Goal: Task Accomplishment & Management: Manage account settings

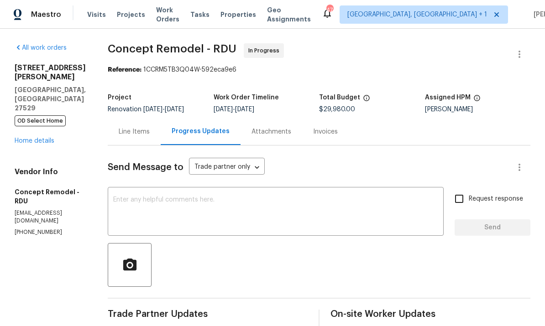
click at [36, 144] on link "Home details" at bounding box center [35, 141] width 40 height 6
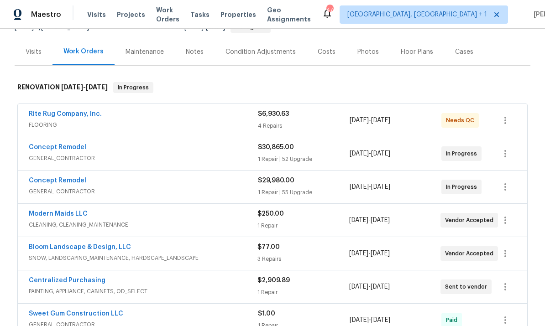
scroll to position [109, 0]
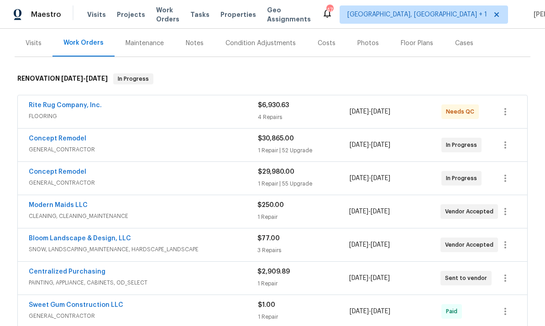
click at [130, 232] on div "Bloom Landscape & Design, LLC SNOW, LANDSCAPING_MAINTENANCE, HARDSCAPE_LANDSCAP…" at bounding box center [272, 245] width 509 height 33
click at [79, 108] on link "Rite Rug Company, Inc." at bounding box center [65, 105] width 73 height 6
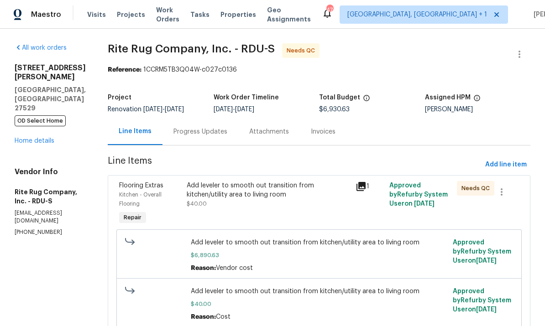
click at [256, 204] on div "Add leveler to smooth out transition from kitchen/utility area to living room $…" at bounding box center [268, 194] width 163 height 27
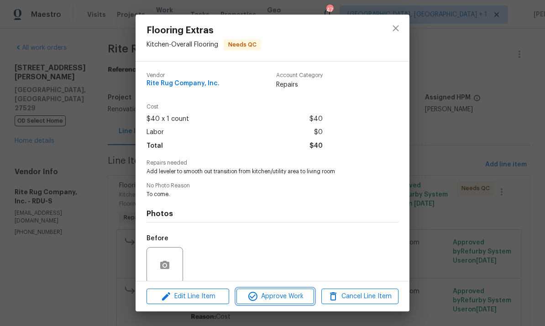
click at [284, 304] on button "Approve Work" at bounding box center [274, 297] width 77 height 16
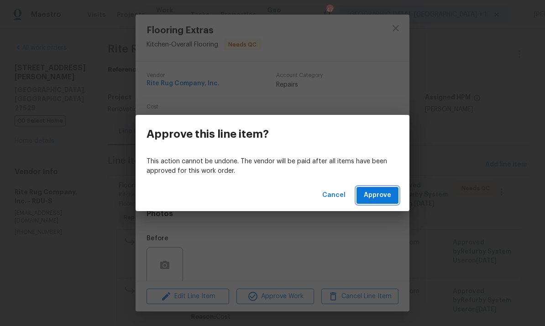
click at [386, 194] on span "Approve" at bounding box center [377, 195] width 27 height 11
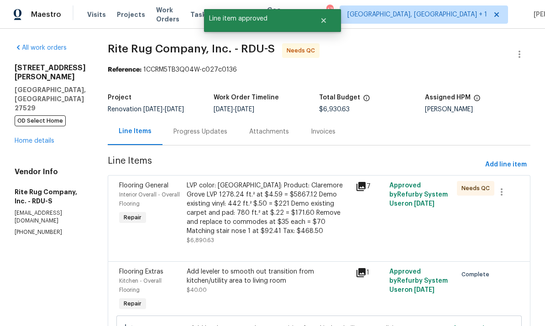
click at [302, 216] on div "LVP color: Charlotte: Product: Claremore Grove LVP 1278.24 ft.² at $4.59 = $586…" at bounding box center [268, 208] width 163 height 55
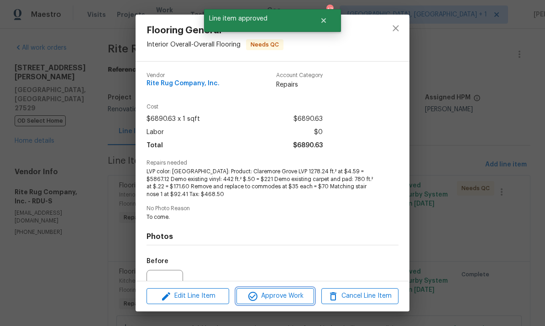
click at [284, 301] on span "Approve Work" at bounding box center [275, 296] width 72 height 11
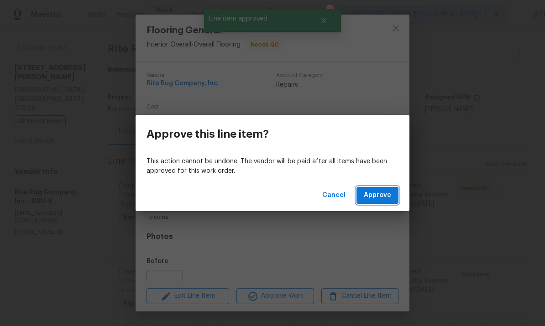
click at [378, 197] on span "Approve" at bounding box center [377, 195] width 27 height 11
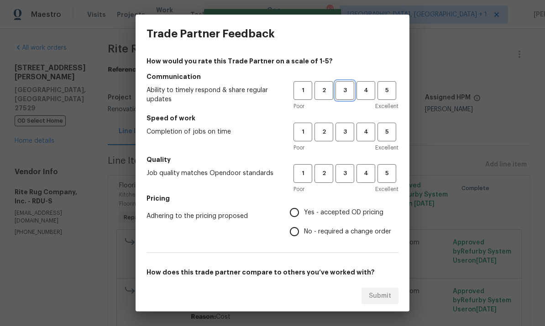
click at [348, 93] on span "3" at bounding box center [344, 90] width 17 height 10
click at [350, 176] on span "3" at bounding box center [344, 173] width 17 height 10
click at [303, 211] on input "Yes - accepted OD pricing" at bounding box center [294, 212] width 19 height 19
radio input "true"
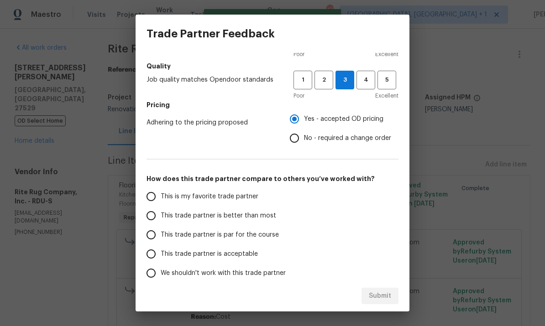
scroll to position [96, 0]
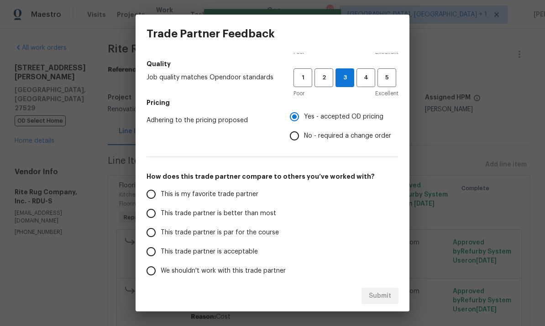
click at [160, 229] on input "This trade partner is par for the course" at bounding box center [151, 232] width 19 height 19
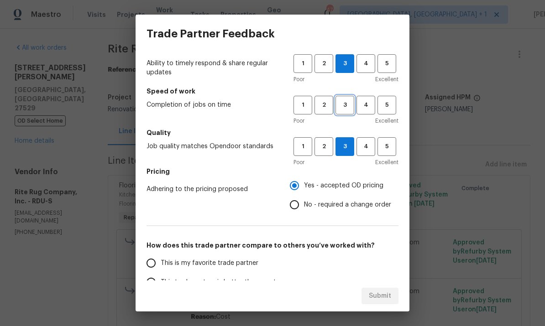
click at [351, 106] on span "3" at bounding box center [344, 105] width 17 height 10
radio input "true"
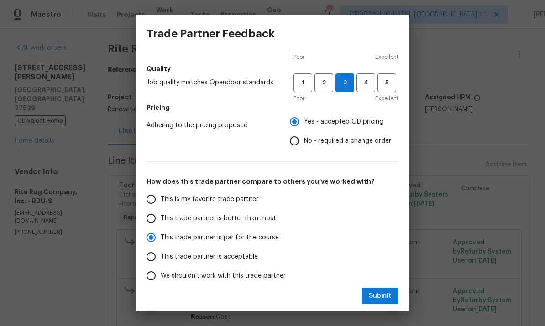
scroll to position [90, 0]
click at [383, 298] on span "Submit" at bounding box center [380, 296] width 22 height 11
radio input "false"
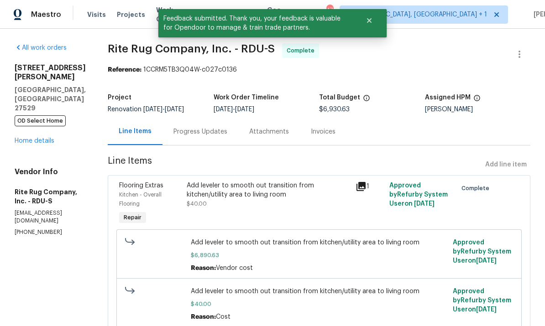
click at [44, 138] on link "Home details" at bounding box center [35, 141] width 40 height 6
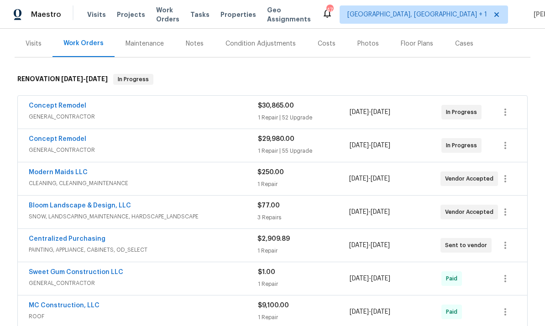
scroll to position [106, 0]
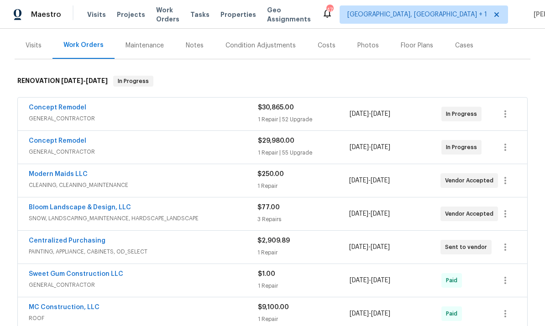
click at [102, 210] on link "Bloom Landscape & Design, LLC" at bounding box center [80, 207] width 102 height 6
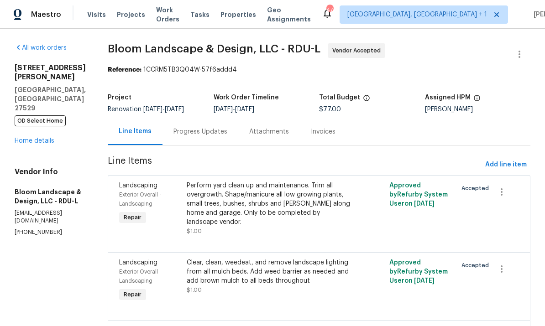
click at [259, 277] on div "Clear, clean, weedeat, and remove landscape lighting from all mulch beds. Add w…" at bounding box center [268, 271] width 163 height 27
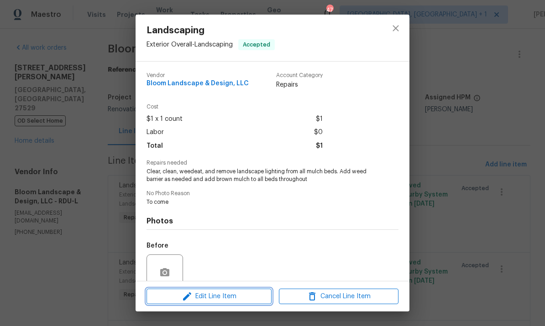
click at [234, 296] on span "Edit Line Item" at bounding box center [209, 296] width 120 height 11
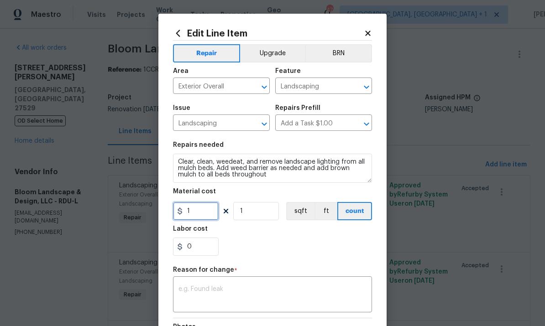
click at [201, 220] on input "1" at bounding box center [196, 211] width 46 height 18
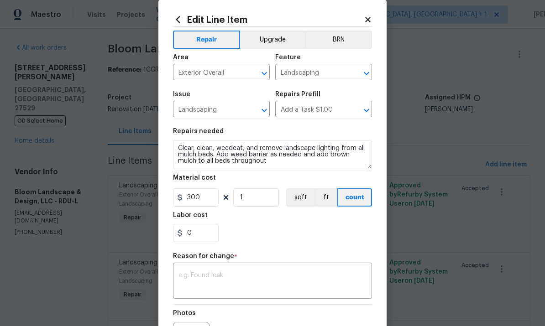
scroll to position [16, 0]
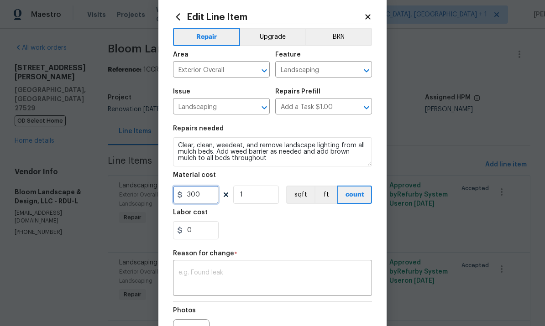
type input "300"
click at [241, 282] on textarea at bounding box center [272, 279] width 188 height 19
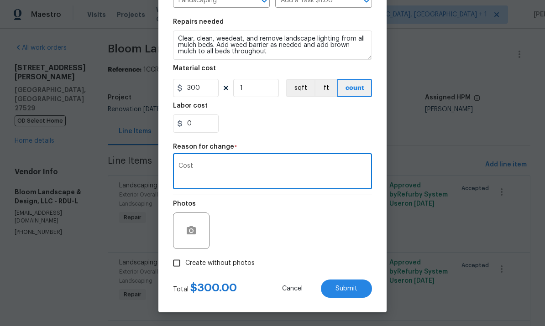
scroll to position [125, 0]
type textarea "Cost"
click at [351, 291] on span "Submit" at bounding box center [347, 289] width 22 height 7
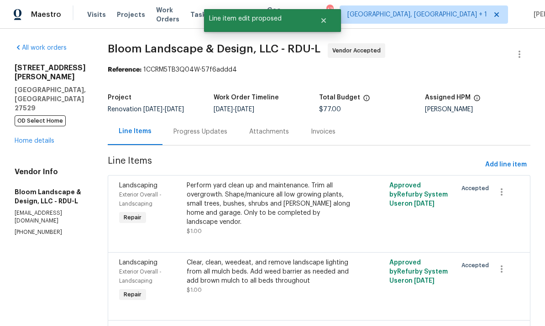
type input "1"
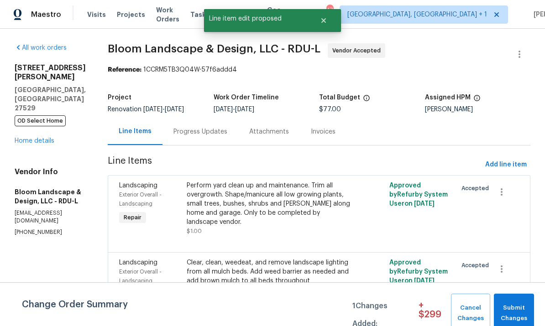
scroll to position [0, 0]
click at [293, 181] on div "Perform yard clean up and maintenance. Trim all overgrowth. Shape/manicure all …" at bounding box center [268, 204] width 163 height 46
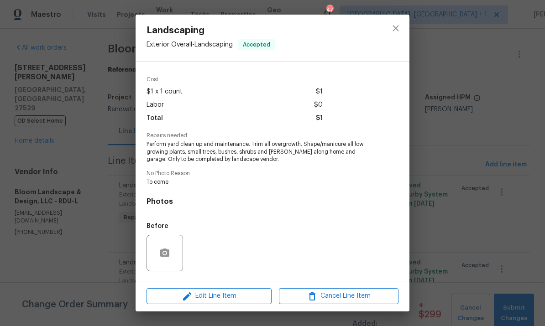
scroll to position [28, 0]
click at [231, 298] on span "Edit Line Item" at bounding box center [209, 296] width 120 height 11
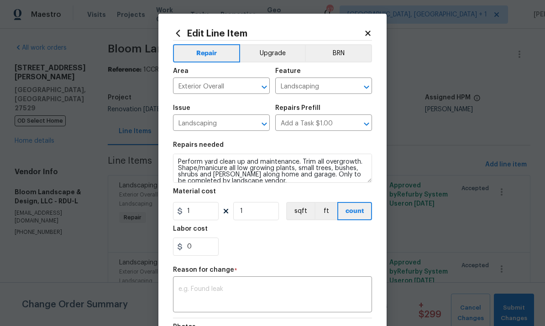
scroll to position [0, 0]
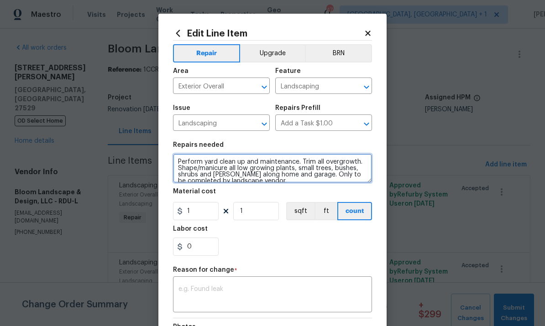
click at [305, 163] on textarea "Perform yard clean up and maintenance. Trim all overgrowth. Shape/manicure all …" at bounding box center [272, 168] width 199 height 29
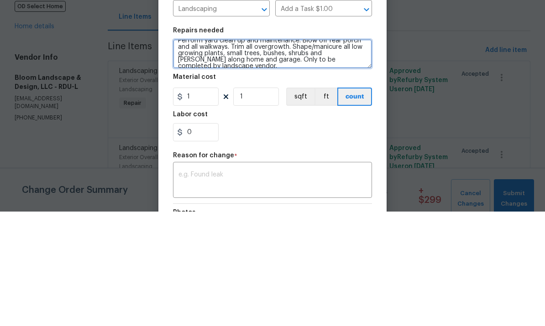
scroll to position [6, 0]
type textarea "Perform yard clean up and maintenance. Blow off rear porch and all walkways. Tr…"
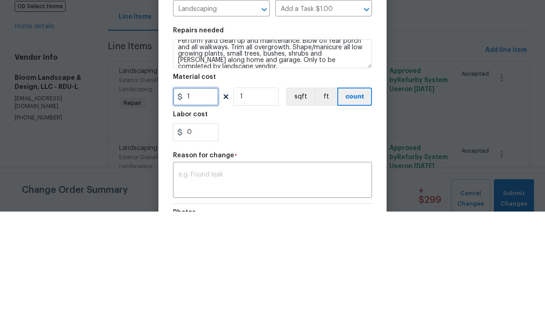
click at [210, 202] on input "1" at bounding box center [196, 211] width 46 height 18
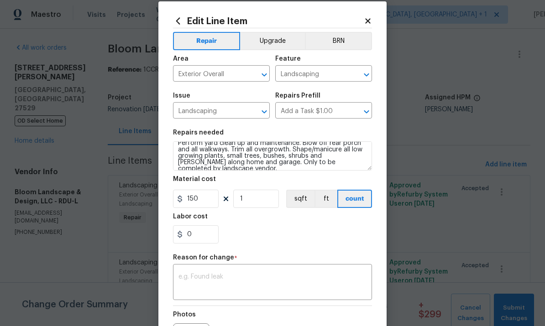
scroll to position [21, 0]
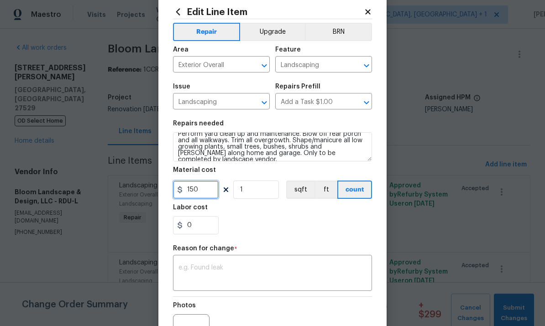
type input "150"
click at [211, 275] on textarea at bounding box center [272, 274] width 188 height 19
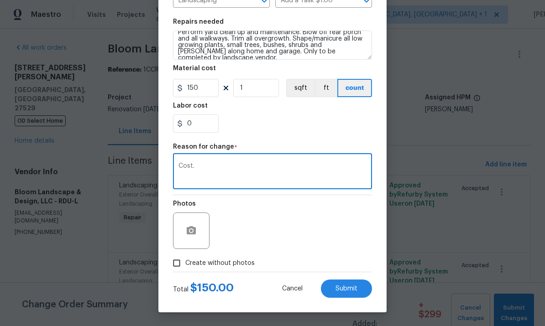
scroll to position [125, 0]
type textarea "Cost."
click at [177, 266] on input "Create without photos" at bounding box center [176, 263] width 17 height 17
checkbox input "true"
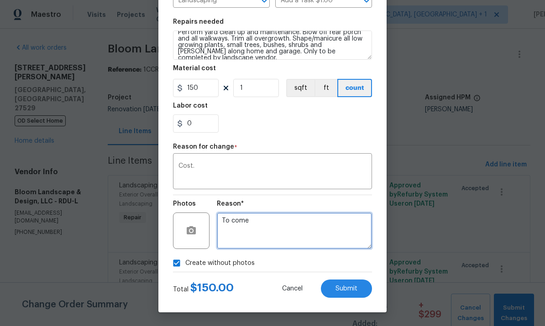
click at [243, 222] on textarea "To come" at bounding box center [294, 231] width 155 height 37
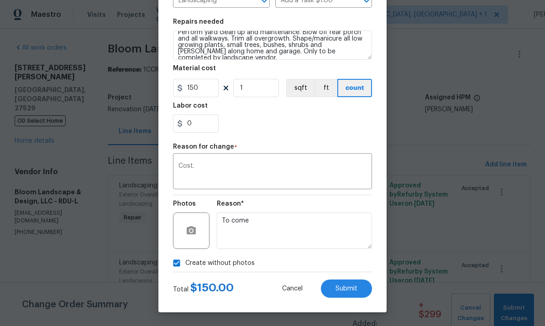
click at [348, 288] on span "Submit" at bounding box center [347, 289] width 22 height 7
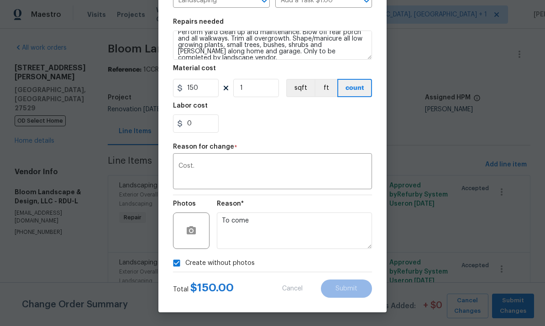
type textarea "Perform yard clean up and maintenance. Trim all overgrowth. Shape/manicure all …"
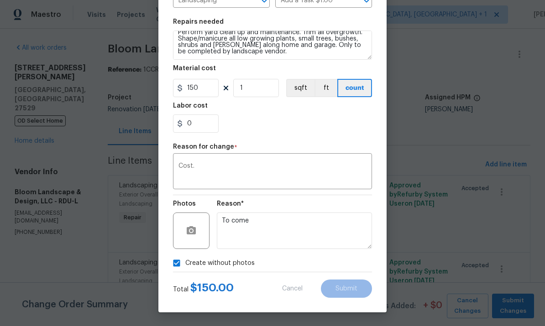
type input "1"
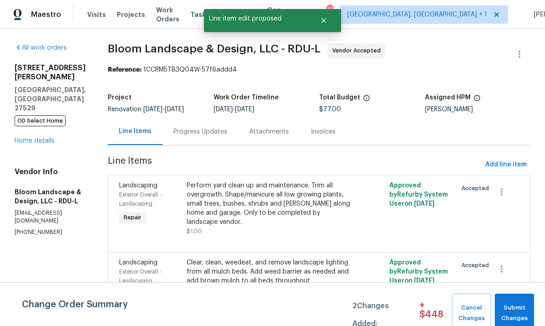
scroll to position [0, 0]
click at [509, 318] on span "Submit Changes" at bounding box center [514, 313] width 30 height 21
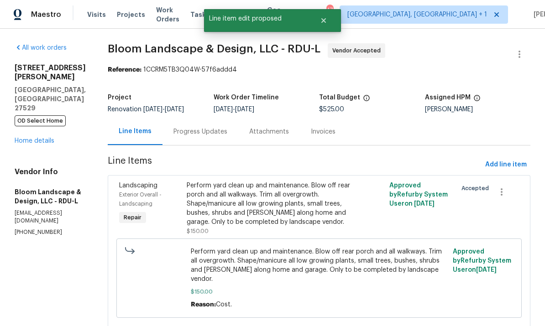
click at [200, 132] on div "Progress Updates" at bounding box center [200, 131] width 54 height 9
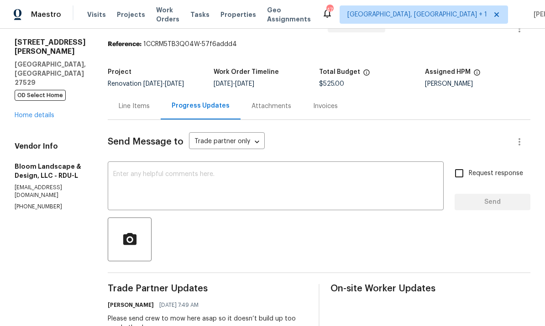
scroll to position [58, 0]
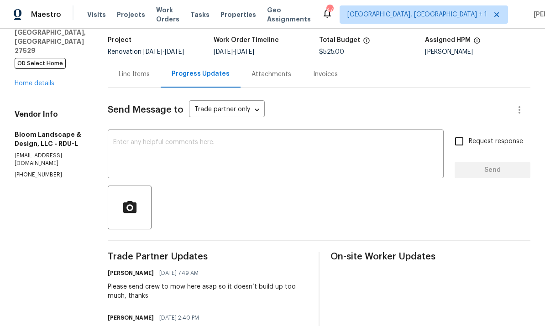
click at [160, 149] on textarea at bounding box center [275, 155] width 325 height 32
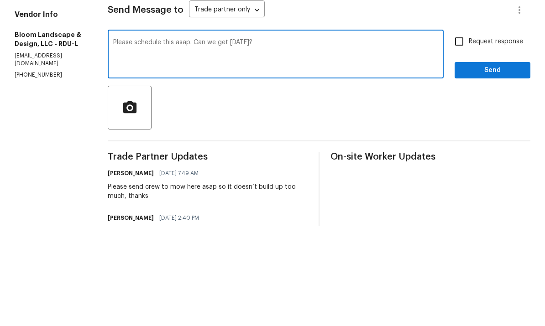
type textarea "Please schedule this asap. Can we get tomorrow?"
click at [459, 132] on input "Request response" at bounding box center [459, 141] width 19 height 19
checkbox input "true"
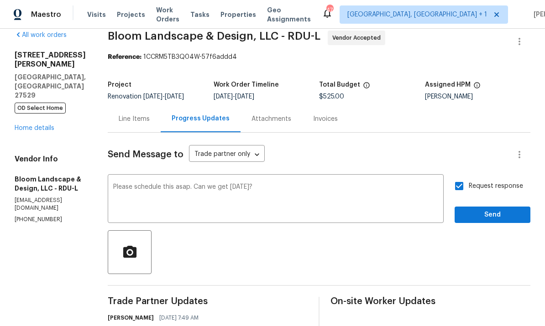
scroll to position [12, 0]
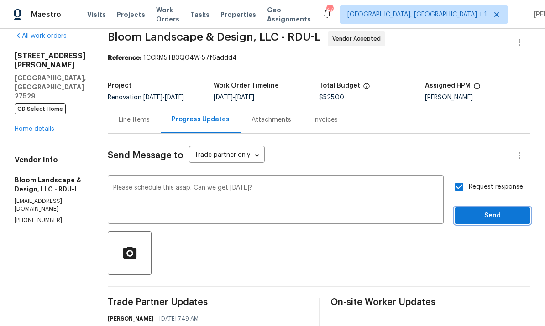
click at [480, 210] on span "Send" at bounding box center [492, 215] width 61 height 11
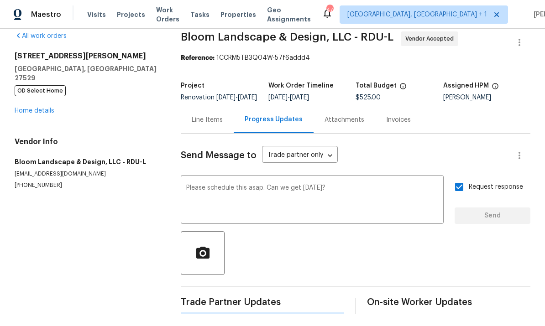
scroll to position [0, 0]
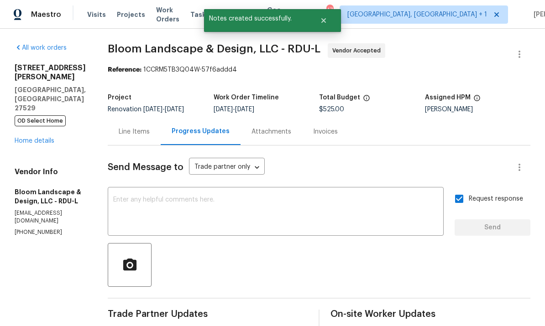
click at [40, 138] on link "Home details" at bounding box center [35, 141] width 40 height 6
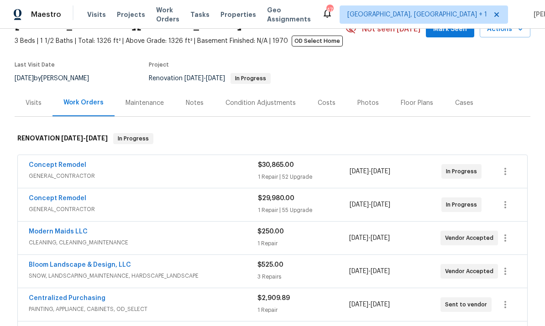
scroll to position [50, 0]
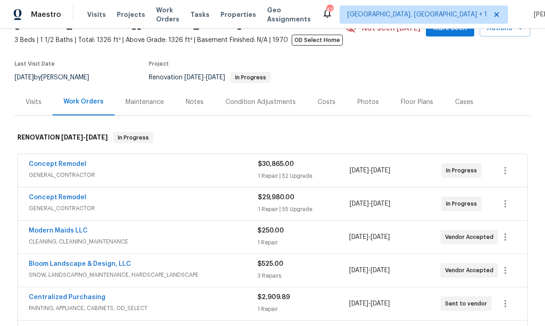
click at [111, 261] on link "Bloom Landscape & Design, LLC" at bounding box center [80, 264] width 102 height 6
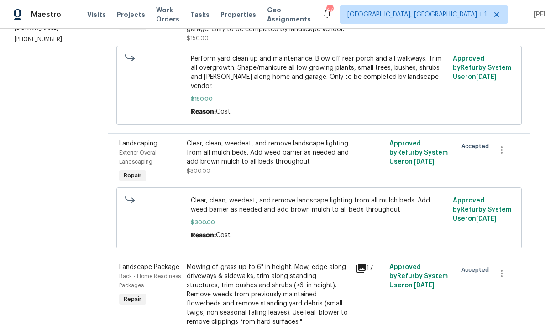
scroll to position [193, 0]
click at [286, 263] on div "Mowing of grass up to 6" in height. Mow, edge along driveways & sidewalks, trim…" at bounding box center [268, 295] width 163 height 64
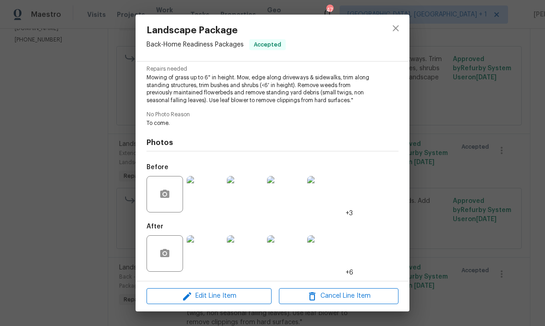
scroll to position [95, 0]
click at [453, 120] on div "Landscape Package Back - Home Readiness Packages Accepted Vendor Bloom Landscap…" at bounding box center [272, 163] width 545 height 326
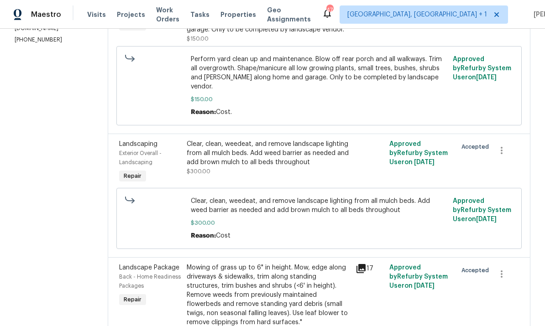
click at [293, 273] on div "Mowing of grass up to 6" in height. Mow, edge along driveways & sidewalks, trim…" at bounding box center [268, 295] width 163 height 64
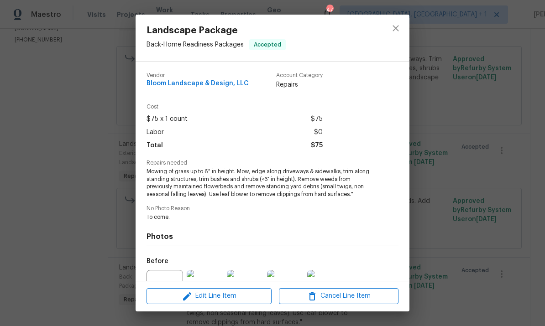
click at [244, 292] on span "Edit Line Item" at bounding box center [209, 296] width 120 height 11
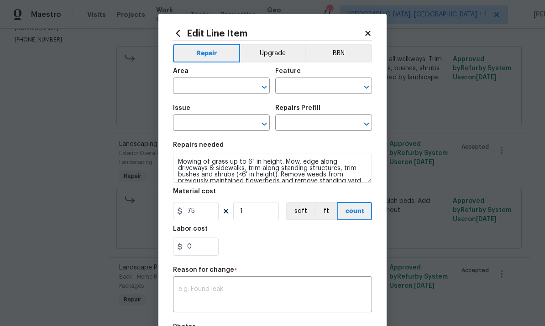
type input "Back"
type input "Home Readiness Packages"
type input "Landscape Package"
type input "Initial landscaping package $75.00"
click at [253, 213] on input "1" at bounding box center [256, 211] width 46 height 18
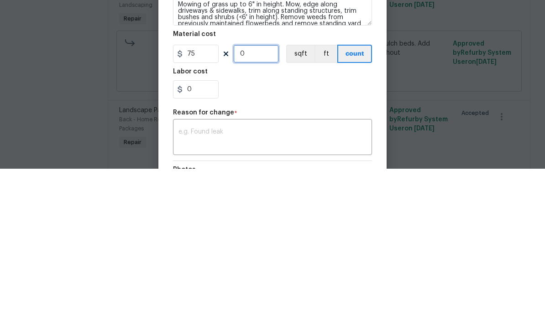
type input "3"
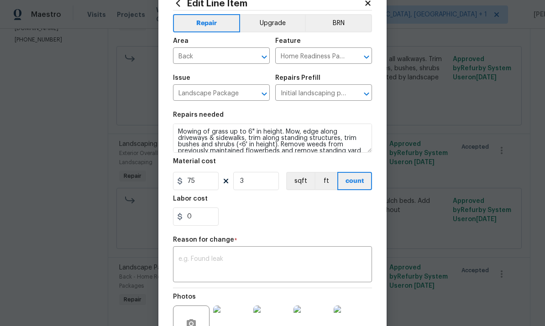
scroll to position [37, 0]
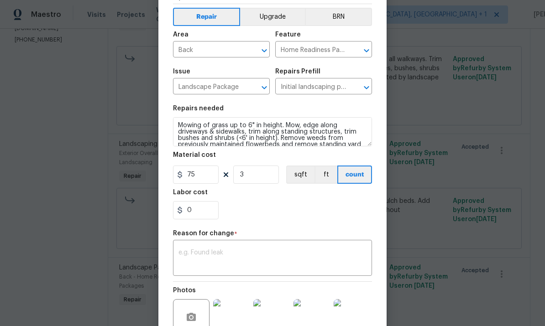
click at [246, 258] on textarea at bounding box center [272, 259] width 188 height 19
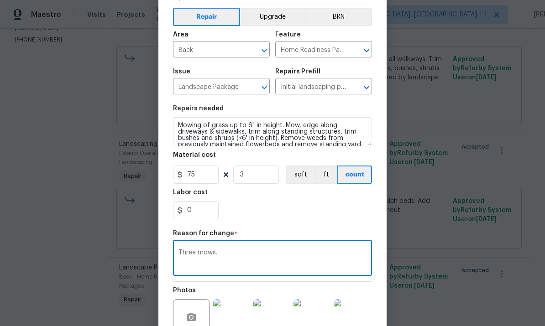
click at [237, 256] on textarea "Three mows." at bounding box center [272, 259] width 188 height 19
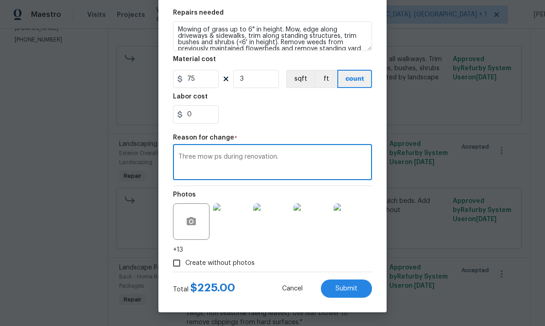
scroll to position [134, 0]
type textarea "Three mow ps during renovation."
click at [348, 290] on span "Submit" at bounding box center [347, 289] width 22 height 7
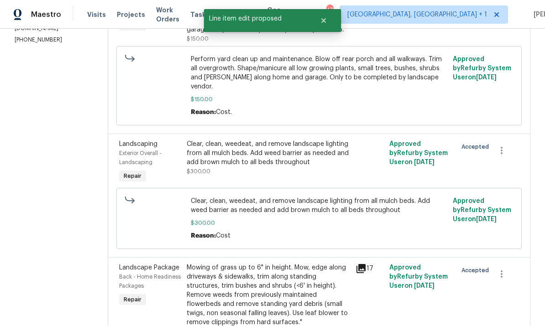
scroll to position [0, 0]
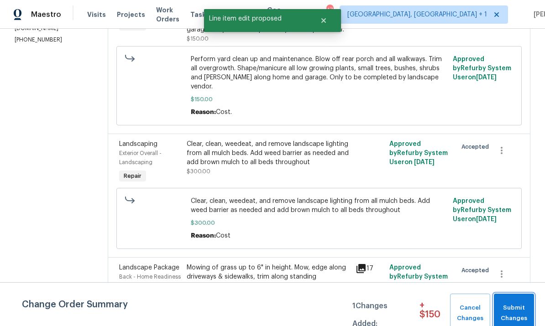
click at [516, 309] on span "Submit Changes" at bounding box center [513, 313] width 31 height 21
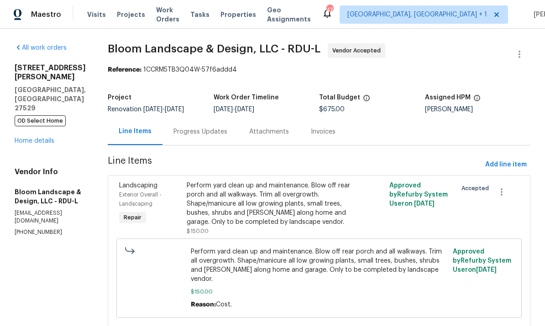
click at [48, 90] on div "All work orders 213 Gatewood Dr Garner, NC 27529 OD Select Home Home details Ve…" at bounding box center [50, 139] width 71 height 193
click at [47, 138] on link "Home details" at bounding box center [35, 141] width 40 height 6
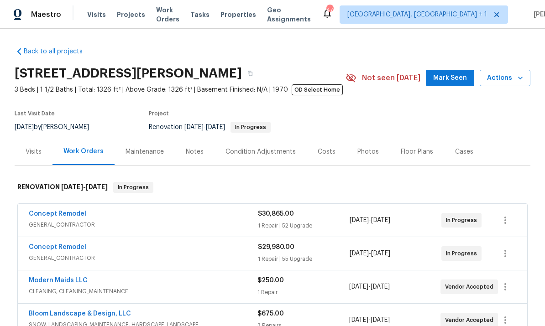
click at [97, 311] on link "Bloom Landscape & Design, LLC" at bounding box center [80, 314] width 102 height 6
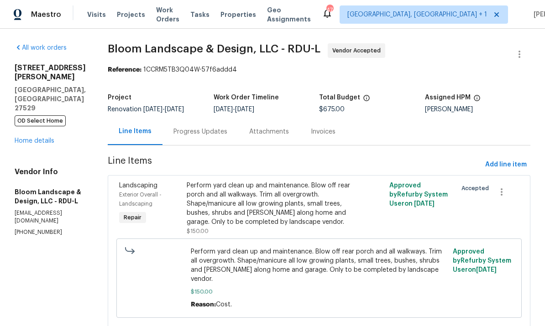
click at [209, 130] on div "Progress Updates" at bounding box center [200, 131] width 54 height 9
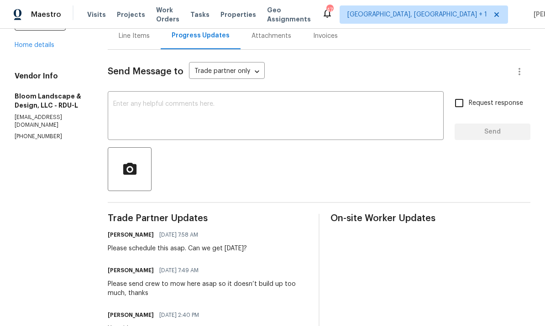
scroll to position [97, 0]
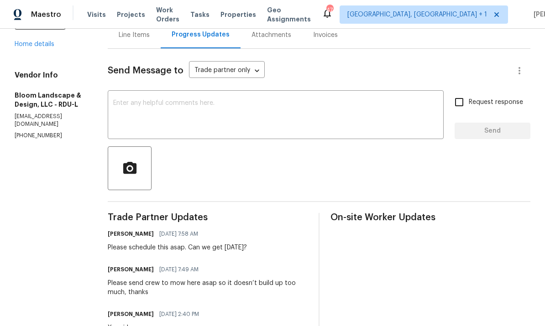
click at [153, 97] on div "x ​" at bounding box center [276, 116] width 336 height 47
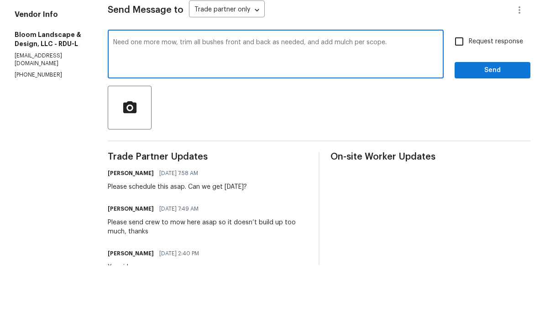
scroll to position [34, 0]
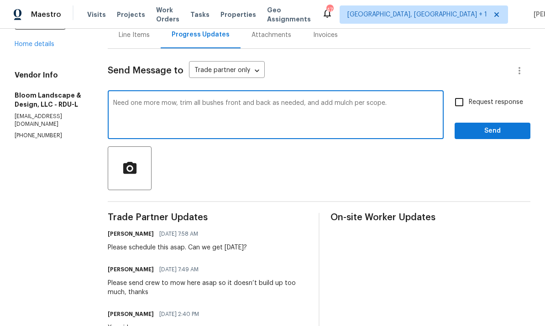
click at [400, 100] on textarea "Need one more mow, trim all bushes front and back as needed, and add mulch per …" at bounding box center [275, 116] width 325 height 32
type textarea "Need one more mow, trim all bushes front and back as needed, and add mulch per …"
click at [466, 93] on input "Request response" at bounding box center [459, 102] width 19 height 19
checkbox input "true"
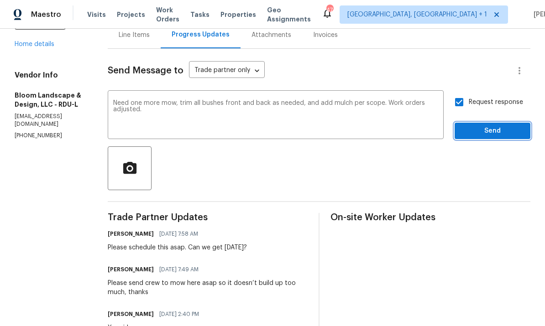
click at [493, 126] on span "Send" at bounding box center [492, 131] width 61 height 11
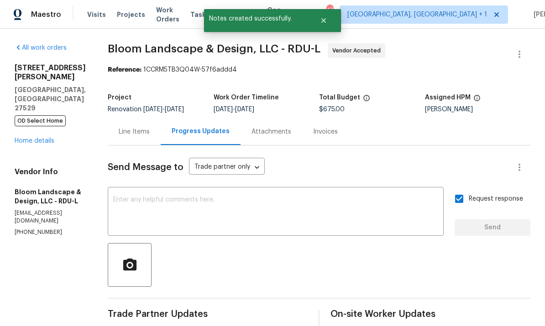
click at [3, 250] on div "All work orders 213 Gatewood Dr Garner, NC 27529 OD Select Home Home details Ve…" at bounding box center [272, 296] width 545 height 534
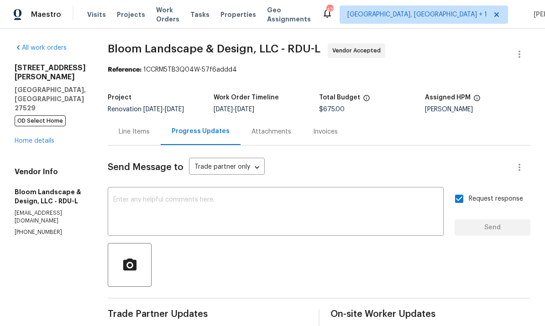
click at [38, 138] on link "Home details" at bounding box center [35, 141] width 40 height 6
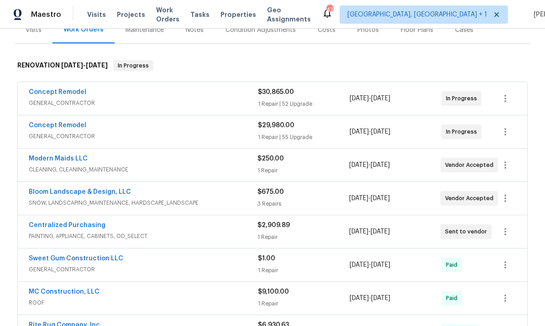
scroll to position [122, 0]
click at [78, 165] on span "CLEANING, CLEANING_MAINTENANCE" at bounding box center [143, 169] width 229 height 9
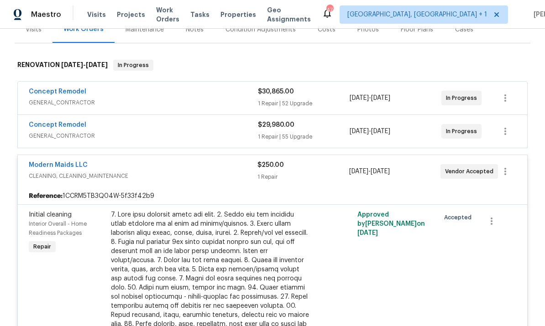
click at [73, 162] on link "Modern Maids LLC" at bounding box center [58, 165] width 59 height 6
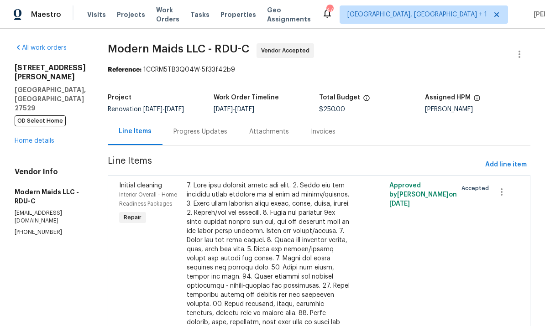
click at [207, 130] on div "Progress Updates" at bounding box center [200, 131] width 54 height 9
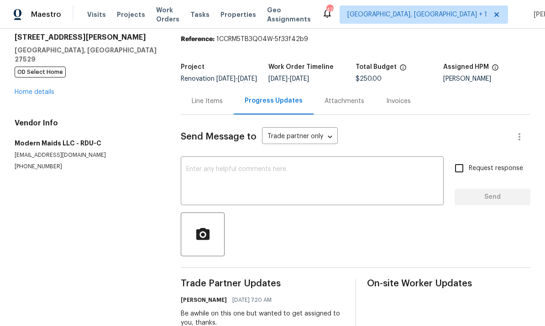
scroll to position [30, 0]
click at [198, 175] on textarea at bounding box center [312, 183] width 252 height 32
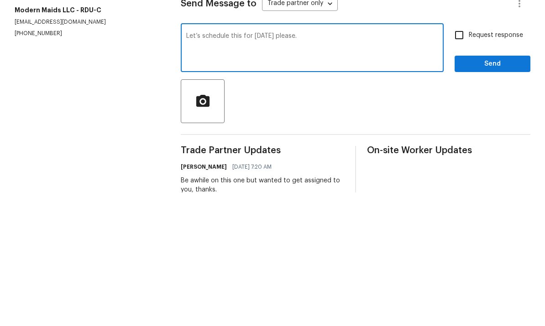
type textarea "Let’s schedule this for Monday please."
click at [462, 159] on input "Request response" at bounding box center [459, 168] width 19 height 19
checkbox input "true"
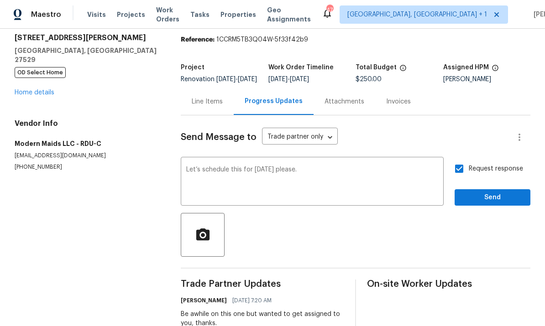
click at [304, 167] on textarea "Let’s schedule this for Monday please." at bounding box center [312, 183] width 252 height 32
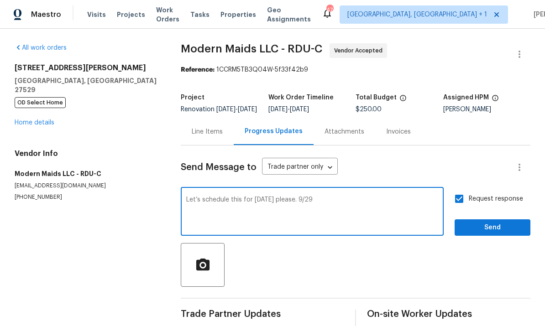
scroll to position [0, 0]
type textarea "Let’s schedule this for Monday please. 9/29"
click at [493, 222] on span "Send" at bounding box center [492, 227] width 61 height 11
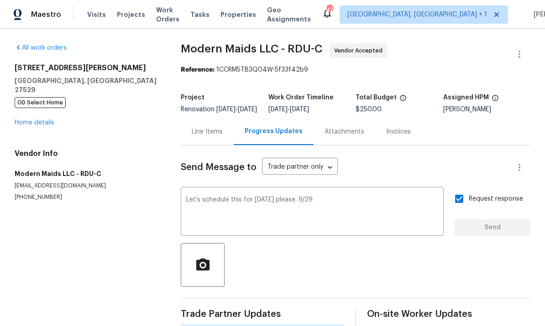
scroll to position [21, 0]
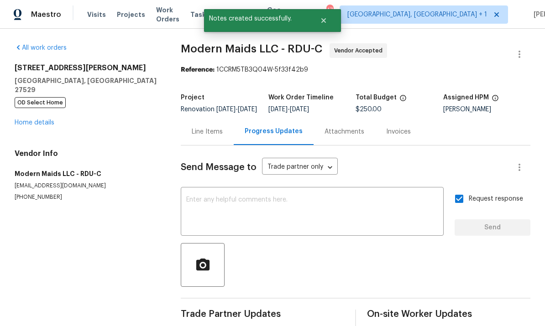
click at [47, 120] on link "Home details" at bounding box center [35, 123] width 40 height 6
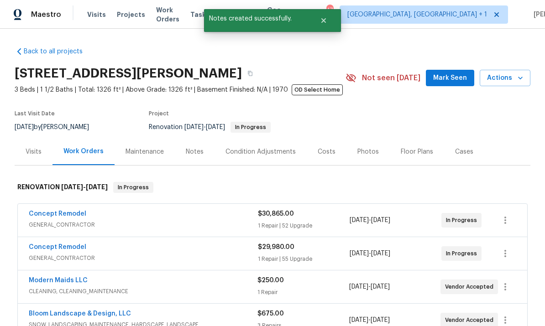
click at [67, 220] on span "GENERAL_CONTRACTOR" at bounding box center [143, 224] width 229 height 9
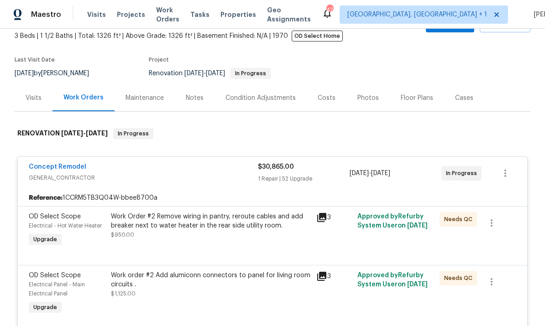
scroll to position [57, 0]
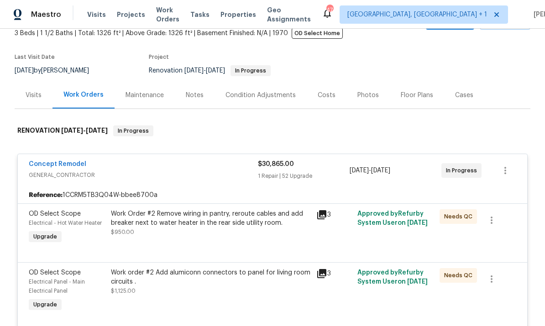
click at [322, 210] on icon at bounding box center [321, 214] width 9 height 9
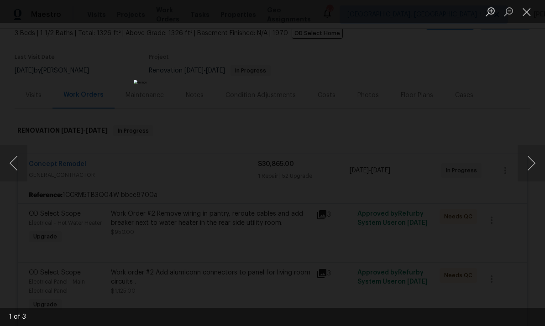
click at [525, 102] on div "Lightbox" at bounding box center [272, 163] width 545 height 326
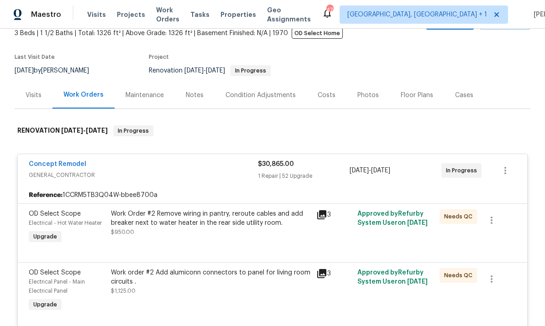
click at [265, 210] on div "Work Order #2 Remove wiring in pantry, reroute cables and add breaker next to w…" at bounding box center [211, 219] width 200 height 18
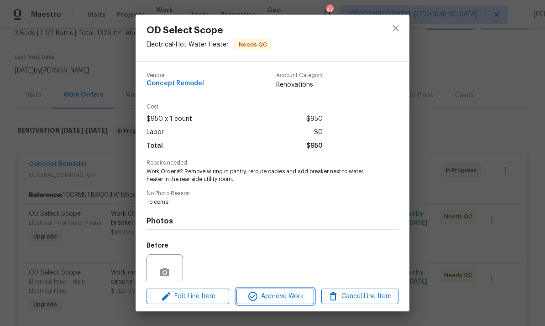
click at [288, 300] on span "Approve Work" at bounding box center [275, 296] width 72 height 11
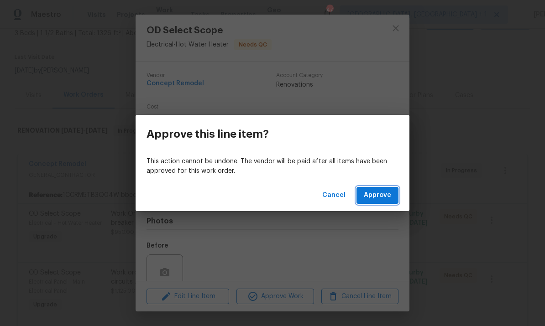
click at [379, 199] on span "Approve" at bounding box center [377, 195] width 27 height 11
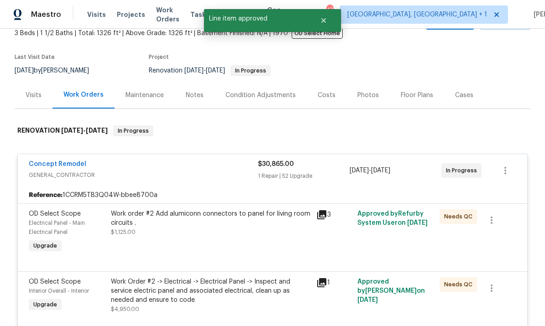
scroll to position [71, 0]
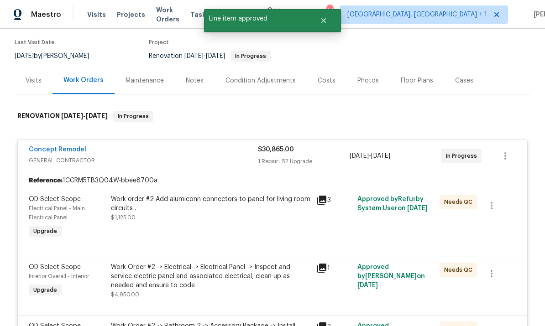
click at [273, 195] on div "Work order #2 Add alumiconn connectors to panel for living room circuits ." at bounding box center [211, 204] width 200 height 18
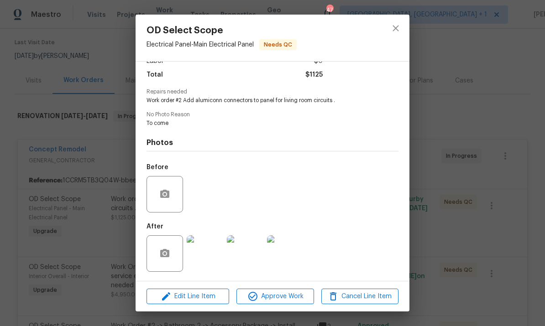
scroll to position [73, 0]
click at [282, 301] on span "Approve Work" at bounding box center [275, 296] width 72 height 11
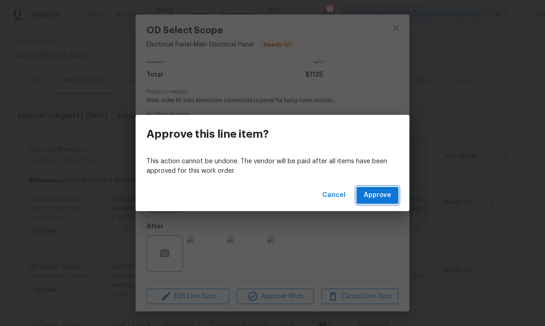
click at [375, 200] on span "Approve" at bounding box center [377, 195] width 27 height 11
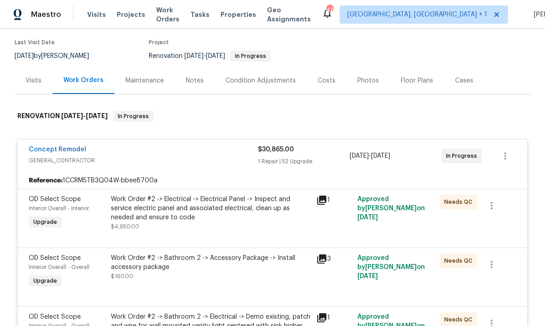
click at [241, 195] on div "Work Order #2 -> Electrical -> Electrical Panel -> Inspect and service electric…" at bounding box center [211, 208] width 200 height 27
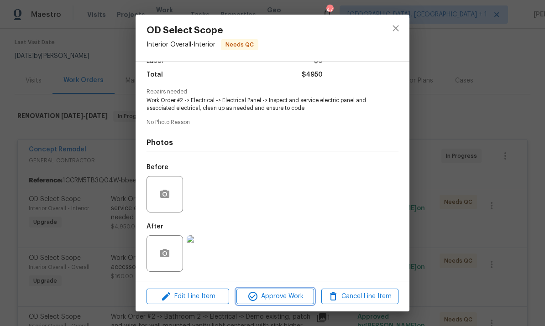
click at [285, 297] on span "Approve Work" at bounding box center [275, 296] width 72 height 11
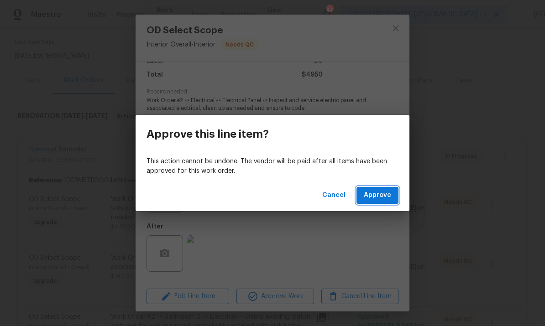
click at [383, 194] on span "Approve" at bounding box center [377, 195] width 27 height 11
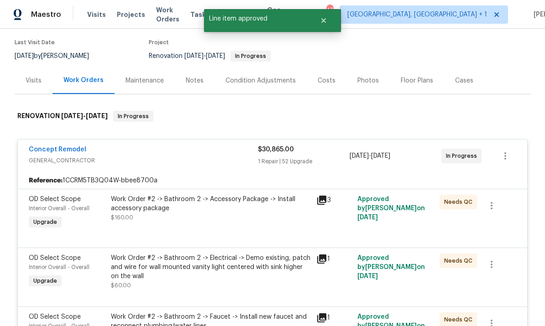
scroll to position [84, 0]
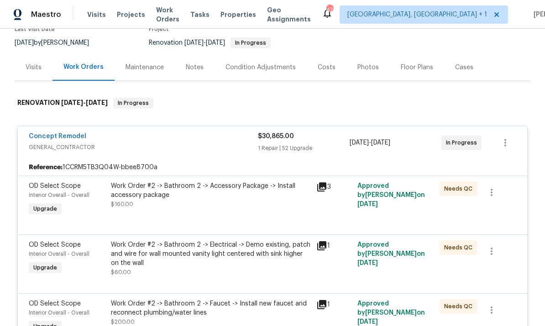
click at [243, 182] on div "Work Order #2 -> Bathroom 2 -> Accessory Package -> Install accessory package" at bounding box center [211, 191] width 200 height 18
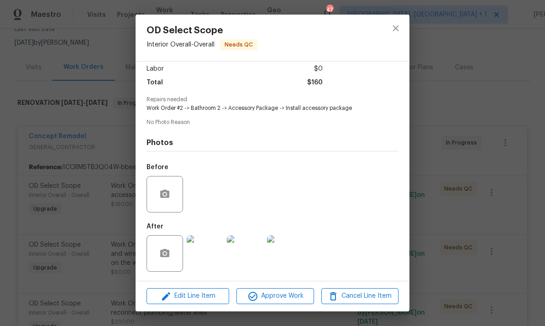
scroll to position [67, 0]
click at [205, 252] on img at bounding box center [205, 254] width 37 height 37
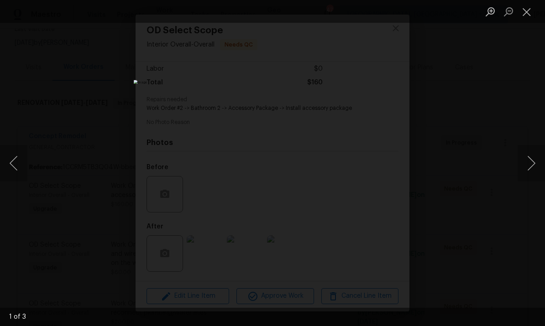
click at [530, 164] on button "Next image" at bounding box center [531, 163] width 27 height 37
click at [530, 163] on button "Next image" at bounding box center [531, 163] width 27 height 37
click at [526, 206] on div "Lightbox" at bounding box center [272, 163] width 545 height 326
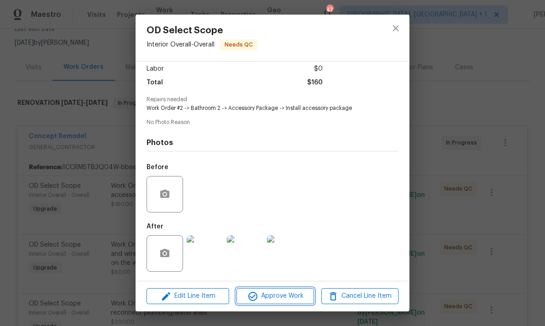
click at [288, 296] on span "Approve Work" at bounding box center [275, 296] width 72 height 11
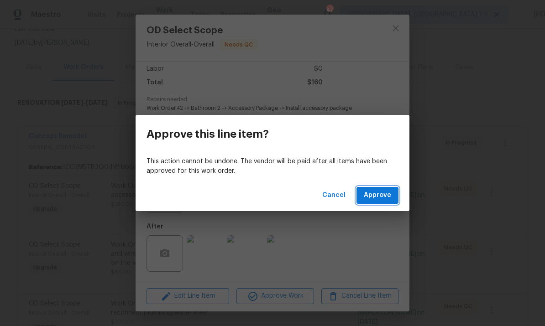
click at [377, 194] on span "Approve" at bounding box center [377, 195] width 27 height 11
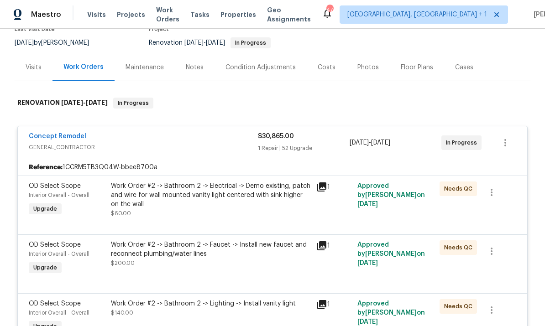
click at [270, 182] on div "Work Order #2 -> Bathroom 2 -> Electrical -> Demo existing, patch and wire for …" at bounding box center [211, 195] width 200 height 27
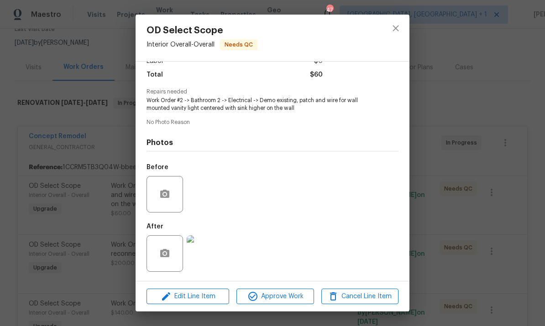
scroll to position [73, 0]
click at [206, 252] on img at bounding box center [205, 254] width 37 height 37
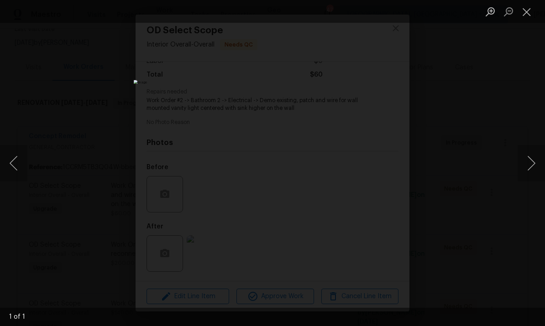
click at [524, 130] on div "Lightbox" at bounding box center [272, 163] width 545 height 326
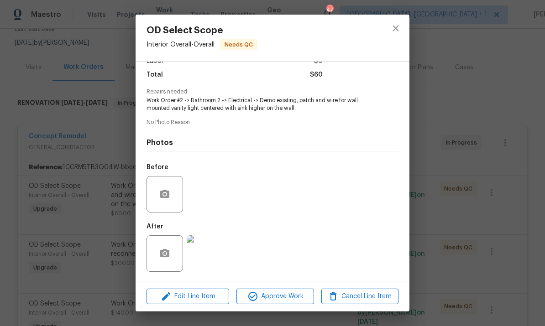
click at [481, 149] on div "OD Select Scope Interior Overall - Overall Needs QC Vendor Concept Remodel Acco…" at bounding box center [272, 163] width 545 height 326
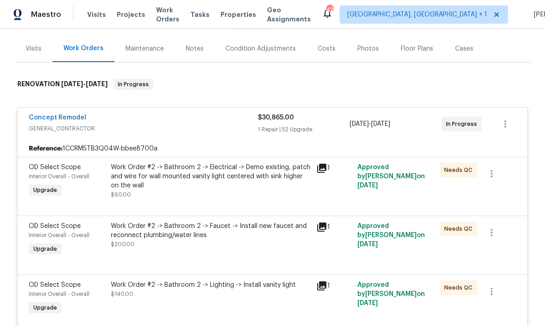
scroll to position [105, 0]
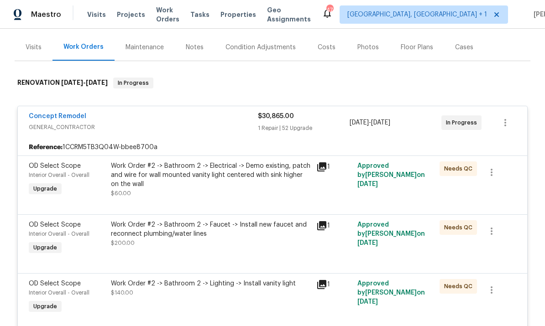
click at [198, 220] on div "Work Order #2 -> Bathroom 2 -> Faucet -> Install new faucet and reconnect plumb…" at bounding box center [211, 229] width 200 height 18
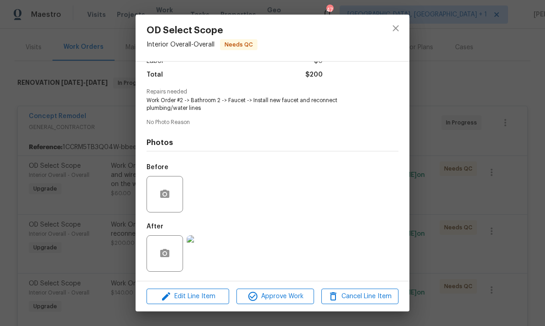
scroll to position [73, 0]
click at [210, 264] on img at bounding box center [205, 254] width 37 height 37
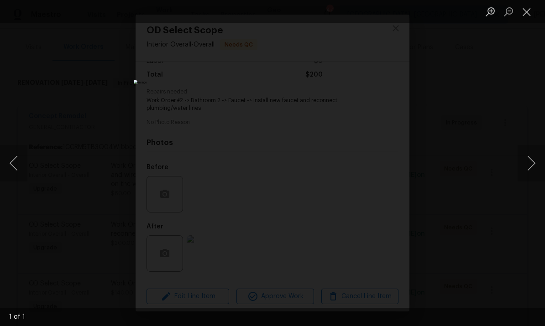
click at [521, 137] on div "Lightbox" at bounding box center [272, 163] width 545 height 326
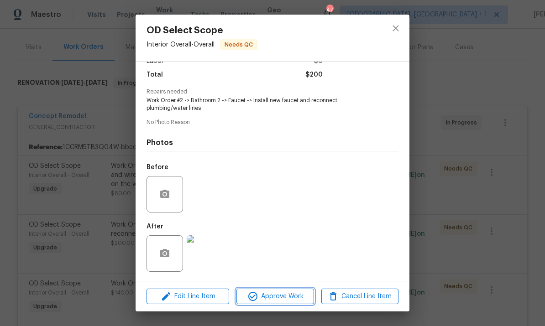
click at [289, 300] on span "Approve Work" at bounding box center [275, 296] width 72 height 11
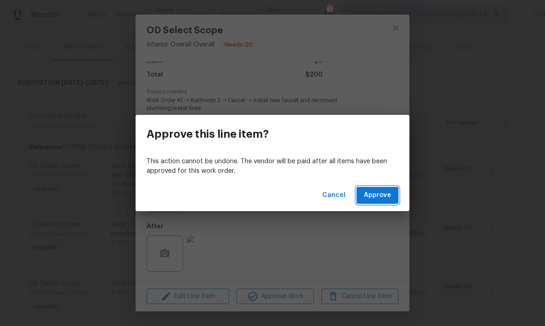
click at [376, 192] on span "Approve" at bounding box center [377, 195] width 27 height 11
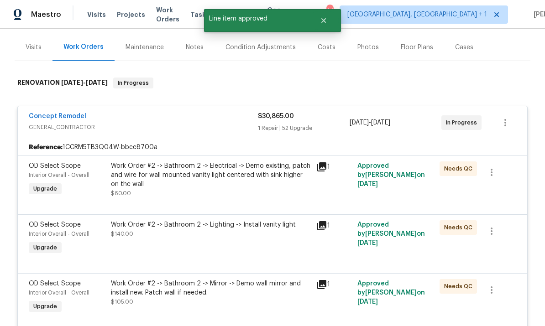
scroll to position [146, 0]
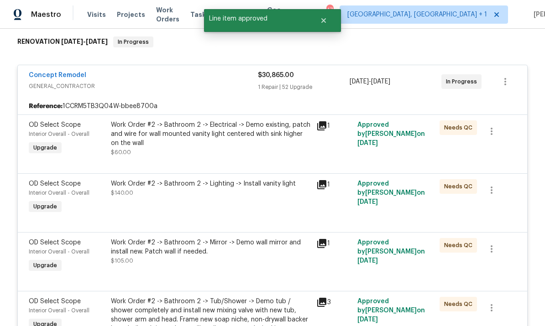
click at [262, 179] on div "Work Order #2 -> Bathroom 2 -> Lighting -> Install vanity light $140.00" at bounding box center [211, 188] width 200 height 18
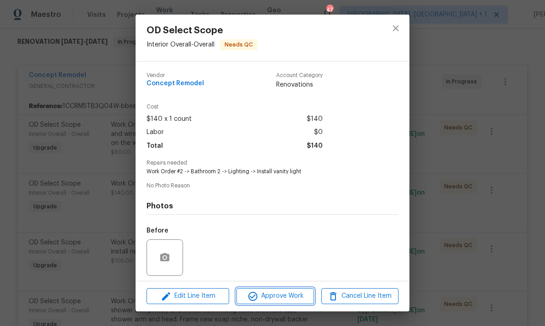
click at [292, 295] on span "Approve Work" at bounding box center [275, 296] width 72 height 11
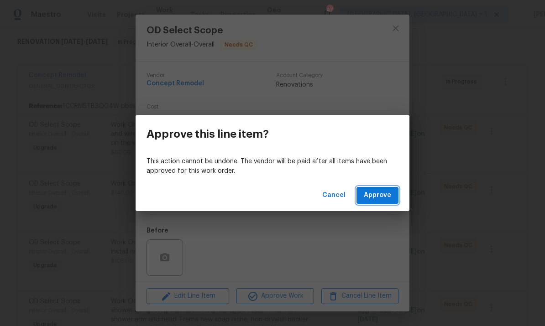
click at [378, 202] on button "Approve" at bounding box center [378, 195] width 42 height 17
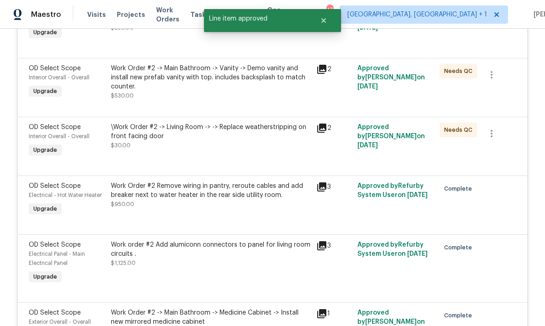
scroll to position [1096, 0]
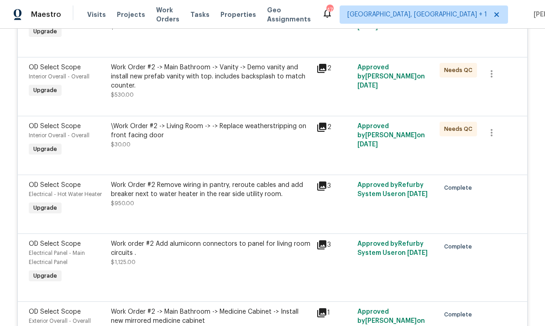
click at [221, 122] on div "\Work Order #2 -> Living Room -> -> Replace weatherstripping on front facing do…" at bounding box center [211, 131] width 200 height 18
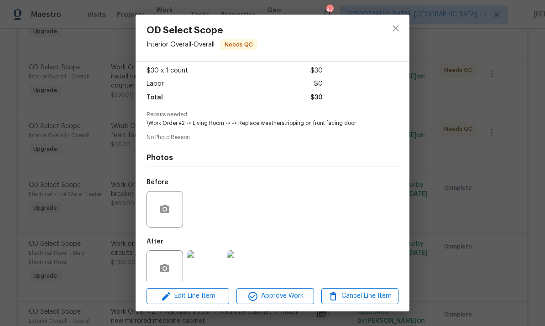
scroll to position [52, 0]
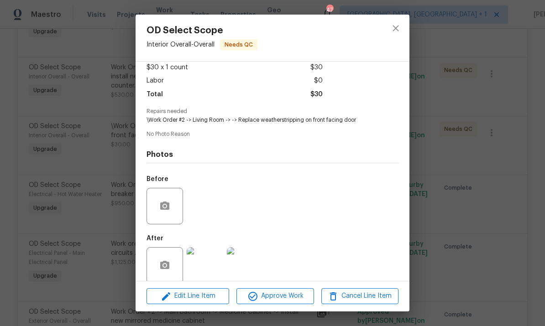
click at [206, 261] on img at bounding box center [205, 265] width 37 height 37
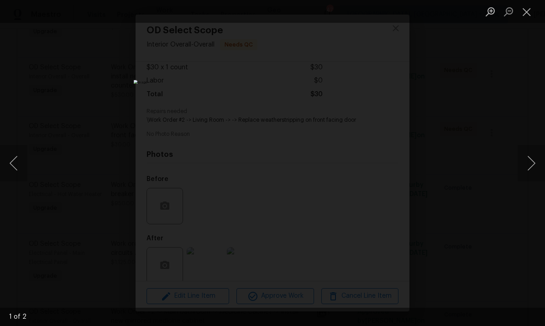
click at [526, 126] on div "Lightbox" at bounding box center [272, 163] width 545 height 326
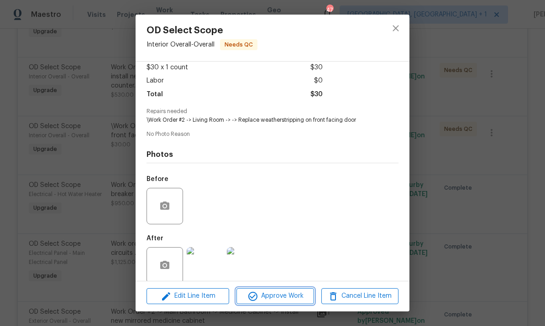
click at [282, 299] on span "Approve Work" at bounding box center [275, 296] width 72 height 11
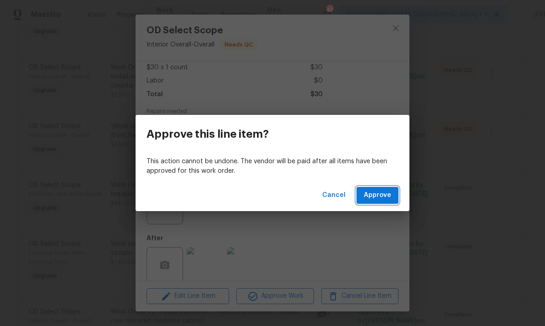
click at [379, 196] on span "Approve" at bounding box center [377, 195] width 27 height 11
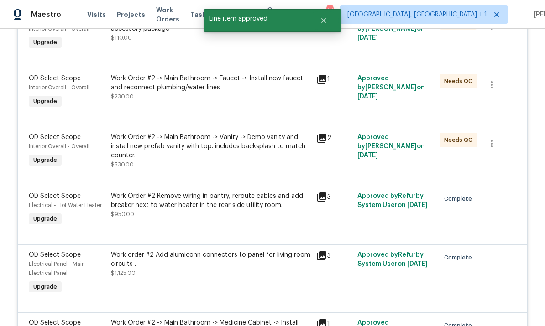
scroll to position [1023, 0]
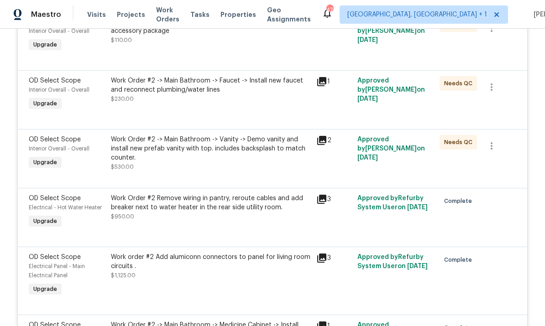
click at [228, 139] on div "Work Order #2 -> Main Bathroom -> Vanity -> Demo vanity and install new prefab …" at bounding box center [211, 148] width 200 height 27
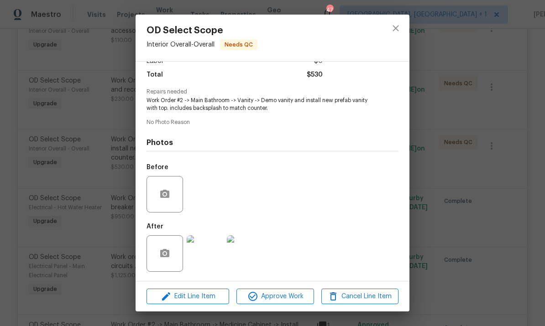
scroll to position [73, 0]
click at [248, 258] on img at bounding box center [245, 254] width 37 height 37
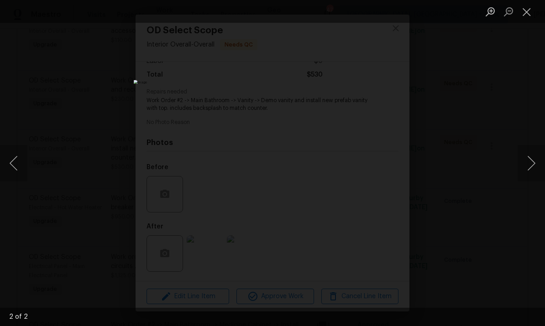
click at [533, 102] on div "Lightbox" at bounding box center [272, 163] width 545 height 326
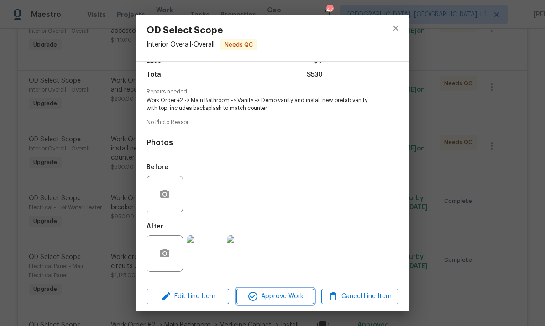
click at [292, 300] on span "Approve Work" at bounding box center [275, 296] width 72 height 11
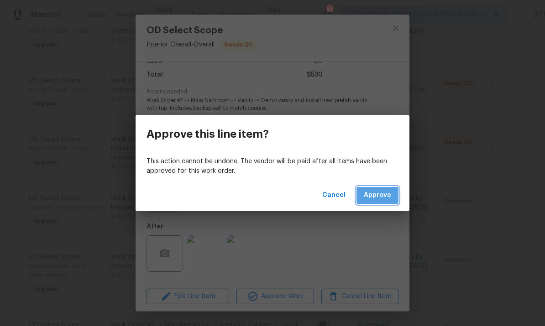
click at [387, 191] on span "Approve" at bounding box center [377, 195] width 27 height 11
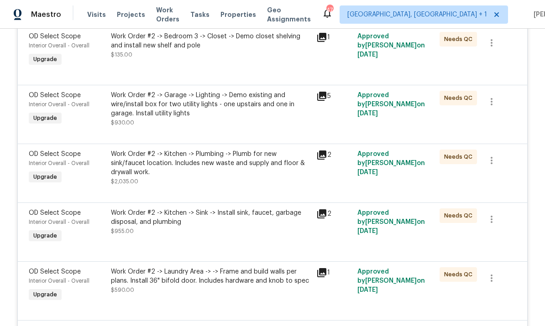
scroll to position [598, 0]
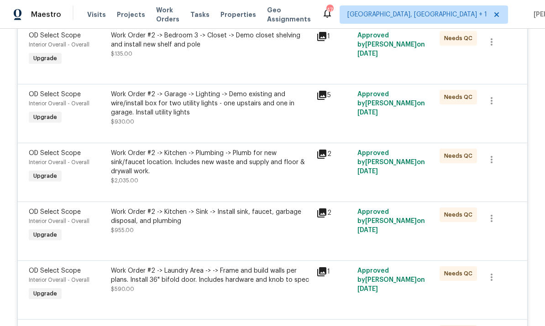
click at [263, 149] on div "Work Order #2 -> Kitchen -> Plumbing -> Plumb for new sink/faucet location. Inc…" at bounding box center [211, 162] width 200 height 27
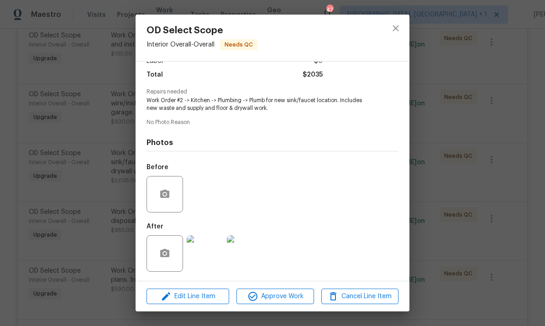
scroll to position [73, 0]
click at [205, 256] on img at bounding box center [205, 254] width 37 height 37
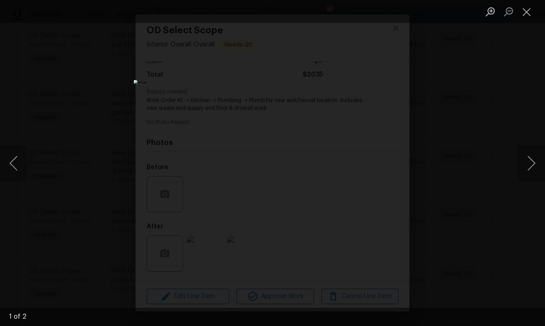
click at [520, 166] on button "Next image" at bounding box center [531, 163] width 27 height 37
click at [521, 163] on button "Next image" at bounding box center [531, 163] width 27 height 37
click at [528, 140] on div "Lightbox" at bounding box center [272, 163] width 545 height 326
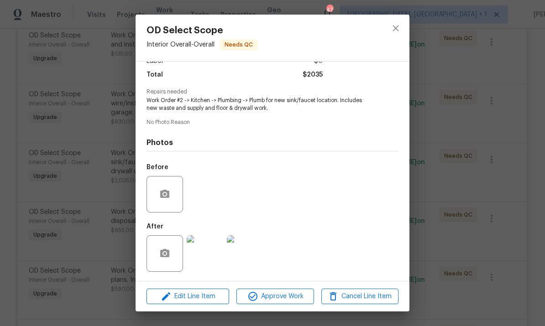
click at [496, 115] on div "OD Select Scope Interior Overall - Overall Needs QC Vendor Concept Remodel Acco…" at bounding box center [272, 163] width 545 height 326
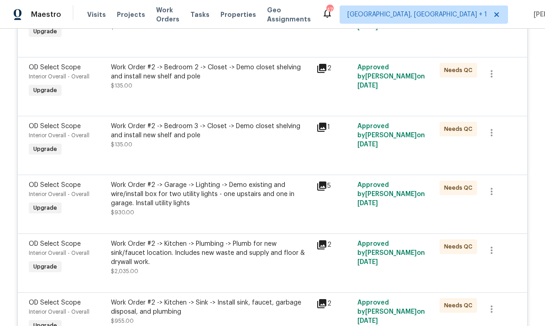
scroll to position [506, 0]
click at [318, 178] on div "5" at bounding box center [334, 199] width 41 height 42
click at [322, 182] on icon at bounding box center [321, 186] width 9 height 9
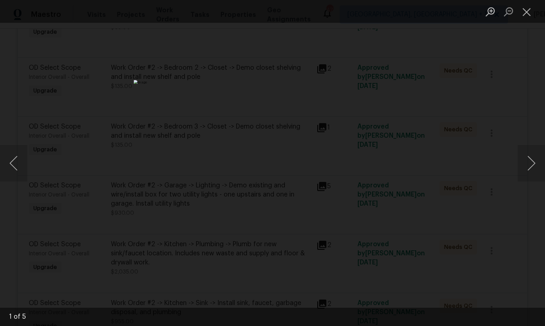
click at [523, 162] on button "Next image" at bounding box center [531, 163] width 27 height 37
click at [520, 163] on button "Next image" at bounding box center [531, 163] width 27 height 37
click at [527, 132] on div "Lightbox" at bounding box center [272, 163] width 545 height 326
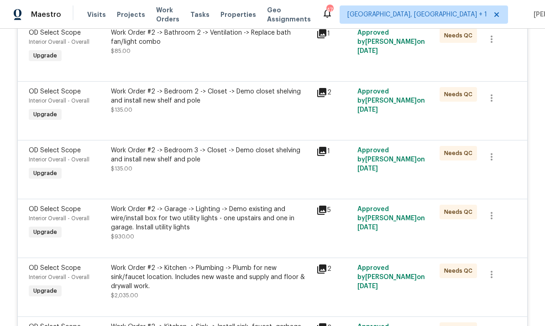
scroll to position [482, 0]
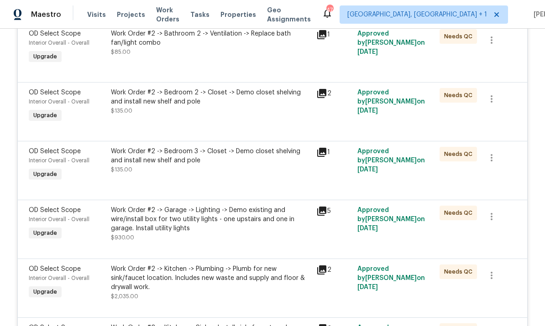
click at [254, 147] on div "Work Order #2 -> Bedroom 3 -> Closet -> Demo closet shelving and install new sh…" at bounding box center [211, 156] width 200 height 18
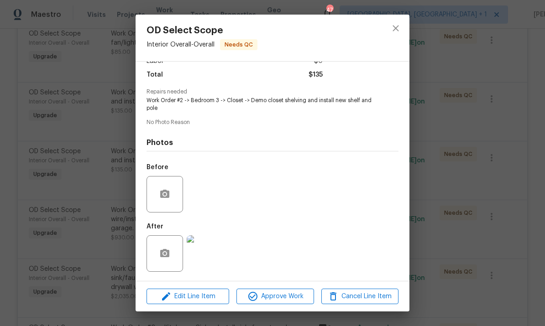
scroll to position [73, 0]
click at [208, 257] on img at bounding box center [205, 254] width 37 height 37
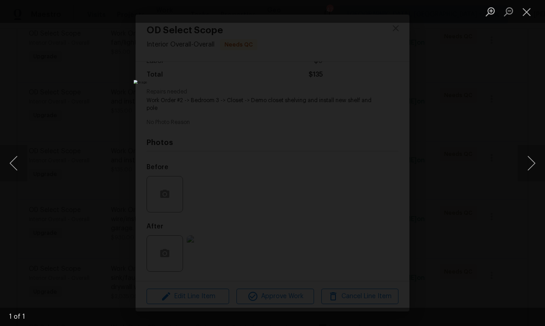
click at [510, 123] on div "Lightbox" at bounding box center [272, 163] width 545 height 326
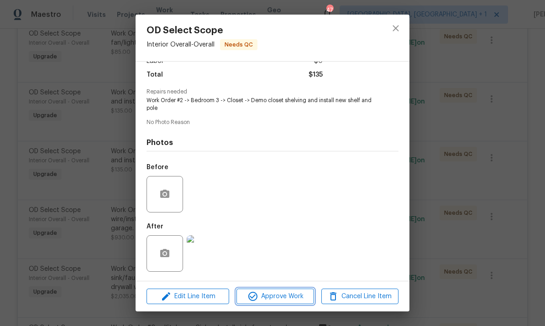
click at [289, 299] on span "Approve Work" at bounding box center [275, 296] width 72 height 11
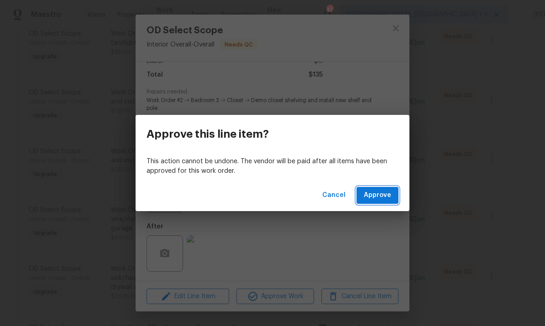
click at [387, 191] on span "Approve" at bounding box center [377, 195] width 27 height 11
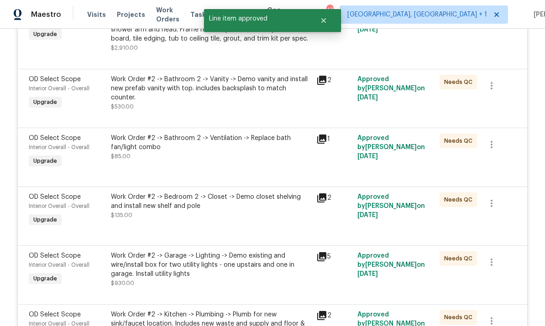
scroll to position [369, 0]
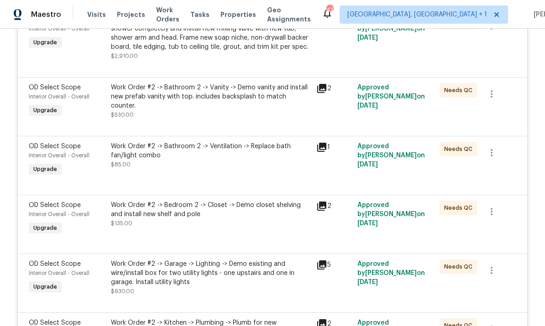
click at [259, 142] on div "Work Order #2 -> Bathroom 2 -> Ventilation -> Replace bath fan/light combo" at bounding box center [211, 151] width 200 height 18
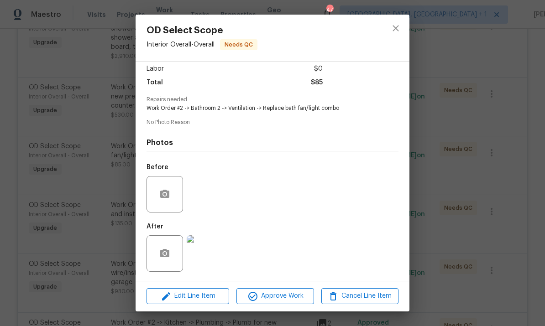
scroll to position [67, 0]
click at [210, 256] on img at bounding box center [205, 254] width 37 height 37
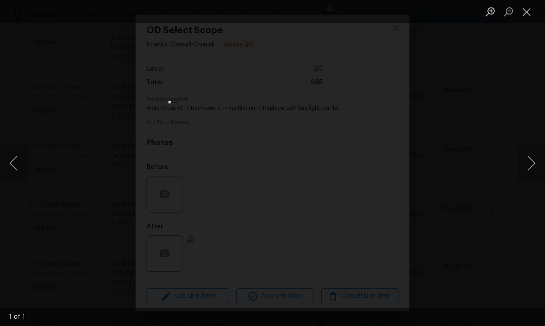
click at [530, 123] on div "Lightbox" at bounding box center [272, 163] width 545 height 326
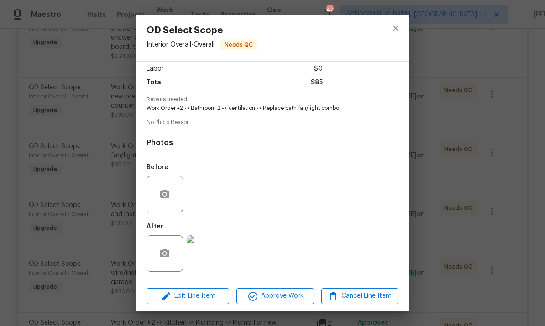
click at [507, 114] on div "OD Select Scope Interior Overall - Overall Needs QC Vendor Concept Remodel Acco…" at bounding box center [272, 163] width 545 height 326
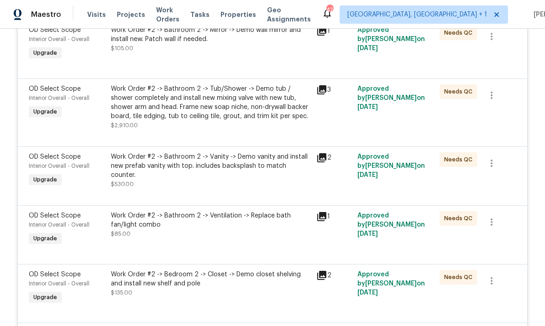
scroll to position [298, 0]
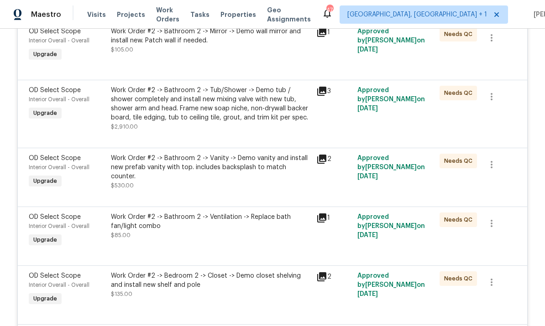
click at [254, 154] on div "Work Order #2 -> Bathroom 2 -> Vanity -> Demo vanity and install new prefab van…" at bounding box center [211, 167] width 200 height 27
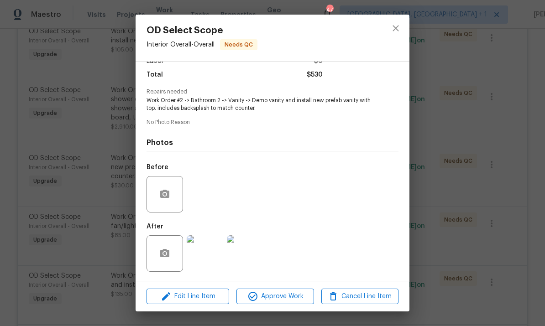
scroll to position [73, 0]
click at [247, 253] on img at bounding box center [245, 254] width 37 height 37
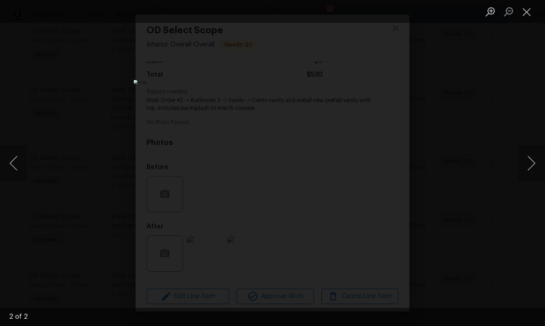
click at [524, 117] on div "Lightbox" at bounding box center [272, 163] width 545 height 326
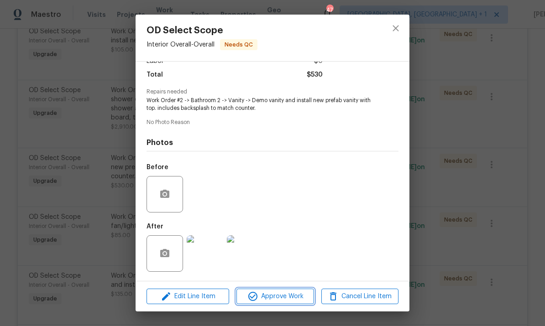
click at [295, 302] on button "Approve Work" at bounding box center [274, 297] width 77 height 16
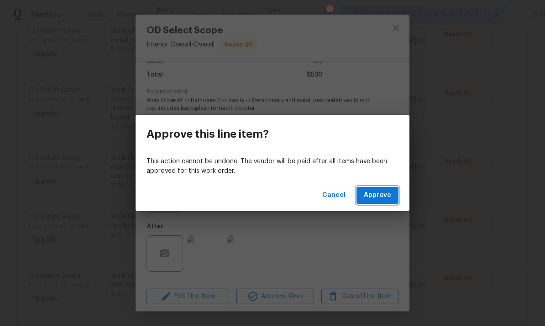
click at [391, 194] on button "Approve" at bounding box center [378, 195] width 42 height 17
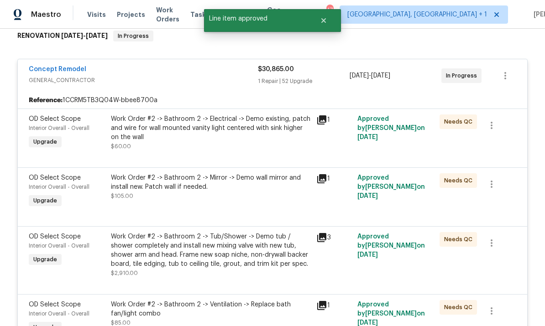
scroll to position [153, 0]
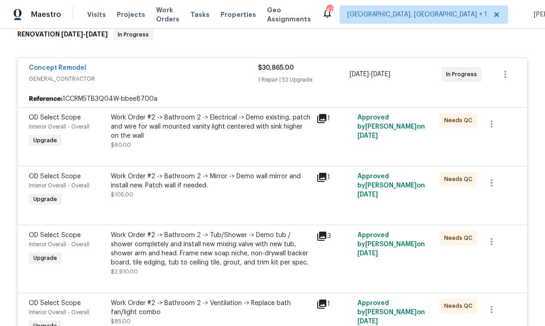
click at [233, 172] on div "Work Order #2 -> Bathroom 2 -> Mirror -> Demo wall mirror and install new. Patc…" at bounding box center [211, 181] width 200 height 18
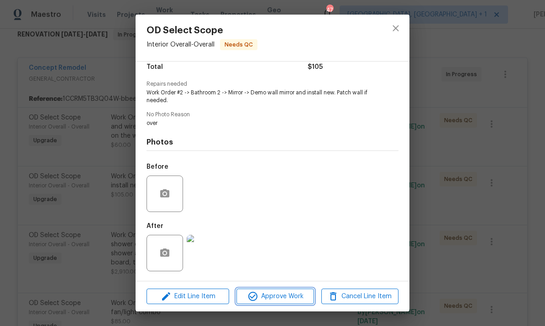
click at [283, 304] on button "Approve Work" at bounding box center [274, 297] width 77 height 16
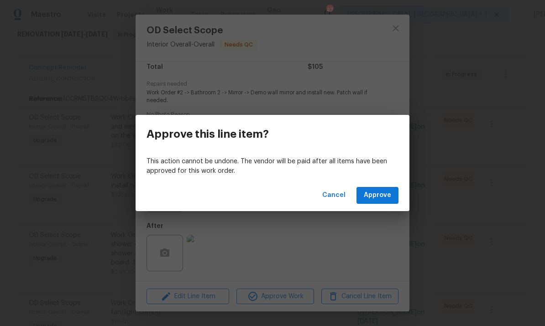
scroll to position [81, 0]
click at [286, 306] on div "Approve this line item? This action cannot be undone. The vendor will be paid a…" at bounding box center [272, 163] width 545 height 326
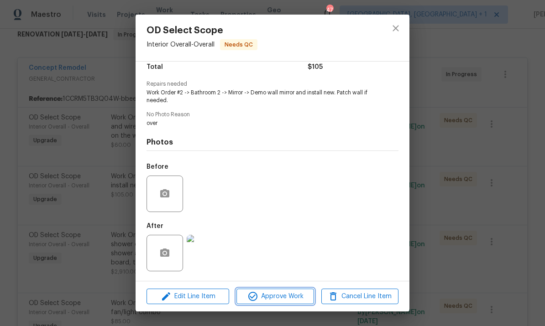
click at [282, 299] on span "Approve Work" at bounding box center [275, 296] width 72 height 11
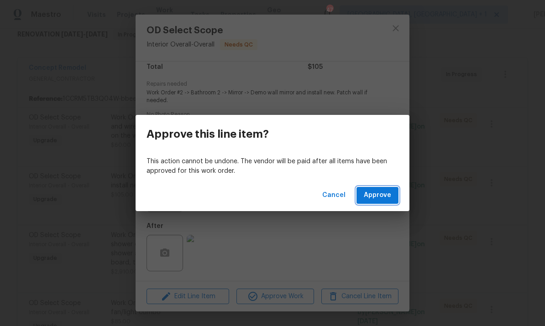
click at [381, 195] on span "Approve" at bounding box center [377, 195] width 27 height 11
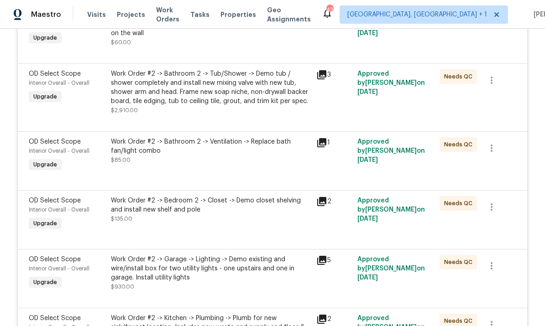
scroll to position [270, 0]
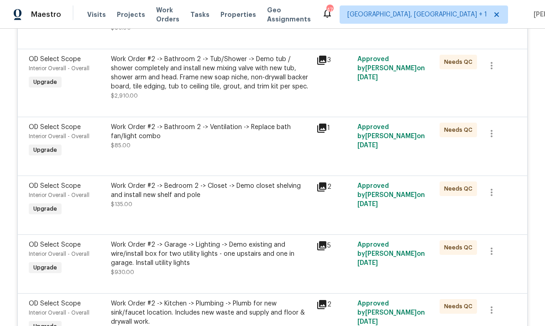
click at [249, 123] on div "Work Order #2 -> Bathroom 2 -> Ventilation -> Replace bath fan/light combo" at bounding box center [211, 132] width 200 height 18
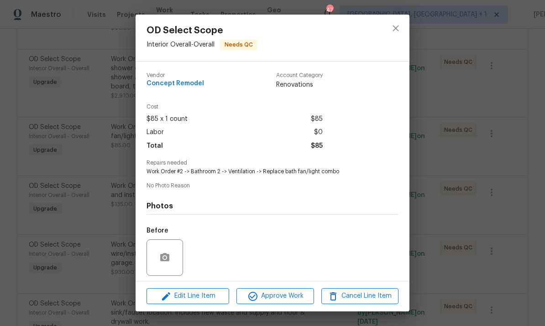
click at [487, 124] on div "OD Select Scope Interior Overall - Overall Needs QC Vendor Concept Remodel Acco…" at bounding box center [272, 163] width 545 height 326
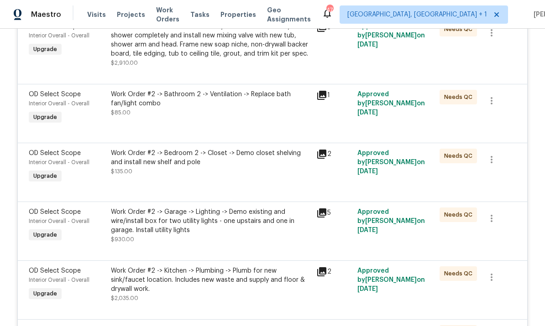
scroll to position [305, 0]
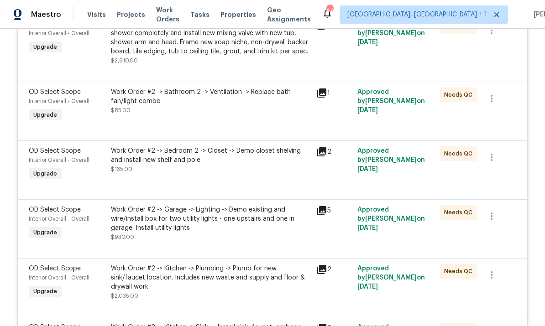
click at [223, 147] on div "Work Order #2 -> Bedroom 2 -> Closet -> Demo closet shelving and install new sh…" at bounding box center [211, 160] width 200 height 27
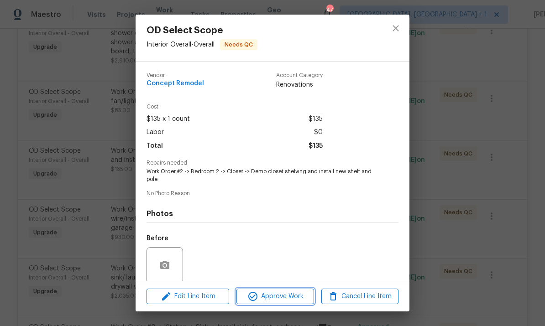
click at [275, 295] on span "Approve Work" at bounding box center [275, 296] width 72 height 11
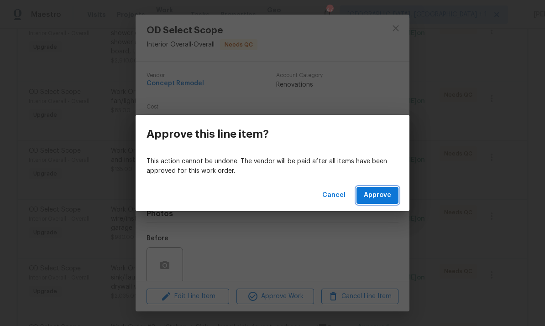
click at [383, 195] on span "Approve" at bounding box center [377, 195] width 27 height 11
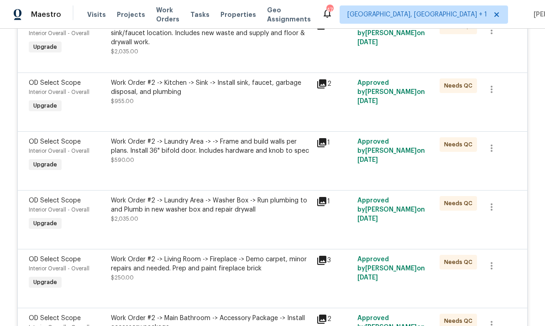
scroll to position [494, 0]
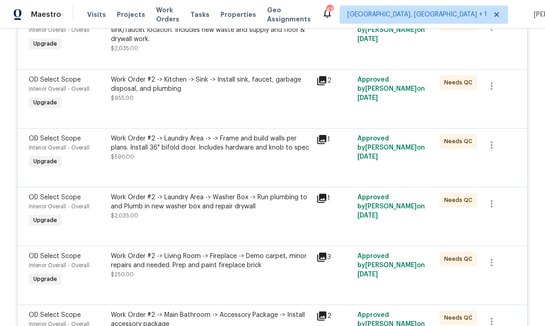
click at [236, 134] on div "Work Order #2 -> Laundry Area -> -> Frame and build walls per plans. Install 36…" at bounding box center [211, 143] width 200 height 18
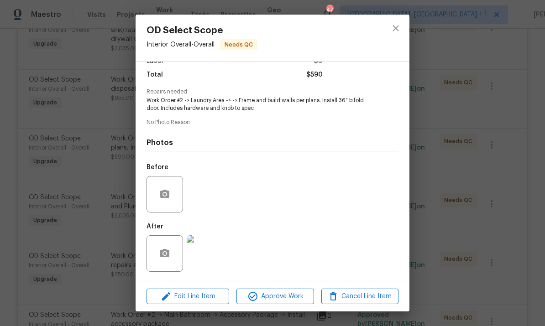
scroll to position [73, 0]
click at [209, 252] on img at bounding box center [205, 254] width 37 height 37
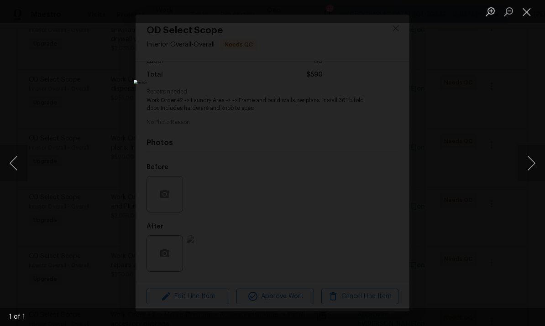
click at [517, 127] on div "Lightbox" at bounding box center [272, 163] width 545 height 326
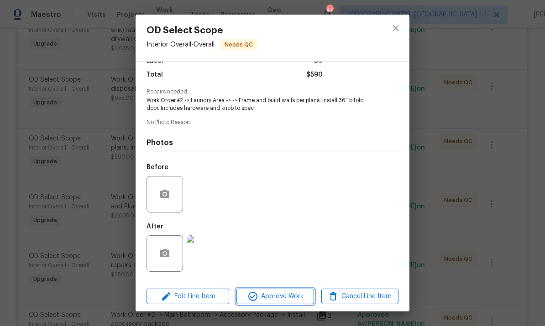
click at [291, 299] on span "Approve Work" at bounding box center [275, 296] width 72 height 11
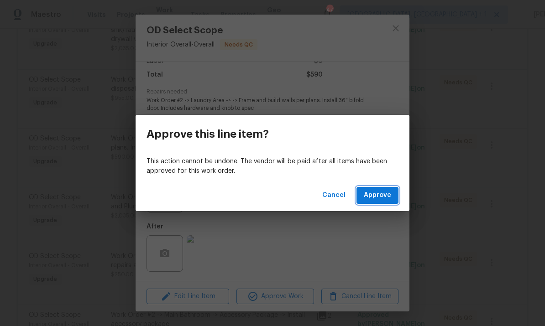
click at [377, 194] on span "Approve" at bounding box center [377, 195] width 27 height 11
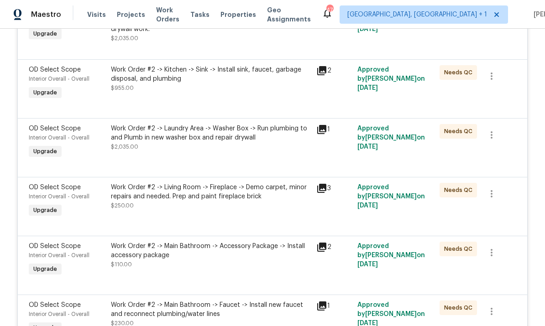
scroll to position [505, 0]
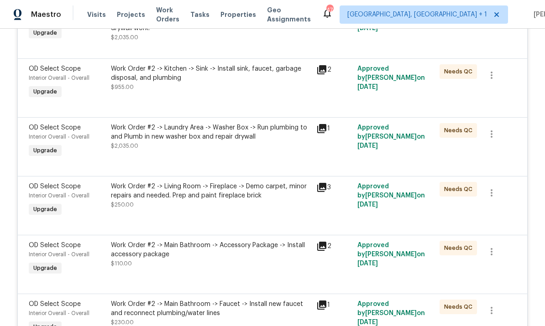
click at [229, 182] on div "Work Order #2 -> Living Room -> Fireplace -> Demo carpet, minor repairs and nee…" at bounding box center [211, 191] width 200 height 18
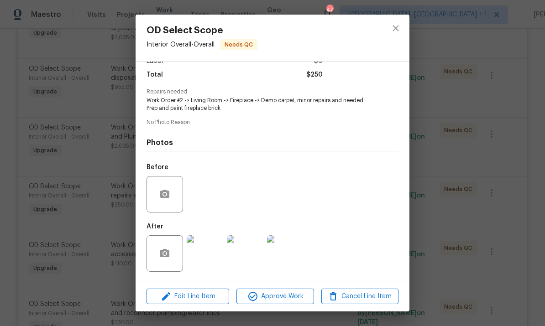
scroll to position [73, 0]
click at [281, 289] on button "Approve Work" at bounding box center [274, 297] width 77 height 16
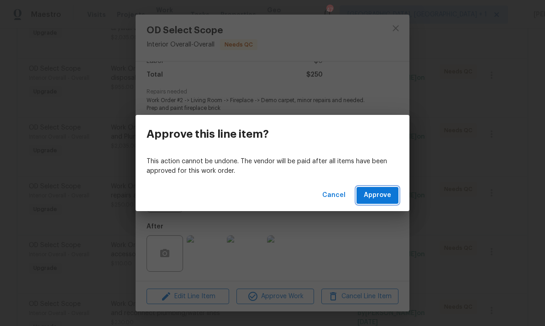
click at [377, 202] on button "Approve" at bounding box center [378, 195] width 42 height 17
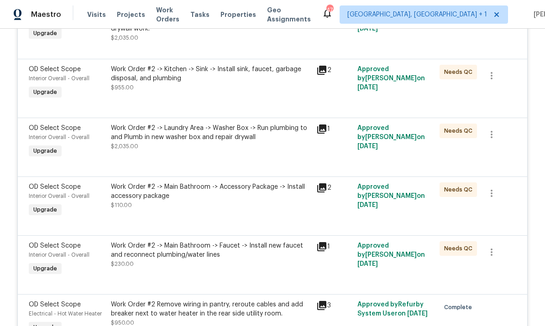
scroll to position [504, 0]
click at [244, 183] on div "Work Order #2 -> Main Bathroom -> Accessory Package -> Install accessory package" at bounding box center [211, 192] width 200 height 18
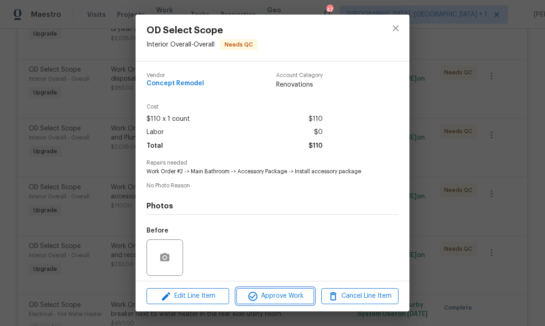
click at [282, 302] on span "Approve Work" at bounding box center [275, 296] width 72 height 11
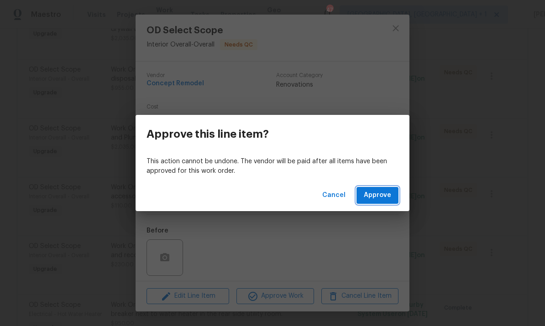
click at [381, 195] on span "Approve" at bounding box center [377, 195] width 27 height 11
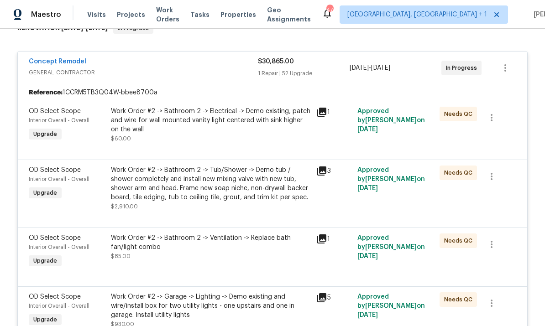
scroll to position [163, 0]
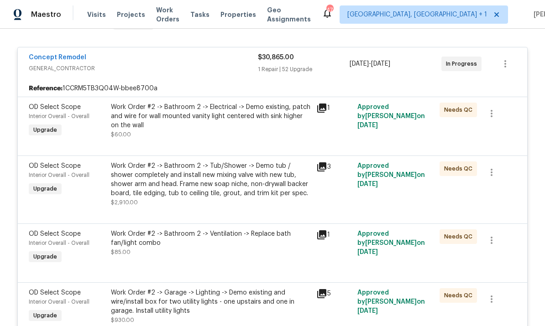
click at [237, 103] on div "Work Order #2 -> Bathroom 2 -> Electrical -> Demo existing, patch and wire for …" at bounding box center [211, 116] width 200 height 27
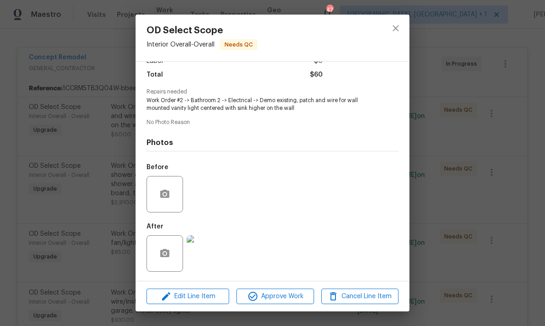
scroll to position [73, 0]
click at [483, 121] on div "OD Select Scope Interior Overall - Overall Needs QC Vendor Concept Remodel Acco…" at bounding box center [272, 163] width 545 height 326
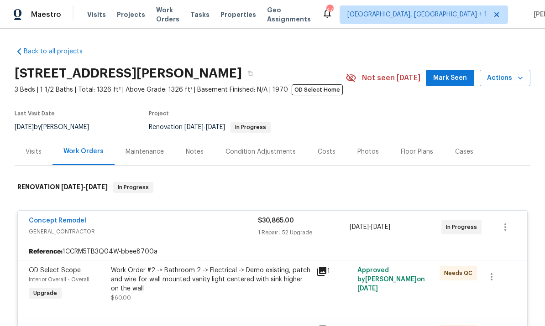
scroll to position [0, 0]
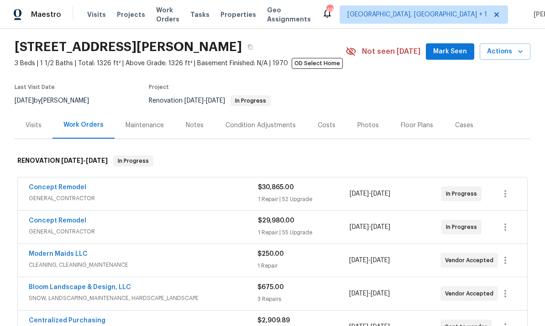
scroll to position [27, 0]
click at [76, 187] on link "Concept Remodel" at bounding box center [58, 187] width 58 height 6
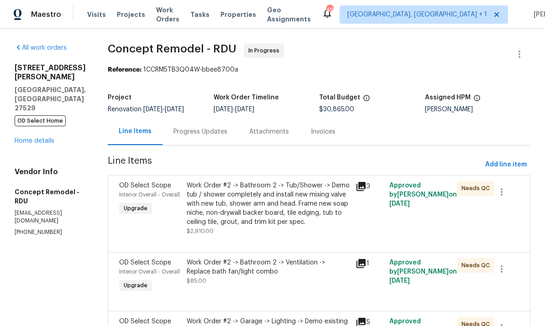
click at [47, 138] on link "Home details" at bounding box center [35, 141] width 40 height 6
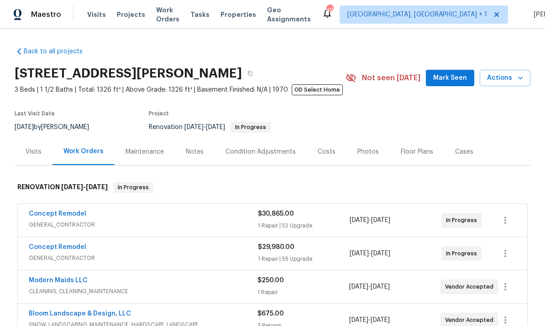
click at [77, 250] on link "Concept Remodel" at bounding box center [58, 247] width 58 height 6
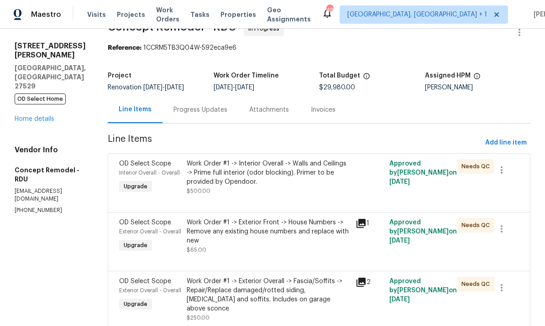
scroll to position [26, 0]
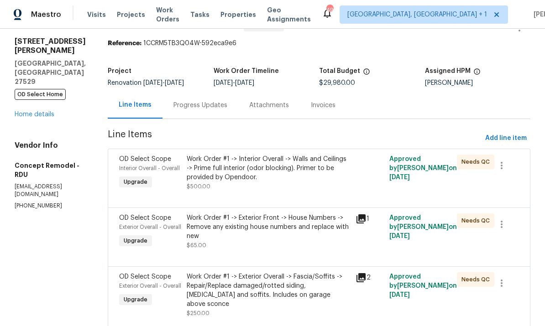
click at [312, 176] on div "Work Order #1 -> Interior Overall -> Walls and Ceilings -> Prime full interior …" at bounding box center [268, 168] width 163 height 27
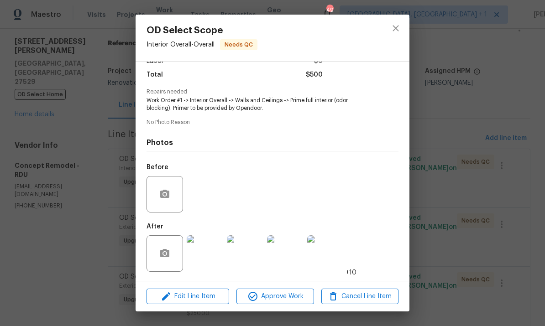
scroll to position [73, 0]
click at [288, 299] on span "Approve Work" at bounding box center [275, 296] width 72 height 11
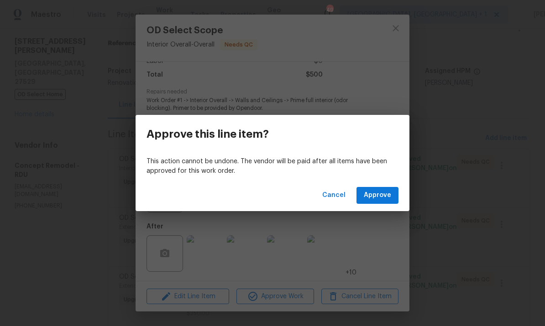
click at [379, 194] on span "Approve" at bounding box center [377, 195] width 27 height 11
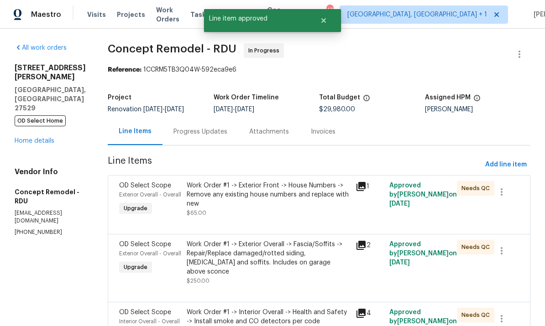
scroll to position [26, 0]
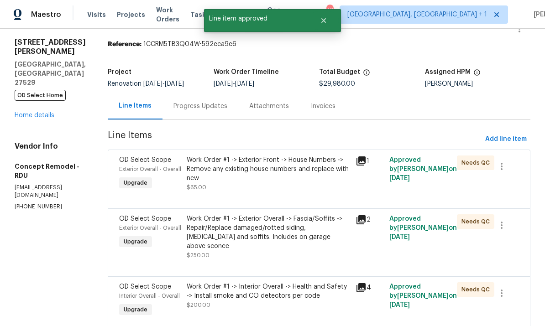
click at [294, 178] on div "Work Order #1 -> Exterior Front -> House Numbers -> Remove any existing house n…" at bounding box center [268, 169] width 163 height 27
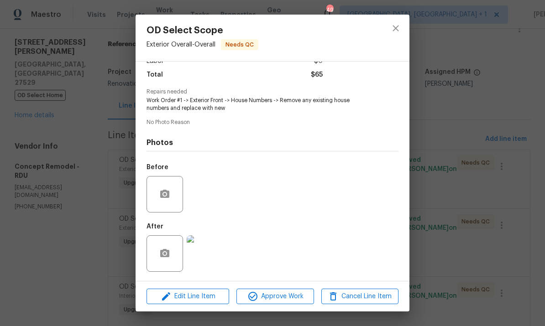
scroll to position [73, 0]
click at [200, 257] on img at bounding box center [205, 254] width 37 height 37
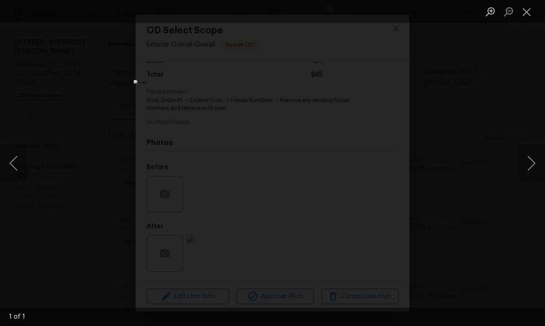
click at [515, 95] on div "Lightbox" at bounding box center [272, 163] width 545 height 326
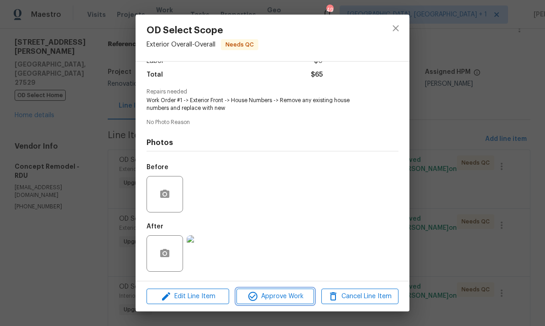
click at [294, 297] on span "Approve Work" at bounding box center [275, 296] width 72 height 11
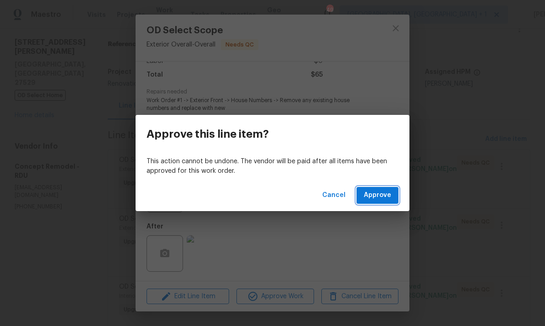
click at [375, 196] on span "Approve" at bounding box center [377, 195] width 27 height 11
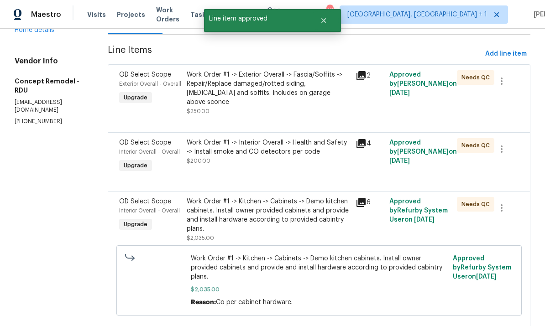
scroll to position [111, 0]
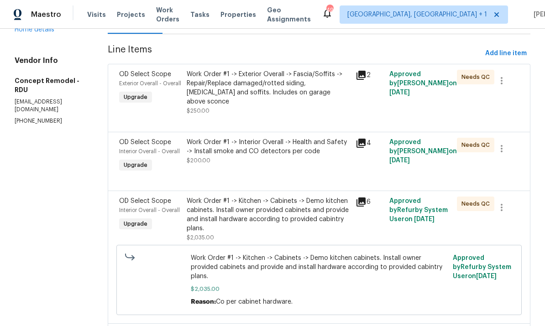
click at [285, 88] on div "Work Order #1 -> Exterior Overall -> Fascia/Soffits -> Repair/Replace damaged/r…" at bounding box center [268, 88] width 163 height 37
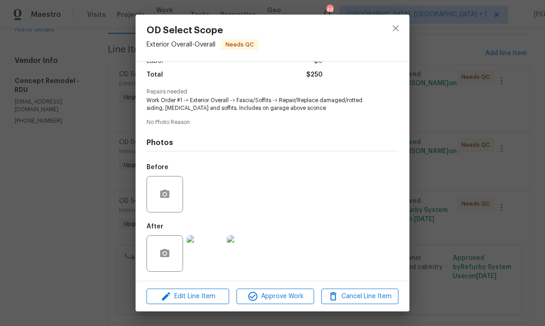
scroll to position [73, 0]
click at [210, 254] on img at bounding box center [205, 254] width 37 height 37
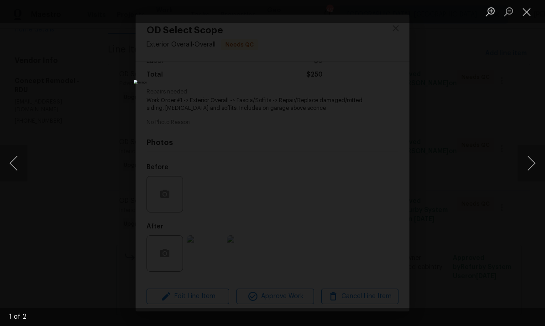
click at [526, 158] on button "Next image" at bounding box center [531, 163] width 27 height 37
click at [537, 100] on div "Lightbox" at bounding box center [272, 163] width 545 height 326
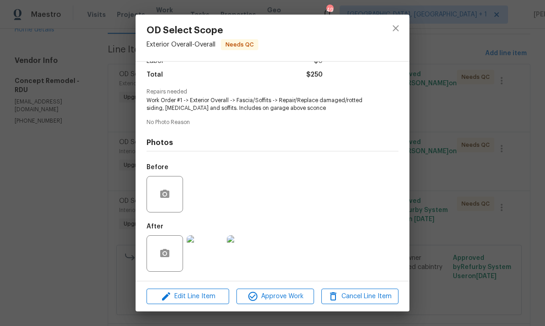
click at [499, 103] on div "OD Select Scope Exterior Overall - Overall Needs QC Vendor Concept Remodel Acco…" at bounding box center [272, 163] width 545 height 326
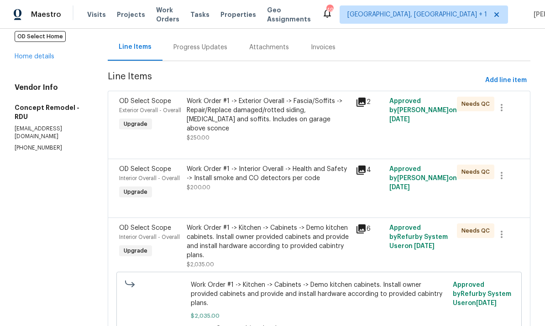
scroll to position [97, 0]
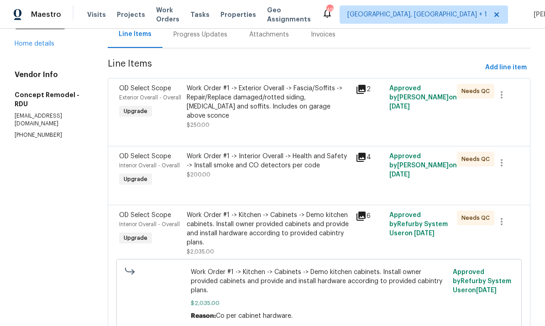
click at [283, 159] on div "Work Order #1 -> Interior Overall -> Health and Safety -> Install smoke and CO …" at bounding box center [268, 161] width 163 height 18
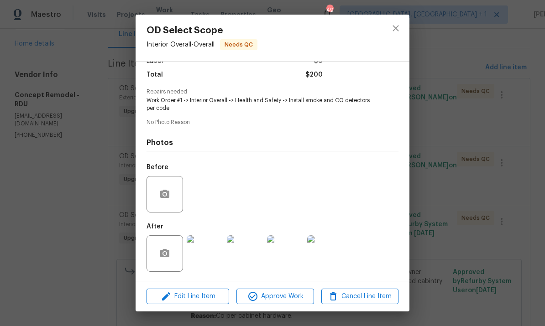
scroll to position [73, 0]
click at [212, 252] on img at bounding box center [205, 254] width 37 height 37
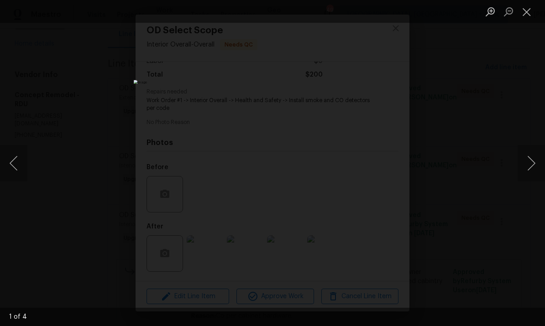
click at [524, 169] on button "Next image" at bounding box center [531, 163] width 27 height 37
click at [524, 167] on button "Next image" at bounding box center [531, 163] width 27 height 37
click at [527, 115] on div "Lightbox" at bounding box center [272, 163] width 545 height 326
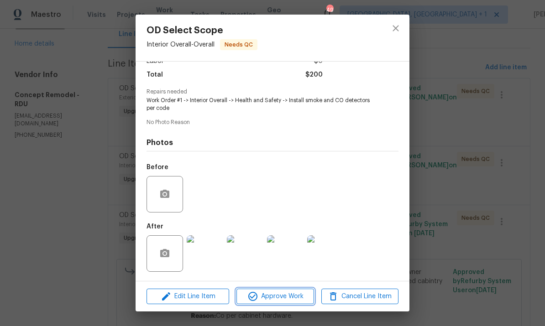
click at [287, 297] on span "Approve Work" at bounding box center [275, 296] width 72 height 11
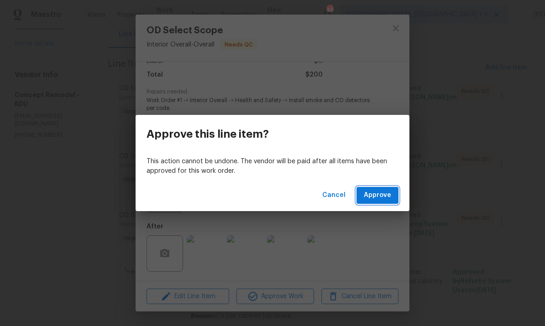
click at [379, 191] on span "Approve" at bounding box center [377, 195] width 27 height 11
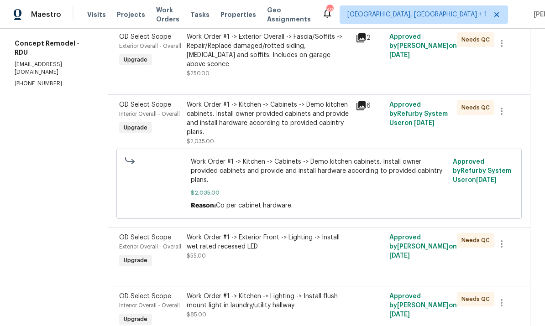
scroll to position [150, 0]
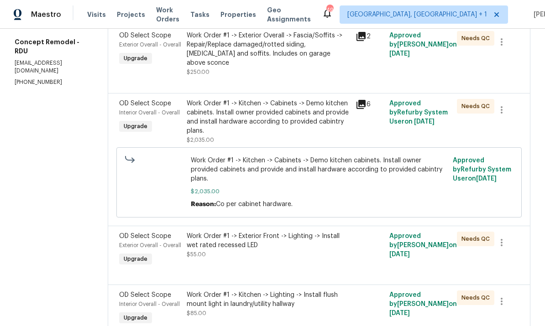
click at [290, 107] on div "Work Order #1 -> Kitchen -> Cabinets -> Demo kitchen cabinets. Install owner pr…" at bounding box center [268, 117] width 163 height 37
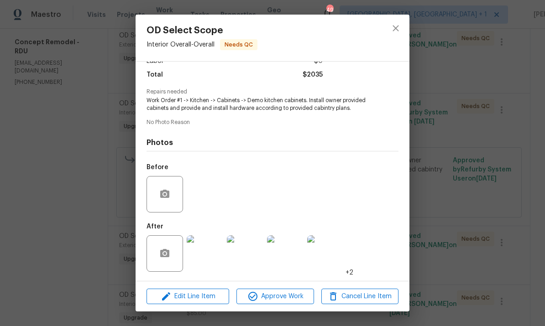
scroll to position [73, 0]
click at [201, 257] on img at bounding box center [205, 254] width 37 height 37
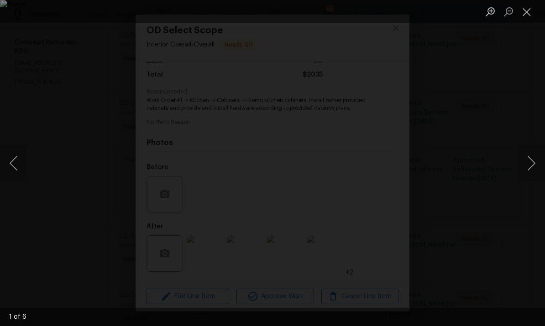
click at [526, 167] on button "Next image" at bounding box center [531, 163] width 27 height 37
click at [527, 165] on button "Next image" at bounding box center [531, 163] width 27 height 37
click at [529, 162] on button "Next image" at bounding box center [531, 163] width 27 height 37
click at [520, 135] on div "Lightbox" at bounding box center [272, 163] width 545 height 326
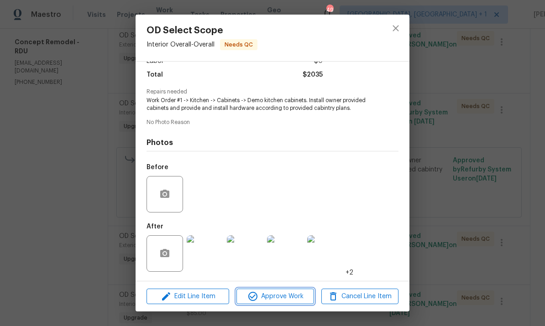
click at [287, 290] on button "Approve Work" at bounding box center [274, 297] width 77 height 16
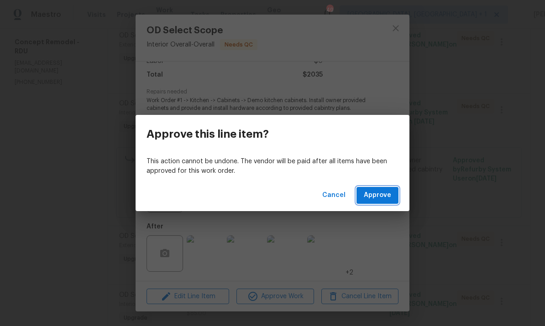
click at [377, 189] on button "Approve" at bounding box center [378, 195] width 42 height 17
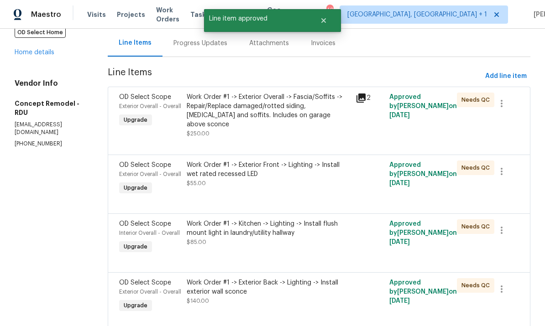
scroll to position [89, 0]
click at [310, 165] on div "Work Order #1 -> Exterior Front -> Lighting -> Install wet rated recessed LED" at bounding box center [268, 169] width 163 height 18
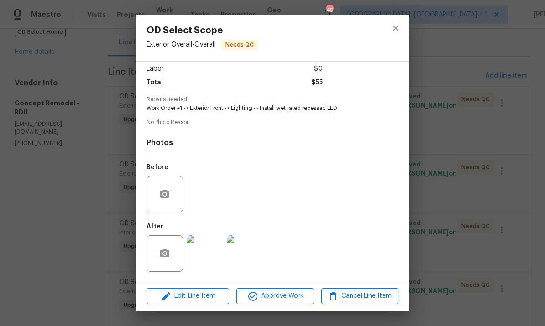
scroll to position [67, 0]
click at [207, 257] on img at bounding box center [205, 254] width 37 height 37
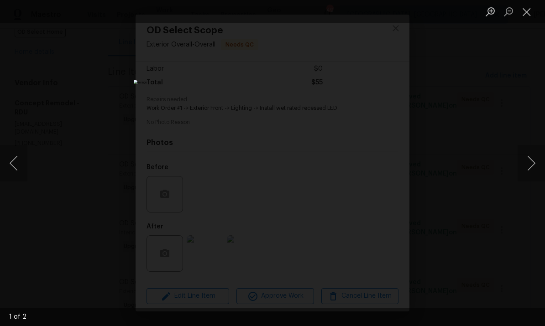
click at [515, 87] on div "Lightbox" at bounding box center [272, 163] width 545 height 326
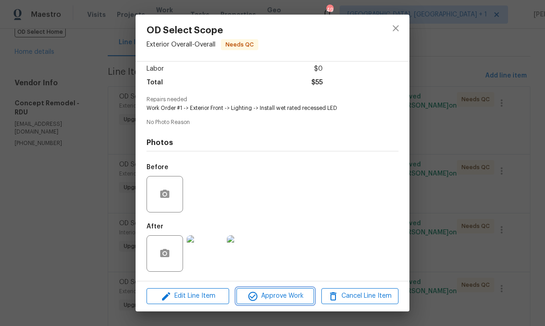
click at [292, 302] on span "Approve Work" at bounding box center [275, 296] width 72 height 11
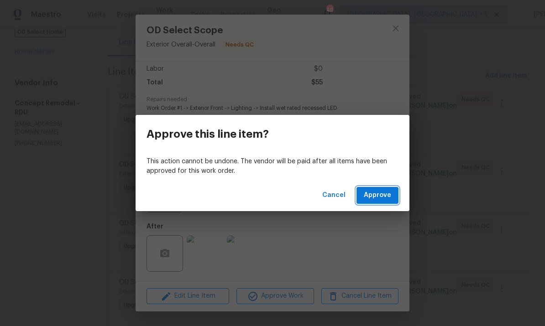
click at [381, 200] on span "Approve" at bounding box center [377, 195] width 27 height 11
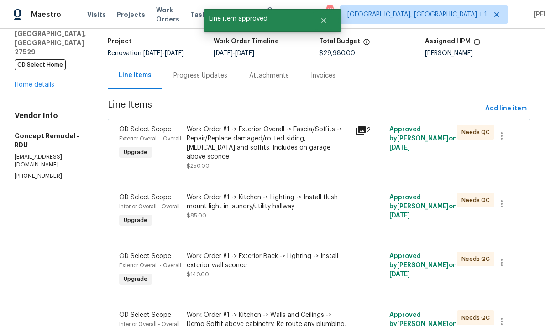
scroll to position [69, 0]
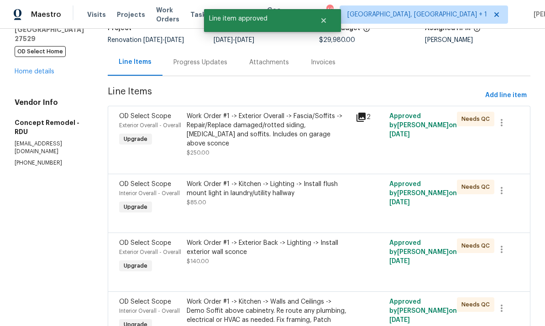
click at [285, 190] on div "Work Order #1 -> Kitchen -> Lighting -> Install flush mount light in laundry/ut…" at bounding box center [268, 193] width 163 height 27
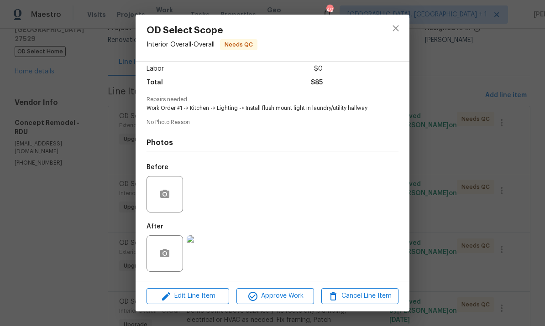
scroll to position [67, 0]
click at [209, 254] on img at bounding box center [205, 254] width 37 height 37
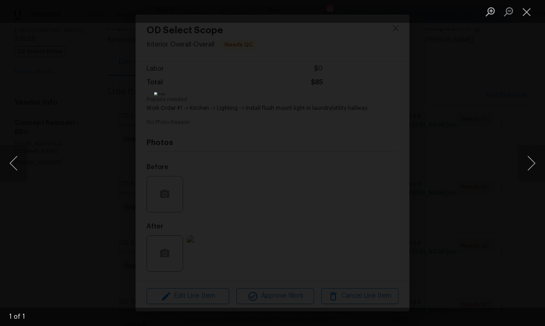
click at [515, 131] on div "Lightbox" at bounding box center [272, 163] width 545 height 326
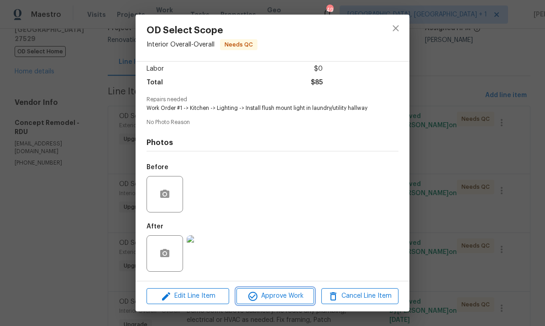
click at [290, 301] on span "Approve Work" at bounding box center [275, 296] width 72 height 11
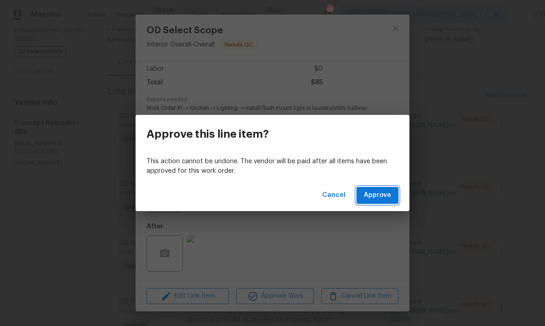
click at [379, 190] on span "Approve" at bounding box center [377, 195] width 27 height 11
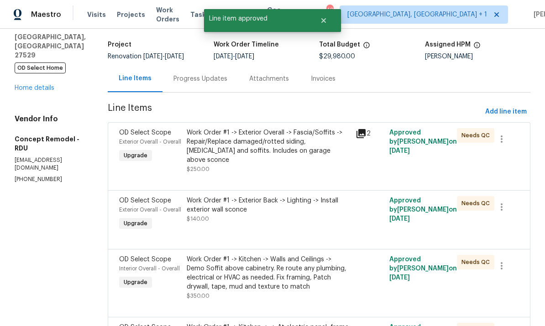
scroll to position [54, 0]
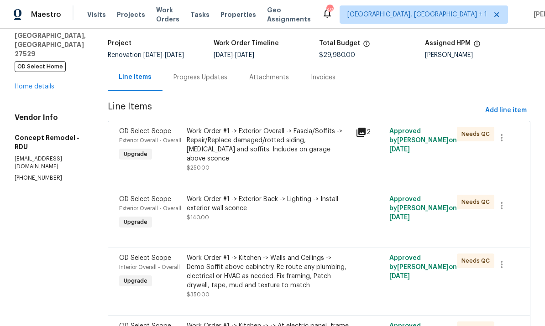
click at [285, 199] on div "Work Order #1 -> Exterior Back -> Lighting -> Install exterior wall sconce" at bounding box center [268, 204] width 163 height 18
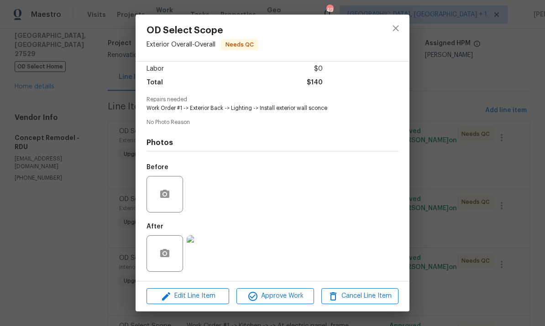
scroll to position [67, 0]
click at [209, 262] on img at bounding box center [205, 254] width 37 height 37
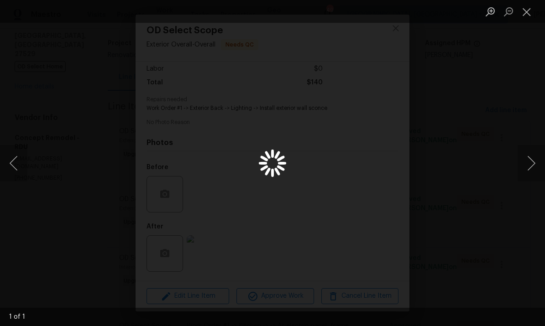
click at [209, 262] on div "Lightbox" at bounding box center [272, 163] width 545 height 326
click at [525, 119] on div "Lightbox" at bounding box center [272, 163] width 545 height 326
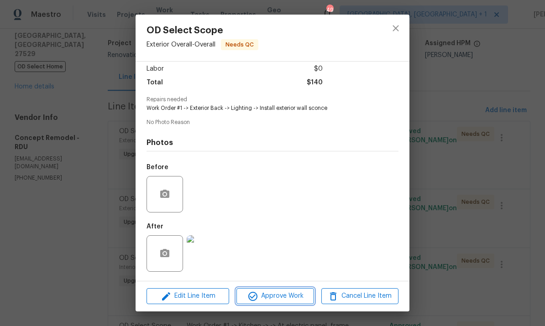
click at [282, 299] on span "Approve Work" at bounding box center [275, 296] width 72 height 11
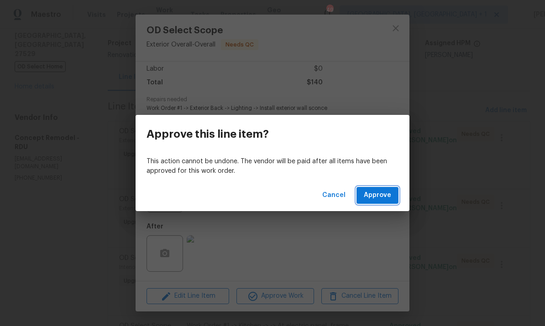
click at [373, 203] on button "Approve" at bounding box center [378, 195] width 42 height 17
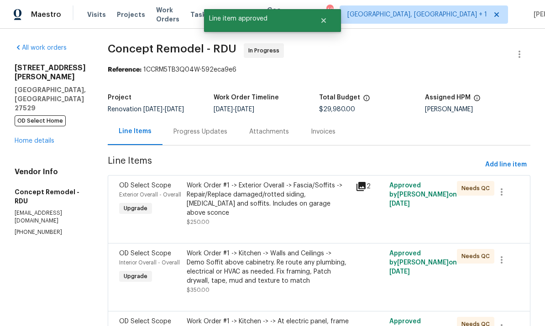
scroll to position [55, 0]
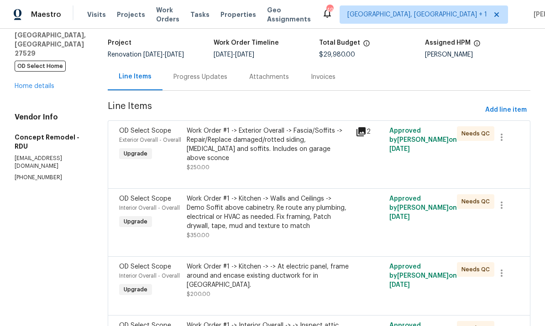
click at [288, 206] on div "Work Order #1 -> Kitchen -> Walls and Ceilings -> Demo Soffit above cabinetry. …" at bounding box center [268, 212] width 163 height 37
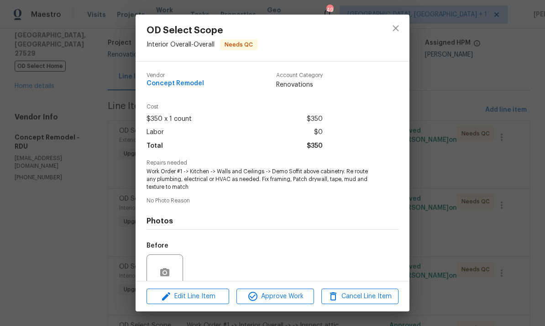
click at [463, 102] on div "OD Select Scope Interior Overall - Overall Needs QC Vendor Concept Remodel Acco…" at bounding box center [272, 163] width 545 height 326
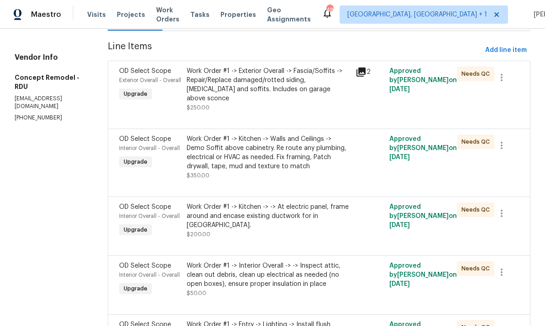
scroll to position [118, 0]
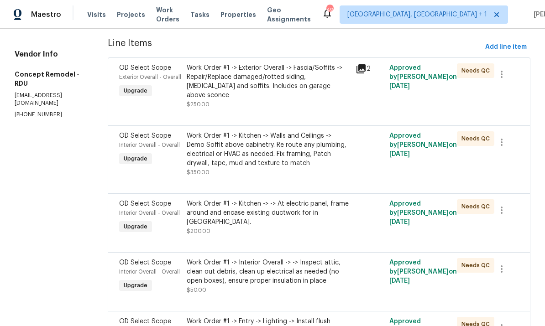
click at [311, 207] on div "Work Order #1 -> Kitchen -> -> At electric panel, frame around and encase exist…" at bounding box center [268, 212] width 163 height 27
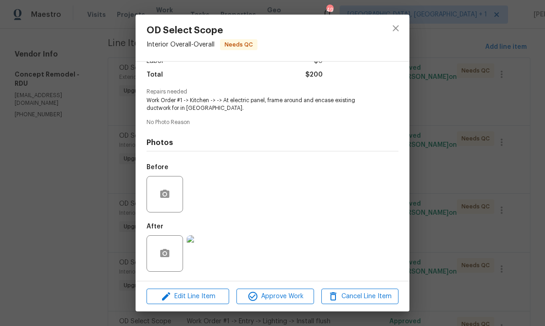
scroll to position [73, 0]
click at [215, 253] on img at bounding box center [205, 254] width 37 height 37
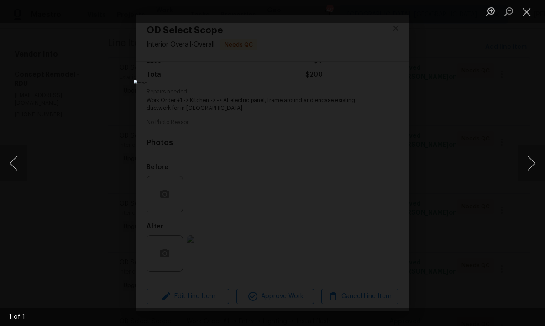
click at [504, 121] on div "Lightbox" at bounding box center [272, 163] width 545 height 326
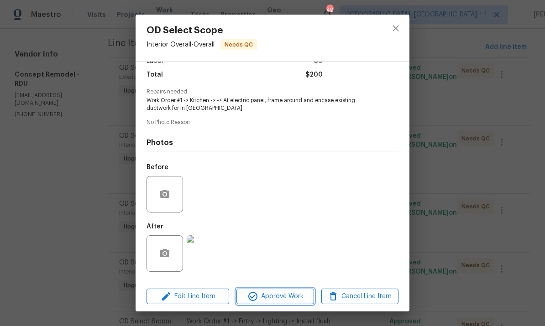
click at [293, 300] on span "Approve Work" at bounding box center [275, 296] width 72 height 11
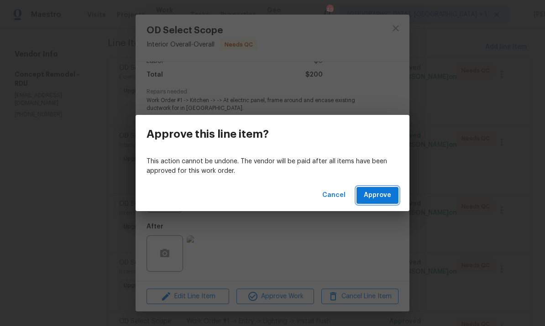
click at [381, 192] on span "Approve" at bounding box center [377, 195] width 27 height 11
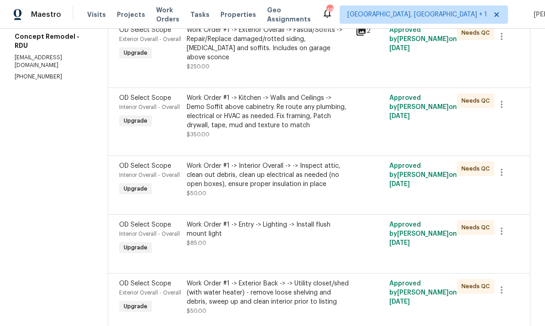
scroll to position [162, 0]
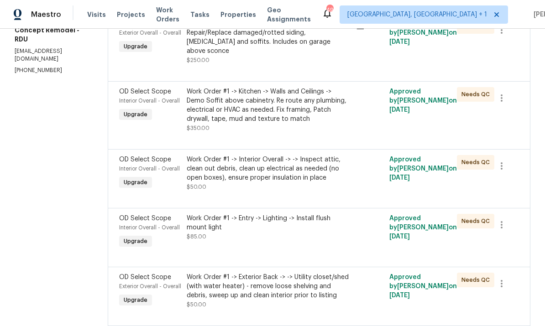
click at [283, 165] on div "Work Order #1 -> Interior Overall -> -> Inspect attic, clean out debris, clean …" at bounding box center [268, 168] width 163 height 27
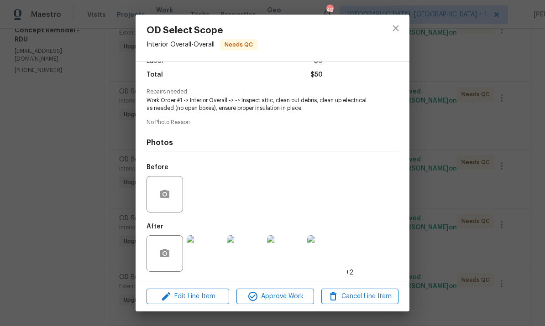
scroll to position [73, 0]
click at [209, 257] on img at bounding box center [205, 254] width 37 height 37
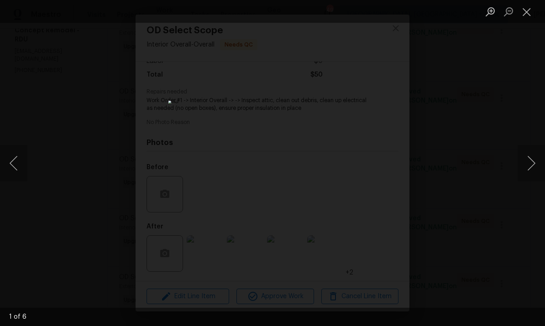
click at [532, 117] on div "Lightbox" at bounding box center [272, 163] width 545 height 326
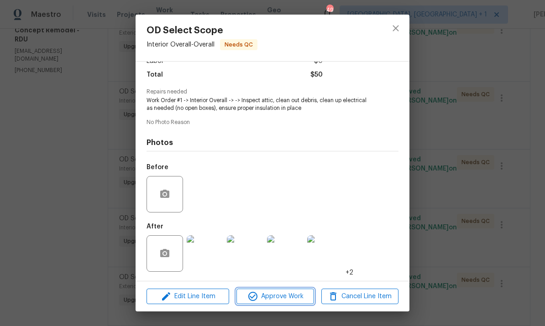
click at [280, 303] on button "Approve Work" at bounding box center [274, 297] width 77 height 16
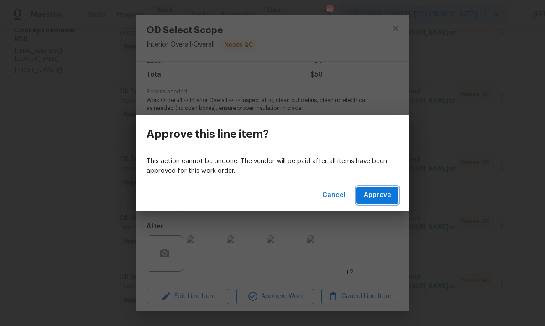
click at [388, 203] on button "Approve" at bounding box center [378, 195] width 42 height 17
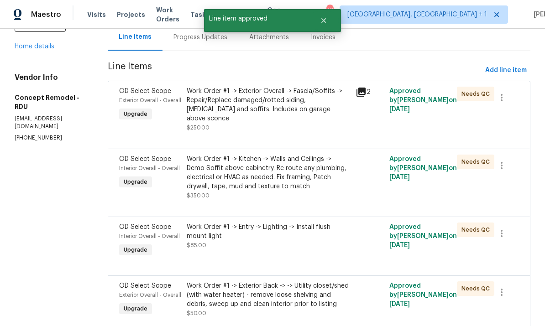
scroll to position [103, 0]
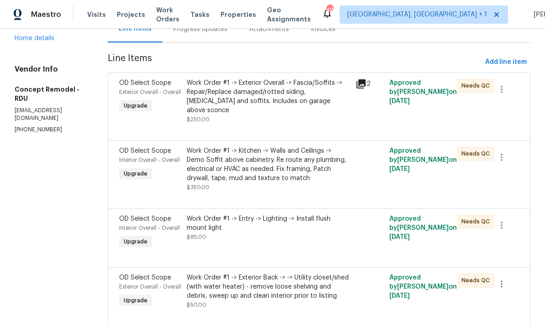
click at [300, 220] on div "Work Order #1 -> Entry -> Lighting -> Install flush mount light" at bounding box center [268, 224] width 163 height 18
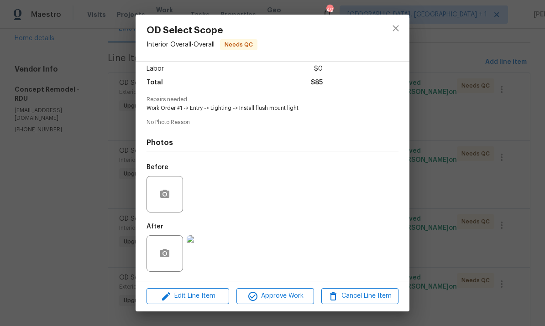
scroll to position [67, 0]
click at [211, 262] on img at bounding box center [205, 254] width 37 height 37
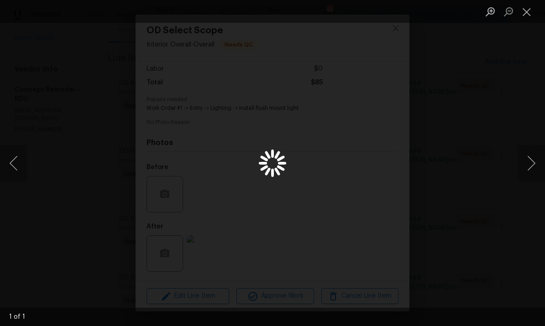
click at [211, 262] on div "Lightbox" at bounding box center [272, 163] width 545 height 326
click at [490, 163] on div "Lightbox" at bounding box center [272, 163] width 545 height 326
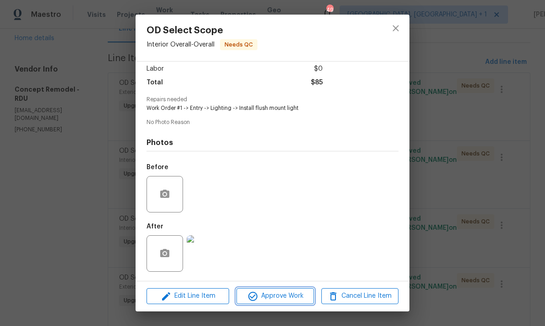
click at [293, 299] on span "Approve Work" at bounding box center [275, 296] width 72 height 11
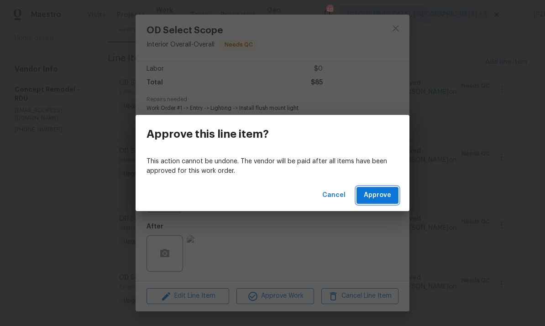
click at [379, 195] on span "Approve" at bounding box center [377, 195] width 27 height 11
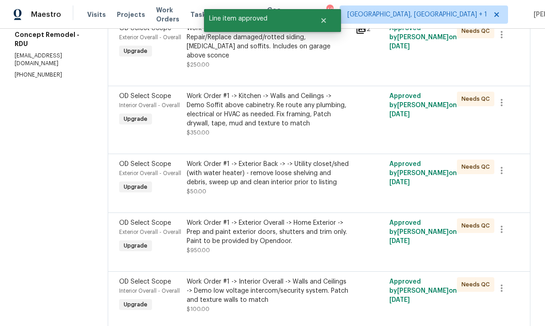
scroll to position [158, 0]
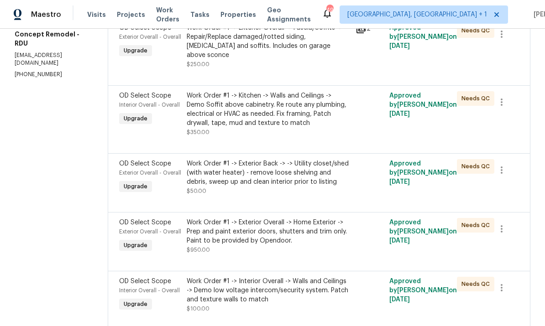
click at [282, 173] on div "Work Order #1 -> Exterior Back -> -> Utility closet/shed (with water heater) - …" at bounding box center [268, 172] width 163 height 27
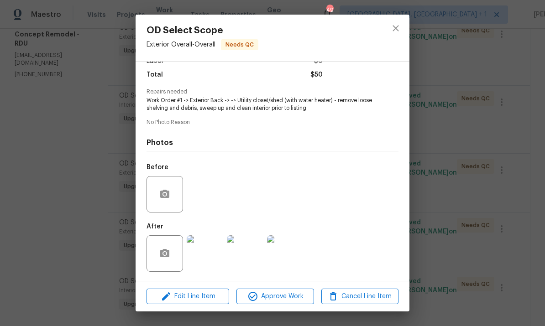
scroll to position [73, 0]
click at [208, 261] on img at bounding box center [205, 254] width 37 height 37
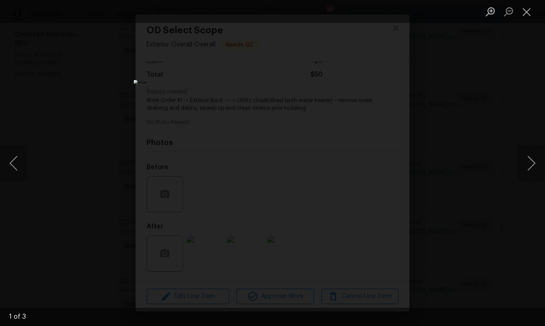
click at [523, 169] on button "Next image" at bounding box center [531, 163] width 27 height 37
click at [521, 168] on button "Next image" at bounding box center [531, 163] width 27 height 37
click at [520, 171] on button "Next image" at bounding box center [531, 163] width 27 height 37
click at [513, 141] on div "Lightbox" at bounding box center [272, 163] width 545 height 326
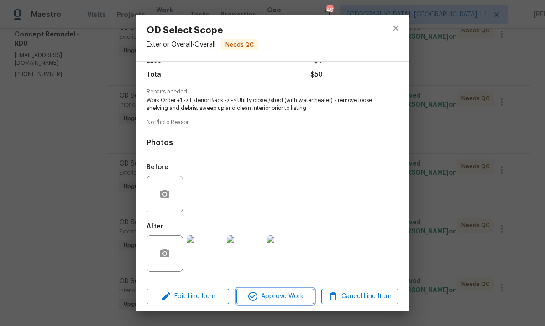
click at [294, 296] on span "Approve Work" at bounding box center [275, 296] width 72 height 11
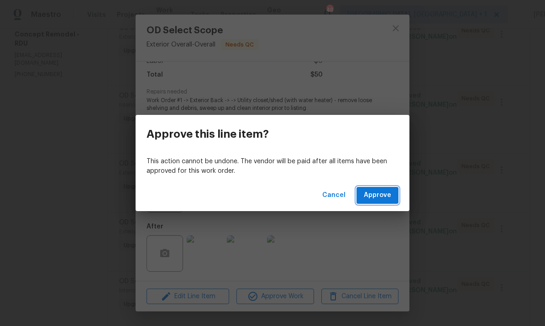
click at [372, 196] on span "Approve" at bounding box center [377, 195] width 27 height 11
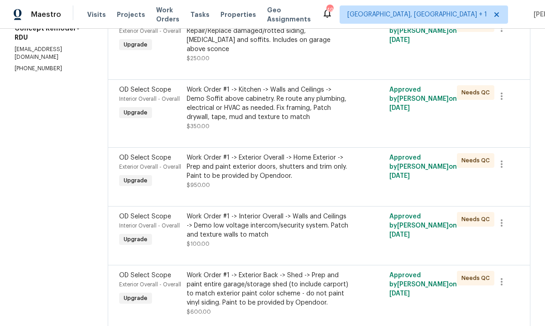
scroll to position [164, 0]
click at [288, 164] on div "Work Order #1 -> Exterior Overall -> Home Exterior -> Prep and paint exterior d…" at bounding box center [268, 166] width 163 height 27
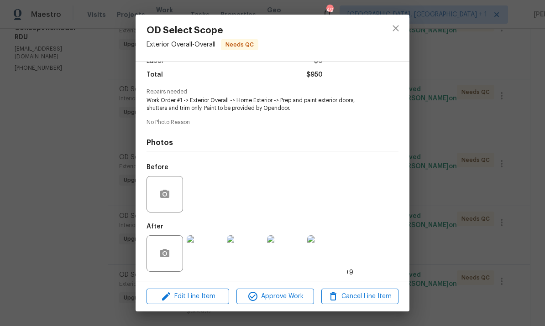
scroll to position [73, 0]
click at [211, 262] on img at bounding box center [205, 254] width 37 height 37
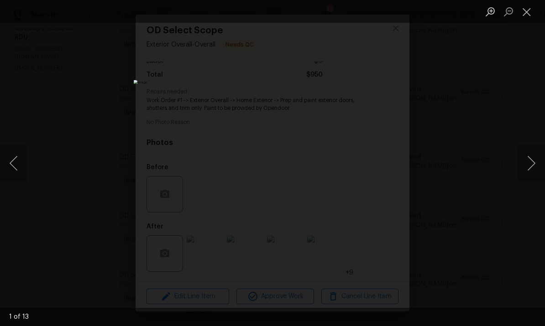
click at [525, 165] on button "Next image" at bounding box center [531, 163] width 27 height 37
click at [523, 166] on button "Next image" at bounding box center [531, 163] width 27 height 37
click at [523, 167] on button "Next image" at bounding box center [531, 163] width 27 height 37
click at [519, 170] on button "Next image" at bounding box center [531, 163] width 27 height 37
click at [519, 168] on button "Next image" at bounding box center [531, 163] width 27 height 37
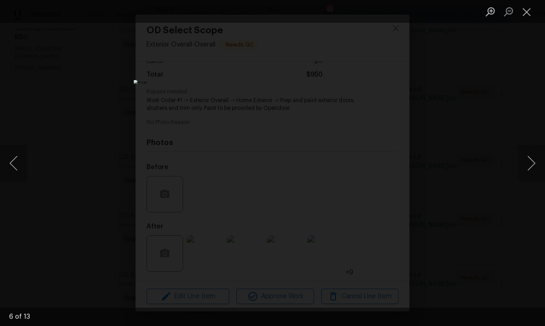
click at [521, 167] on button "Next image" at bounding box center [531, 163] width 27 height 37
click at [517, 132] on div "Lightbox" at bounding box center [272, 163] width 545 height 326
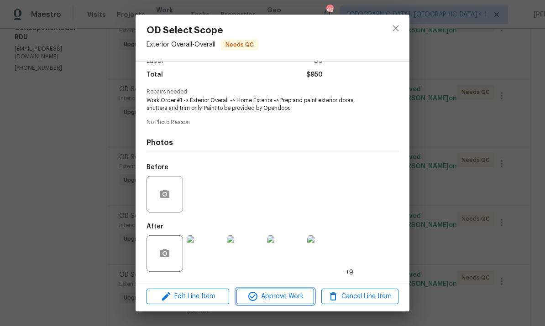
click at [281, 299] on span "Approve Work" at bounding box center [275, 296] width 72 height 11
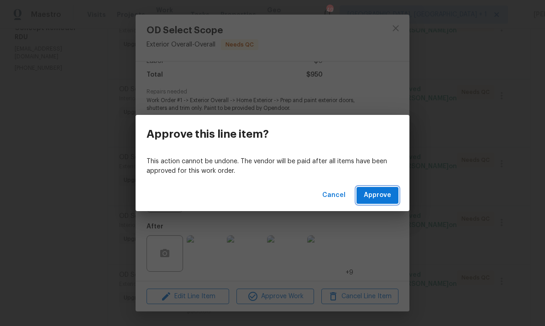
click at [379, 198] on span "Approve" at bounding box center [377, 195] width 27 height 11
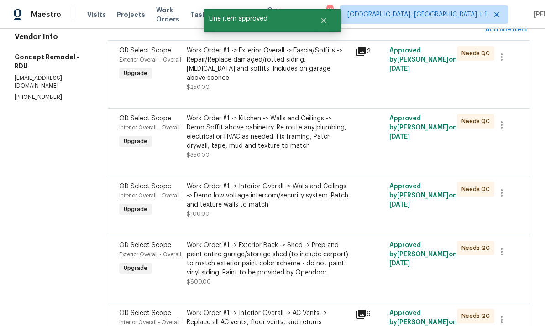
scroll to position [142, 0]
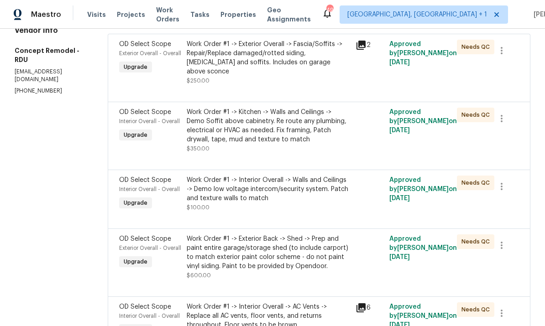
click at [292, 176] on div "Work Order #1 -> Interior Overall -> Walls and Ceilings -> Demo low voltage int…" at bounding box center [268, 189] width 163 height 27
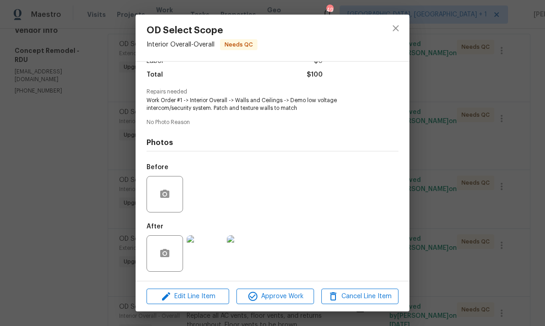
scroll to position [73, 0]
click at [210, 257] on img at bounding box center [205, 254] width 37 height 37
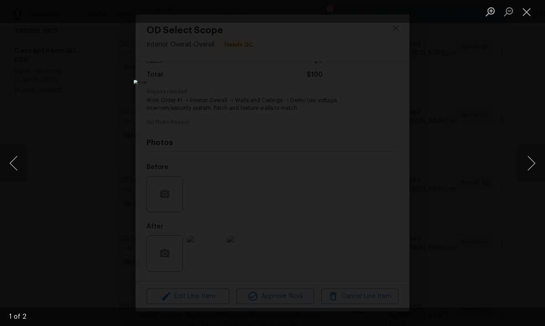
click at [528, 165] on button "Next image" at bounding box center [531, 163] width 27 height 37
click at [507, 211] on div "Lightbox" at bounding box center [272, 163] width 545 height 326
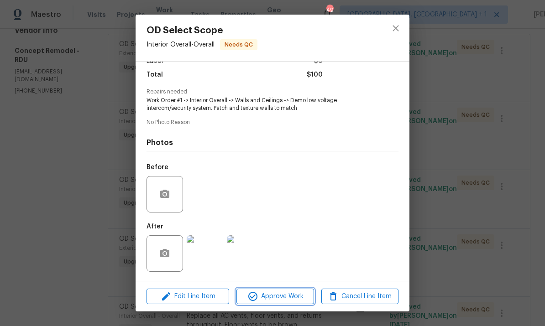
click at [304, 296] on span "Approve Work" at bounding box center [275, 296] width 72 height 11
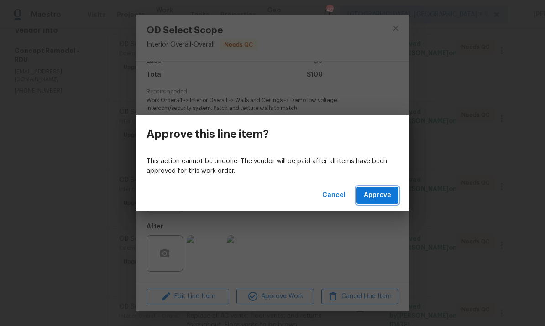
click at [376, 198] on span "Approve" at bounding box center [377, 195] width 27 height 11
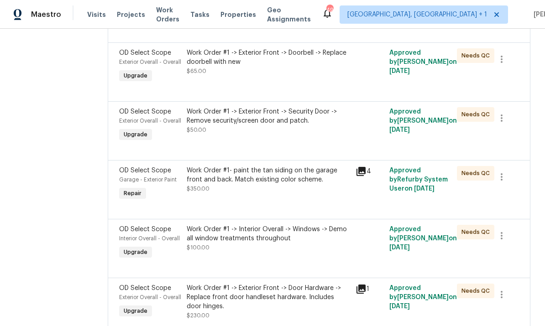
scroll to position [396, 0]
click at [304, 174] on div "Work Order #1- paint the tan siding on the garage front and back. Match existin…" at bounding box center [268, 175] width 163 height 18
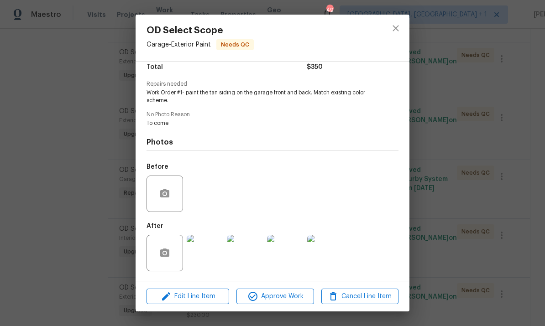
scroll to position [81, 0]
click at [210, 260] on img at bounding box center [205, 253] width 37 height 37
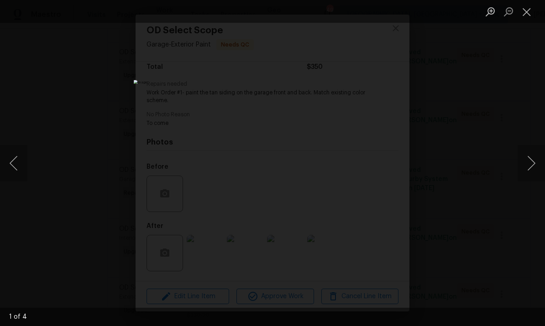
click at [524, 161] on button "Next image" at bounding box center [531, 163] width 27 height 37
click at [523, 161] on button "Next image" at bounding box center [531, 163] width 27 height 37
click at [526, 163] on button "Next image" at bounding box center [531, 163] width 27 height 37
click at [528, 163] on button "Next image" at bounding box center [531, 163] width 27 height 37
click at [531, 163] on button "Next image" at bounding box center [531, 163] width 27 height 37
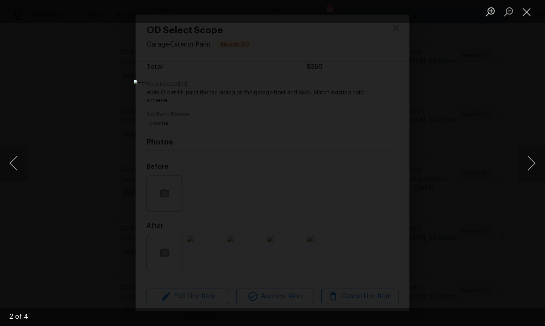
click at [531, 163] on button "Next image" at bounding box center [531, 163] width 27 height 37
click at [512, 129] on div "Lightbox" at bounding box center [272, 163] width 545 height 326
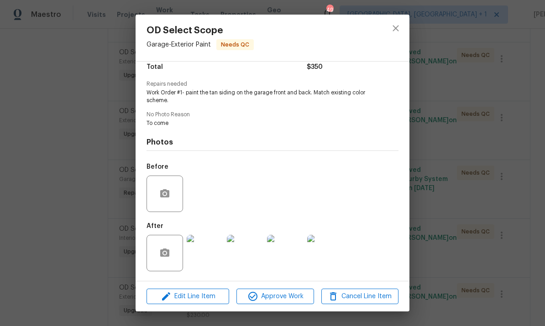
click at [464, 139] on div "OD Select Scope Garage - Exterior Paint Needs QC Vendor Concept Remodel Account…" at bounding box center [272, 163] width 545 height 326
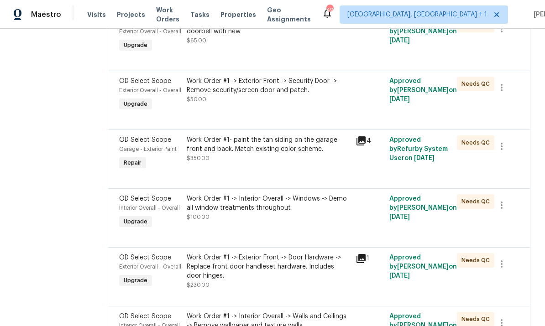
scroll to position [431, 0]
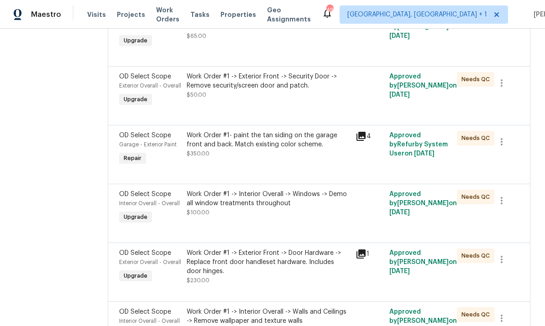
click at [294, 203] on div "Work Order #1 -> Interior Overall -> Windows -> Demo all window treatments thro…" at bounding box center [268, 203] width 163 height 27
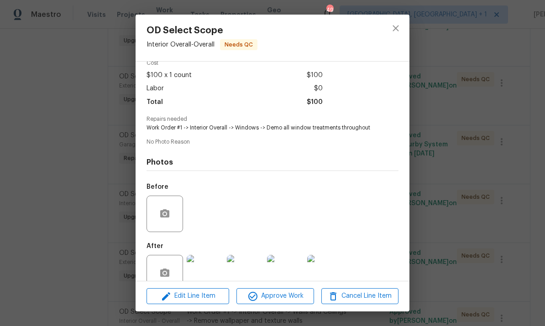
scroll to position [57, 0]
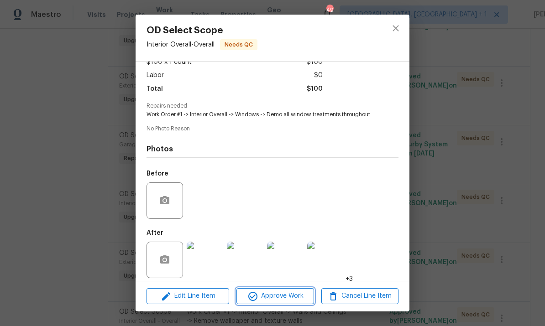
click at [292, 296] on span "Approve Work" at bounding box center [275, 296] width 72 height 11
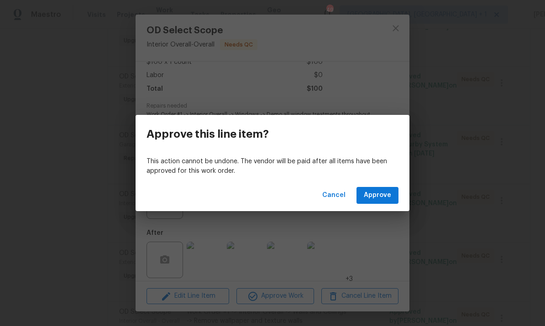
click at [382, 197] on span "Approve" at bounding box center [377, 195] width 27 height 11
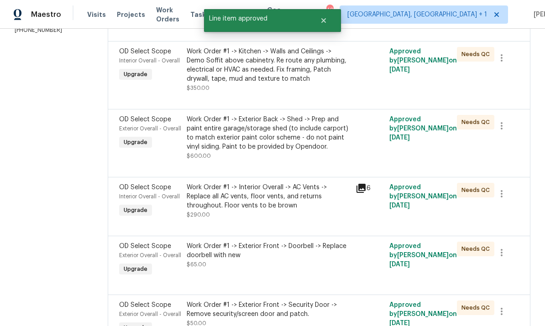
scroll to position [203, 0]
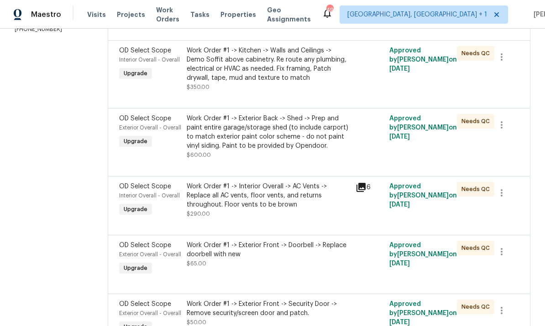
click at [268, 194] on div "Work Order #1 -> Interior Overall -> AC Vents -> Replace all AC vents, floor ve…" at bounding box center [268, 195] width 163 height 27
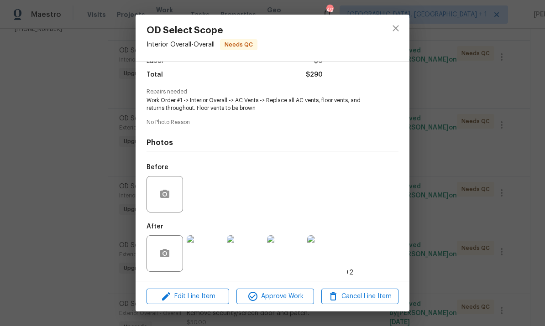
scroll to position [73, 0]
click at [204, 253] on img at bounding box center [205, 254] width 37 height 37
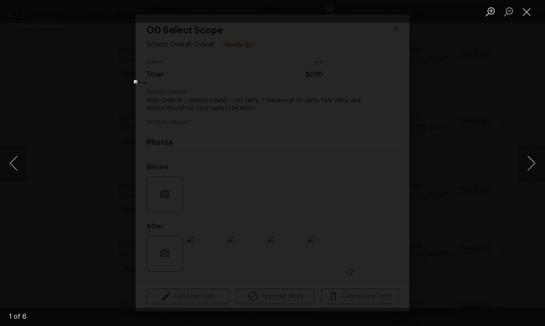
click at [523, 162] on button "Next image" at bounding box center [531, 163] width 27 height 37
click at [522, 164] on button "Next image" at bounding box center [531, 163] width 27 height 37
click at [520, 167] on button "Next image" at bounding box center [531, 163] width 27 height 37
click at [520, 166] on button "Next image" at bounding box center [531, 163] width 27 height 37
click at [522, 165] on button "Next image" at bounding box center [531, 163] width 27 height 37
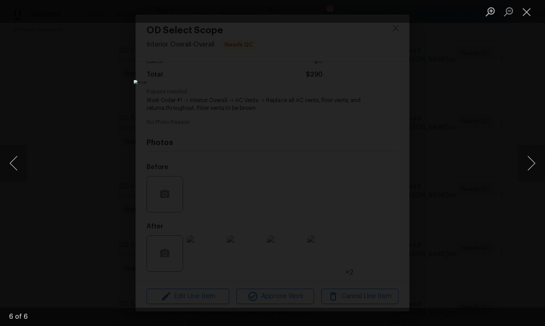
click at [523, 166] on button "Next image" at bounding box center [531, 163] width 27 height 37
click at [525, 164] on button "Next image" at bounding box center [531, 163] width 27 height 37
click at [523, 137] on div "Lightbox" at bounding box center [272, 163] width 545 height 326
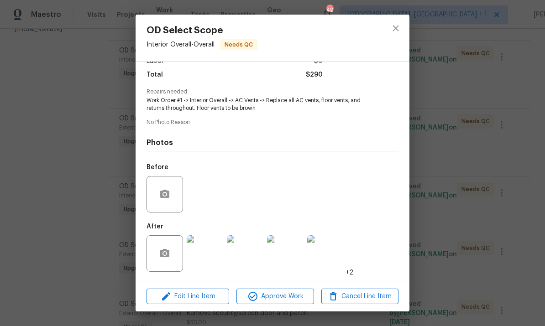
click at [481, 121] on div "OD Select Scope Interior Overall - Overall Needs QC Vendor Concept Remodel Acco…" at bounding box center [272, 163] width 545 height 326
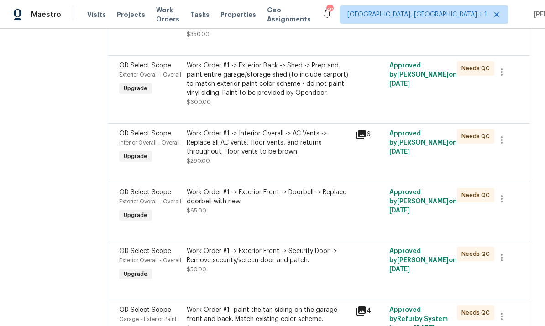
scroll to position [257, 0]
click at [298, 191] on div "Work Order #1 -> Exterior Front -> Doorbell -> Replace doorbell with new" at bounding box center [268, 197] width 163 height 18
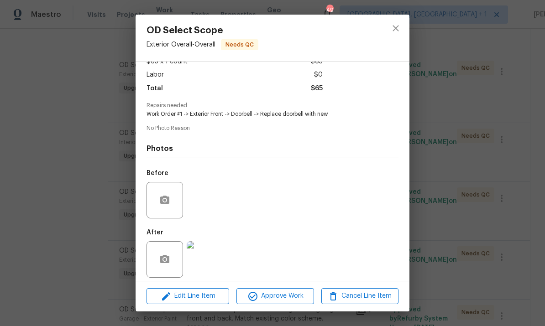
scroll to position [60, 0]
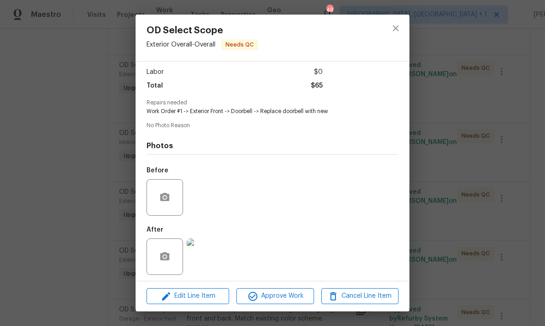
click at [215, 258] on img at bounding box center [205, 257] width 37 height 37
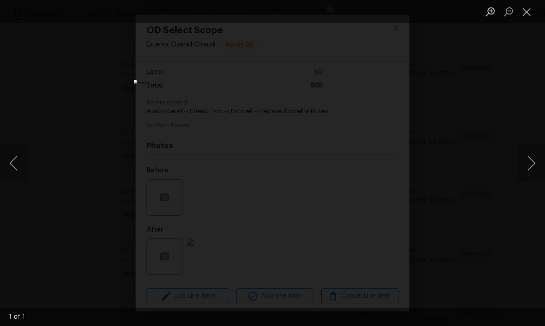
click at [513, 100] on div "Lightbox" at bounding box center [272, 163] width 545 height 326
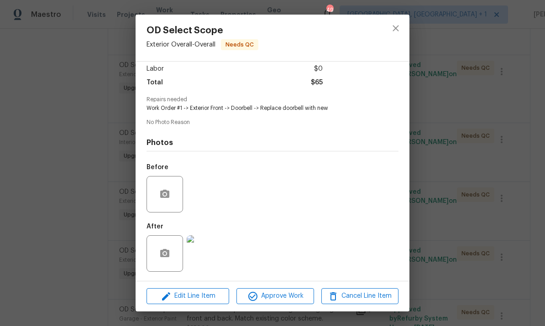
scroll to position [67, 0]
click at [469, 158] on div "OD Select Scope Exterior Overall - Overall Needs QC Vendor Concept Remodel Acco…" at bounding box center [272, 163] width 545 height 326
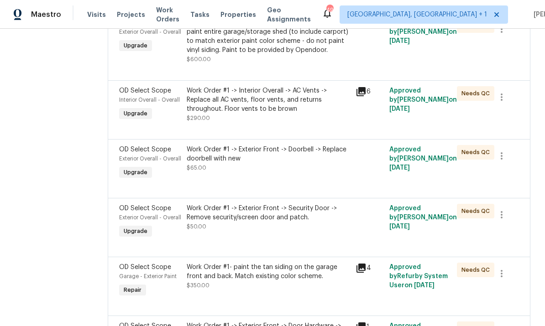
scroll to position [299, 0]
click at [294, 214] on div "Work Order #1 -> Exterior Front -> Security Door -> Remove security/screen door…" at bounding box center [268, 213] width 163 height 18
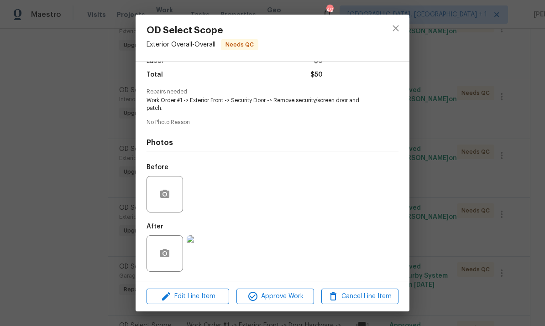
scroll to position [73, 0]
click at [280, 294] on span "Approve Work" at bounding box center [275, 296] width 72 height 11
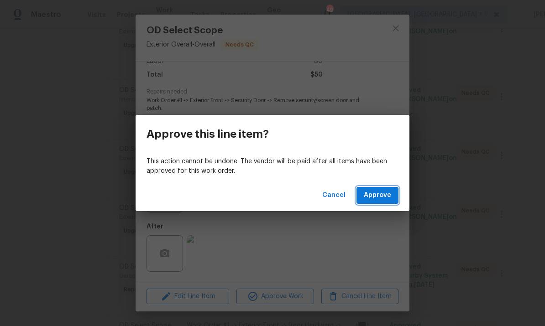
click at [391, 198] on span "Approve" at bounding box center [377, 195] width 27 height 11
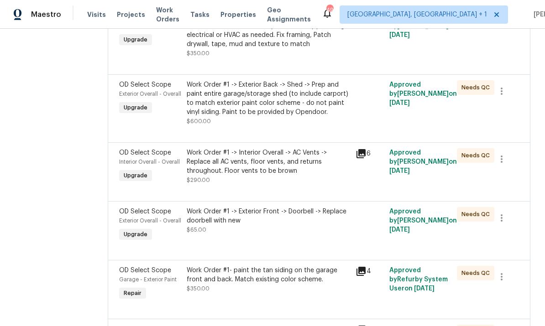
scroll to position [241, 0]
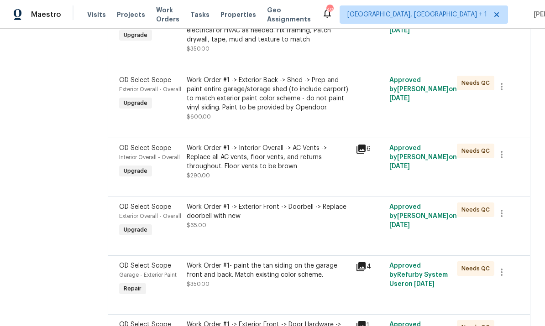
click at [283, 207] on div "Work Order #1 -> Exterior Front -> Doorbell -> Replace doorbell with new" at bounding box center [268, 212] width 163 height 18
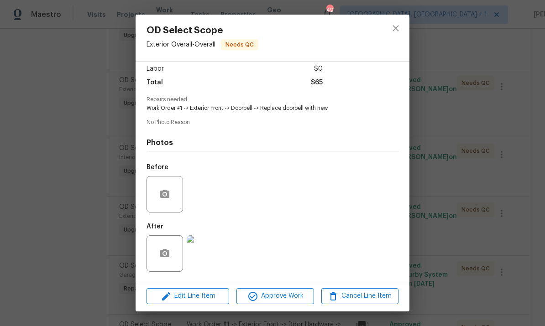
scroll to position [67, 0]
click at [291, 299] on span "Approve Work" at bounding box center [275, 296] width 72 height 11
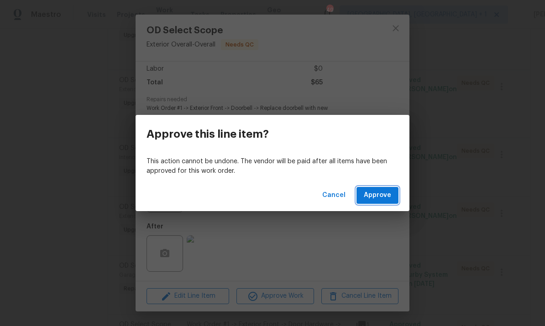
click at [373, 195] on span "Approve" at bounding box center [377, 195] width 27 height 11
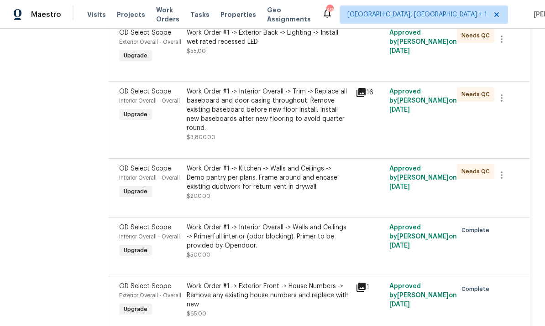
scroll to position [2179, 0]
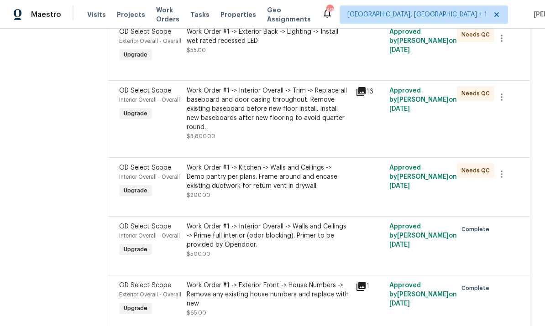
click at [269, 172] on div "Work Order #1 -> Kitchen -> Walls and Ceilings -> Demo pantry per plans. Frame …" at bounding box center [268, 176] width 163 height 27
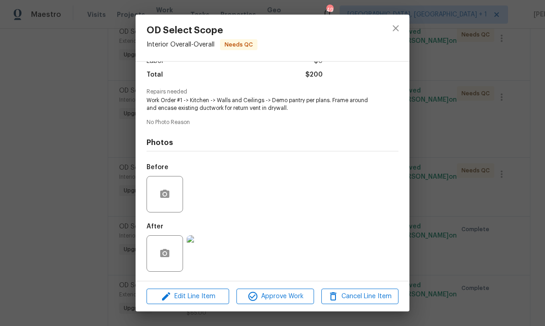
scroll to position [73, 0]
click at [210, 260] on img at bounding box center [205, 254] width 37 height 37
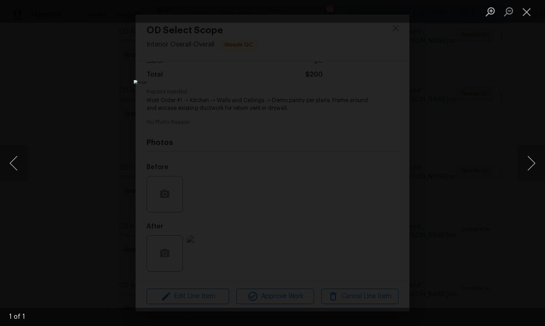
click at [518, 66] on div "Lightbox" at bounding box center [272, 163] width 545 height 326
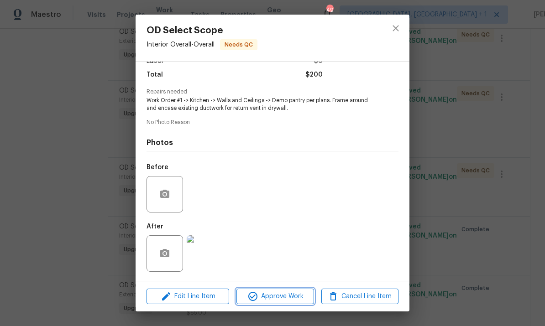
click at [288, 298] on span "Approve Work" at bounding box center [275, 296] width 72 height 11
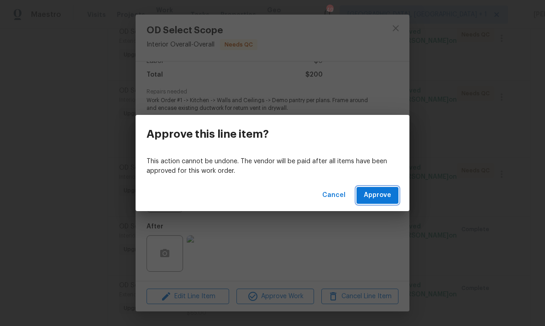
click at [385, 193] on span "Approve" at bounding box center [377, 195] width 27 height 11
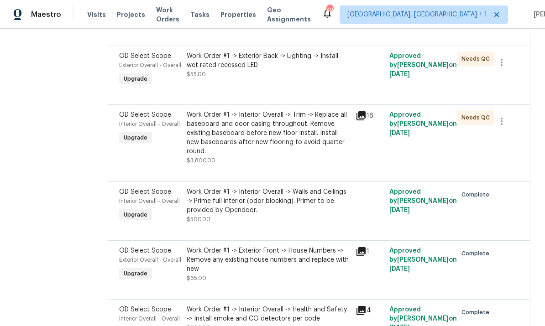
scroll to position [2155, 0]
click at [280, 132] on div "Work Order #1 -> Interior Overall -> Trim -> Replace all baseboard and door cas…" at bounding box center [268, 133] width 163 height 46
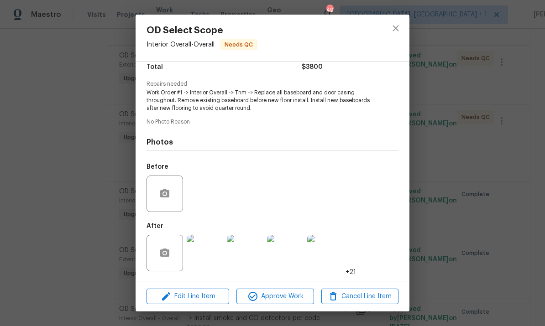
scroll to position [81, 0]
click at [212, 259] on img at bounding box center [205, 253] width 37 height 37
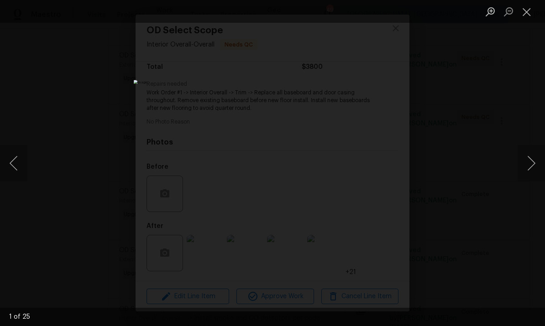
click at [528, 171] on button "Next image" at bounding box center [531, 163] width 27 height 37
click at [527, 166] on button "Next image" at bounding box center [531, 163] width 27 height 37
click at [525, 167] on button "Next image" at bounding box center [531, 163] width 27 height 37
click at [523, 170] on button "Next image" at bounding box center [531, 163] width 27 height 37
click at [524, 167] on button "Next image" at bounding box center [531, 163] width 27 height 37
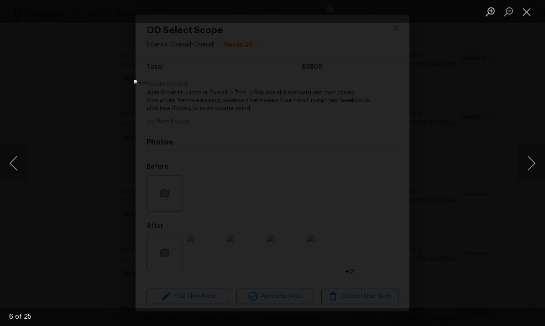
click at [527, 163] on button "Next image" at bounding box center [531, 163] width 27 height 37
click at [525, 168] on button "Next image" at bounding box center [531, 163] width 27 height 37
click at [528, 166] on button "Next image" at bounding box center [531, 163] width 27 height 37
click at [528, 163] on button "Next image" at bounding box center [531, 163] width 27 height 37
click at [483, 170] on div "Lightbox" at bounding box center [272, 163] width 545 height 326
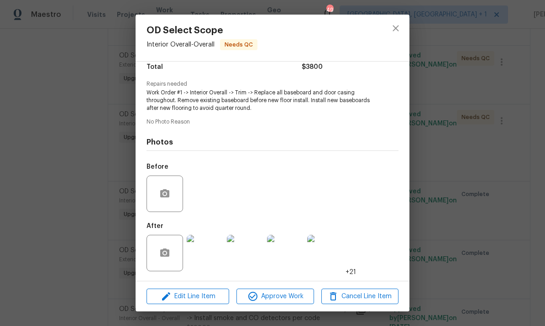
click at [480, 102] on div "OD Select Scope Interior Overall - Overall Needs QC Vendor Concept Remodel Acco…" at bounding box center [272, 163] width 545 height 326
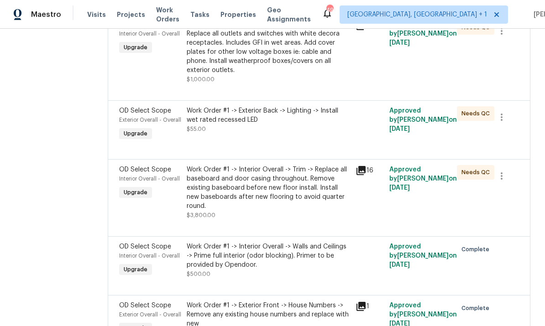
scroll to position [2097, 0]
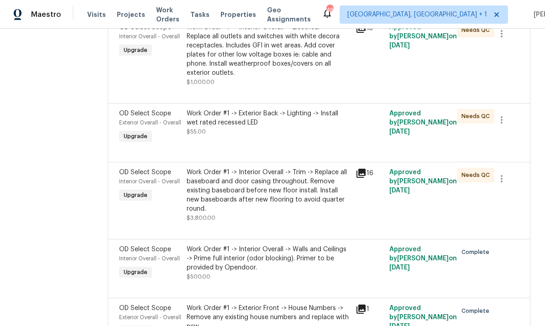
click at [262, 119] on div "Work Order #1 -> Exterior Back -> Lighting -> Install wet rated recessed LED" at bounding box center [268, 118] width 163 height 18
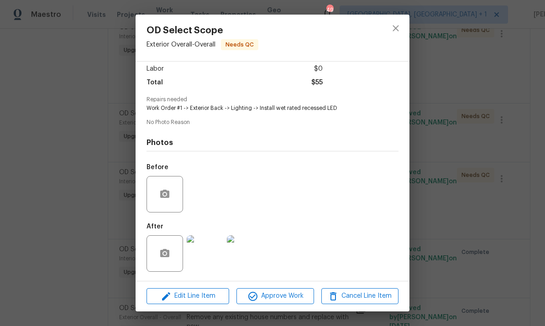
scroll to position [67, 0]
click at [286, 301] on span "Approve Work" at bounding box center [275, 296] width 72 height 11
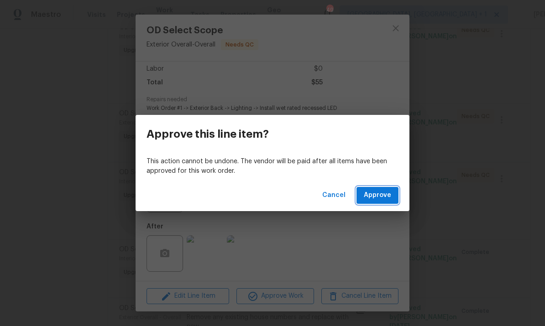
click at [376, 197] on span "Approve" at bounding box center [377, 195] width 27 height 11
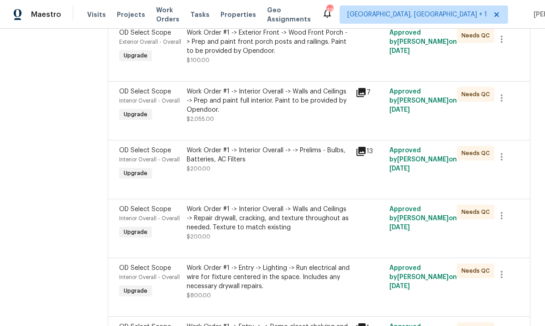
scroll to position [1279, 0]
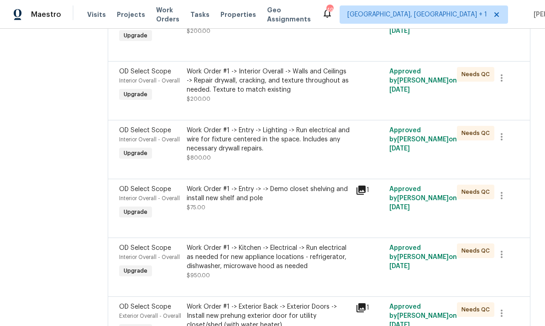
click at [270, 138] on div "Work Order #1 -> Entry -> Lighting -> Run electrical and wire for fixture cente…" at bounding box center [268, 139] width 163 height 27
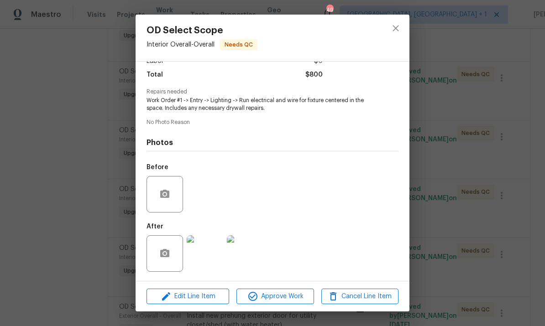
scroll to position [73, 0]
click at [209, 254] on img at bounding box center [205, 254] width 37 height 37
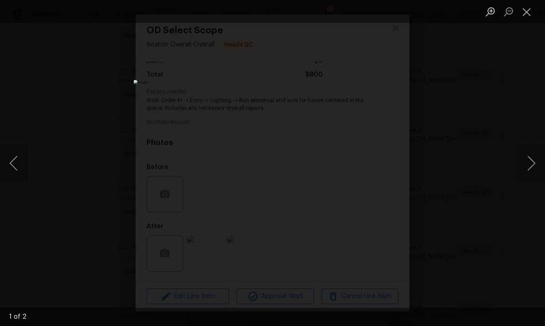
click at [524, 163] on button "Next image" at bounding box center [531, 163] width 27 height 37
click at [526, 136] on div "Lightbox" at bounding box center [272, 163] width 545 height 326
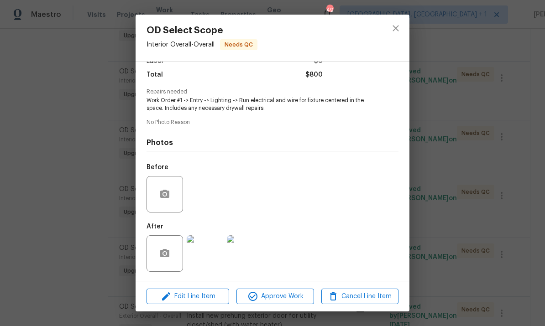
click at [468, 135] on div "OD Select Scope Interior Overall - Overall Needs QC Vendor Concept Remodel Acco…" at bounding box center [272, 163] width 545 height 326
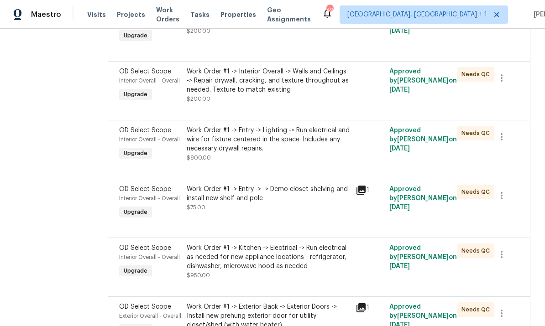
click at [315, 195] on div "Work Order #1 -> Entry -> -> Demo closet shelving and install new shelf and pole" at bounding box center [268, 194] width 163 height 18
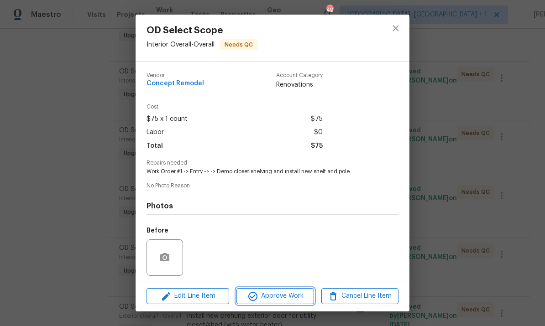
click at [291, 298] on span "Approve Work" at bounding box center [275, 296] width 72 height 11
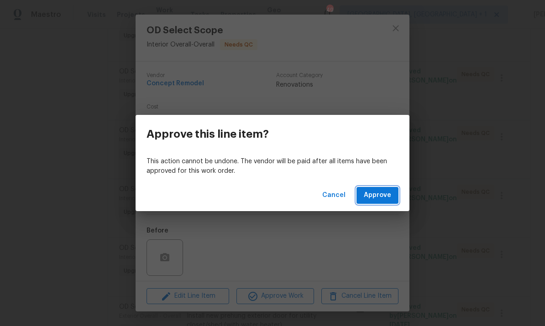
click at [383, 191] on span "Approve" at bounding box center [377, 195] width 27 height 11
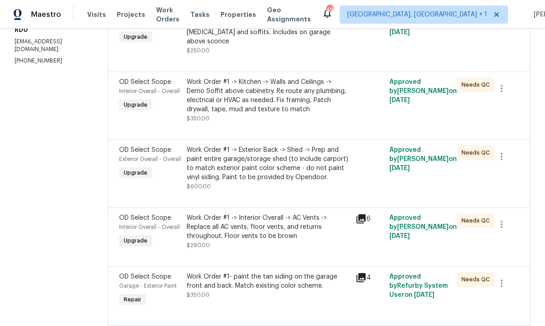
scroll to position [170, 0]
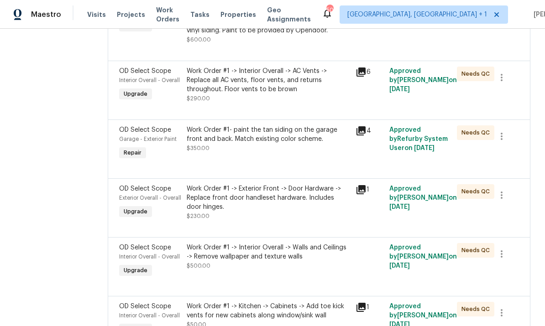
scroll to position [330, 0]
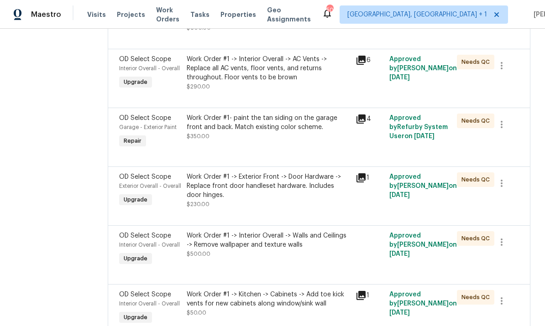
click at [304, 182] on div "Work Order #1 -> Exterior Front -> Door Hardware -> Replace front door handlese…" at bounding box center [268, 186] width 163 height 27
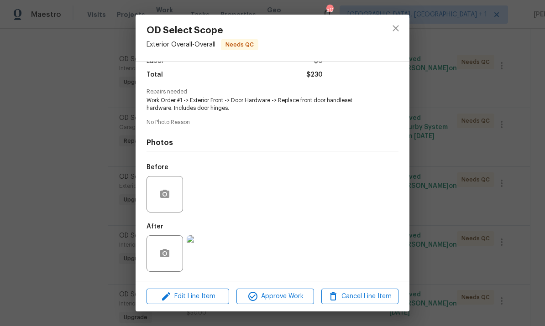
scroll to position [73, 0]
click at [209, 258] on img at bounding box center [205, 254] width 37 height 37
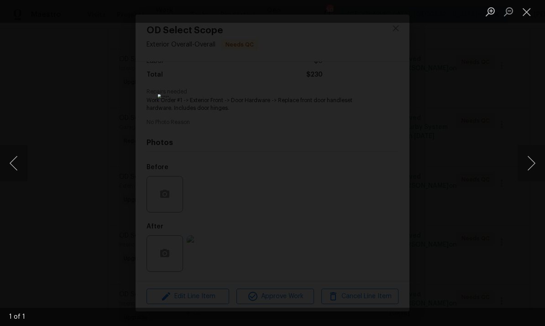
click at [506, 140] on div "Lightbox" at bounding box center [272, 163] width 545 height 326
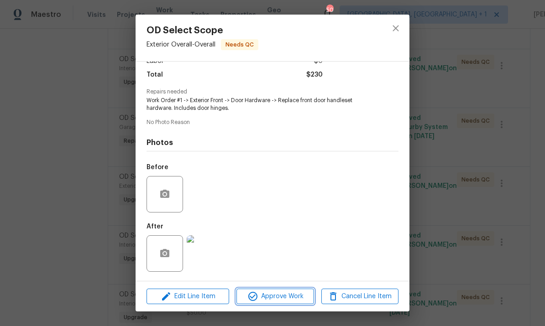
click at [285, 300] on span "Approve Work" at bounding box center [275, 296] width 72 height 11
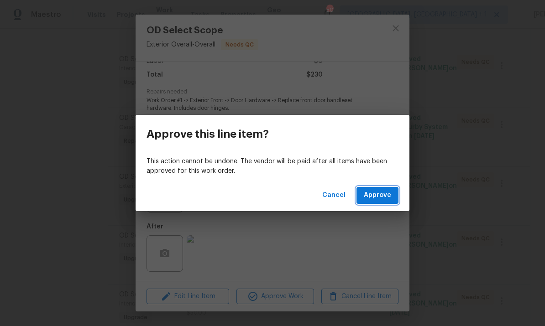
click at [386, 197] on span "Approve" at bounding box center [377, 195] width 27 height 11
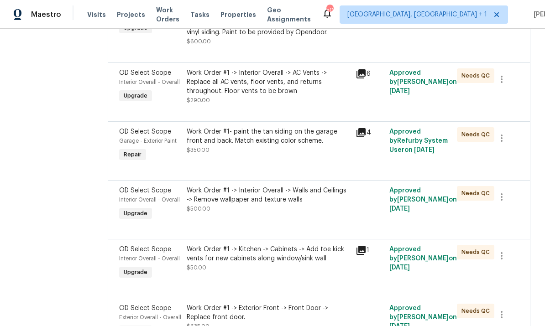
scroll to position [318, 0]
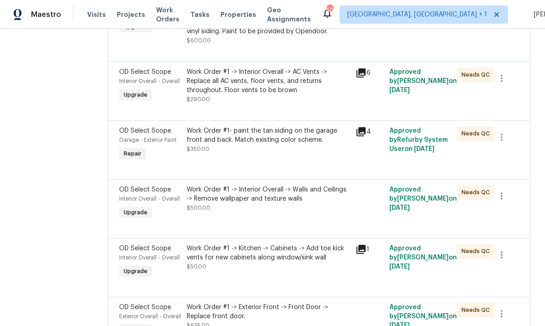
click at [295, 185] on div "Work Order #1 -> Interior Overall -> Walls and Ceilings -> Remove wallpaper and…" at bounding box center [268, 194] width 163 height 18
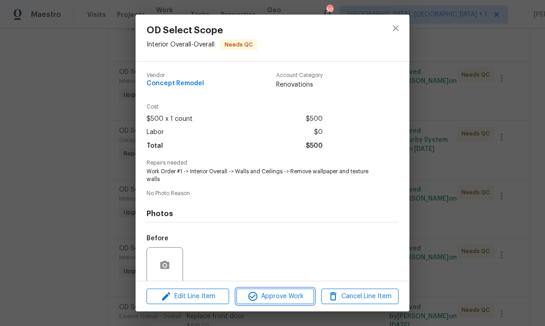
click at [294, 292] on span "Approve Work" at bounding box center [275, 296] width 72 height 11
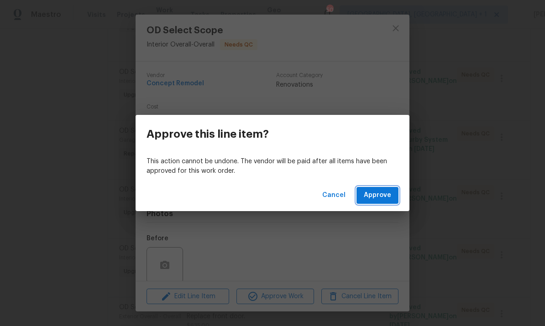
click at [378, 196] on span "Approve" at bounding box center [377, 195] width 27 height 11
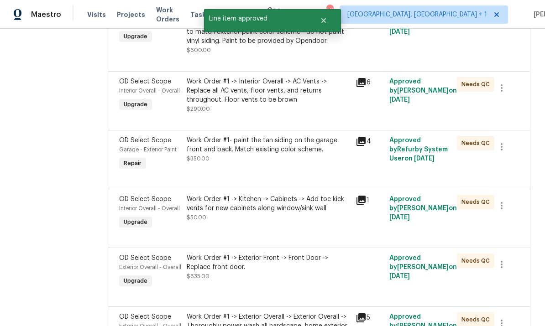
scroll to position [309, 0]
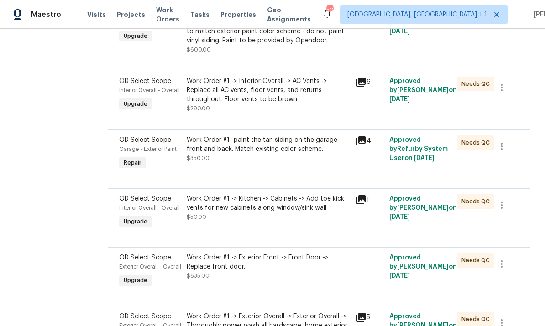
click at [275, 206] on div "Work Order #1 -> Kitchen -> Cabinets -> Add toe kick vents for new cabinets alo…" at bounding box center [268, 207] width 163 height 27
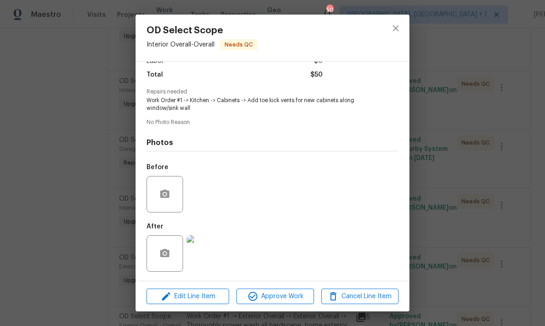
scroll to position [73, 0]
click at [206, 257] on img at bounding box center [205, 254] width 37 height 37
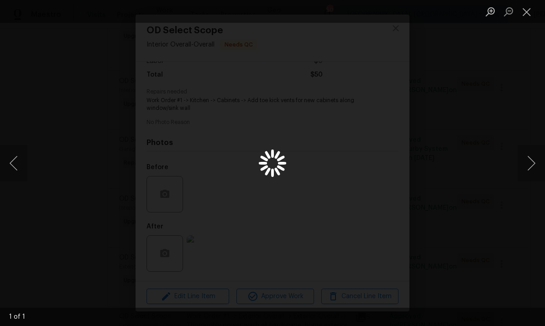
click at [206, 256] on div "Lightbox" at bounding box center [272, 163] width 545 height 326
click at [526, 89] on div "Lightbox" at bounding box center [272, 163] width 545 height 326
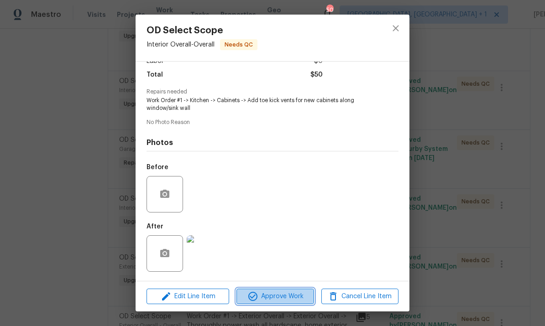
click at [294, 299] on span "Approve Work" at bounding box center [275, 296] width 72 height 11
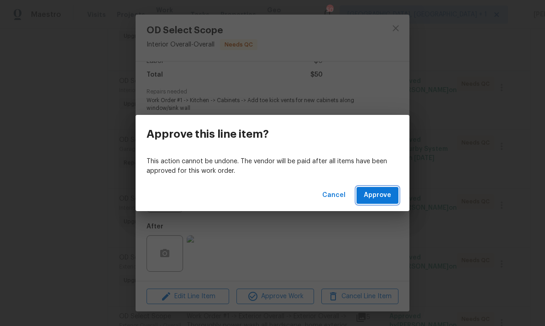
click at [380, 192] on span "Approve" at bounding box center [377, 195] width 27 height 11
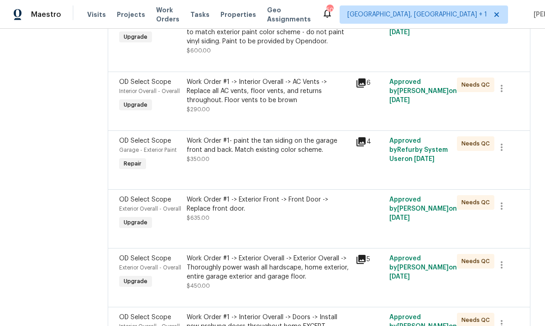
scroll to position [311, 0]
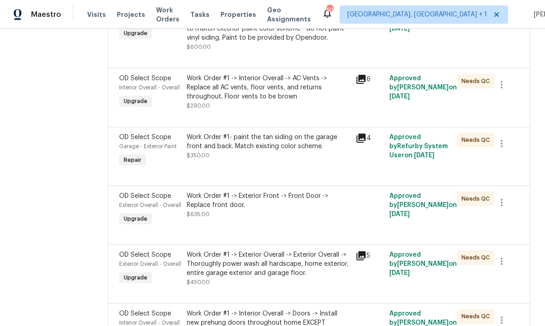
click at [325, 192] on div "Work Order #1 -> Exterior Front -> Front Door -> Replace front door." at bounding box center [268, 201] width 163 height 18
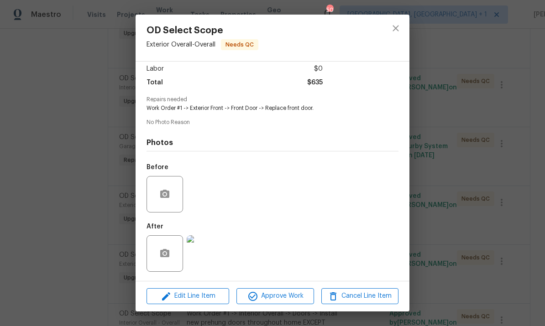
scroll to position [67, 0]
click at [211, 257] on img at bounding box center [205, 254] width 37 height 37
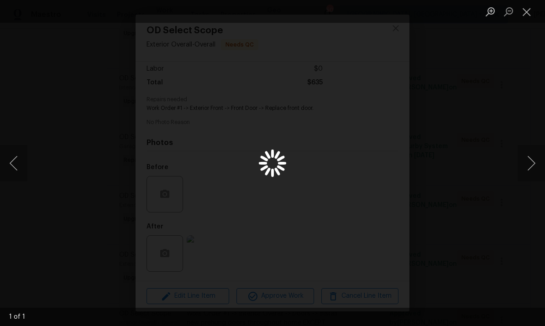
click at [211, 257] on div "Lightbox" at bounding box center [272, 163] width 545 height 326
click at [526, 106] on div "Lightbox" at bounding box center [272, 163] width 545 height 326
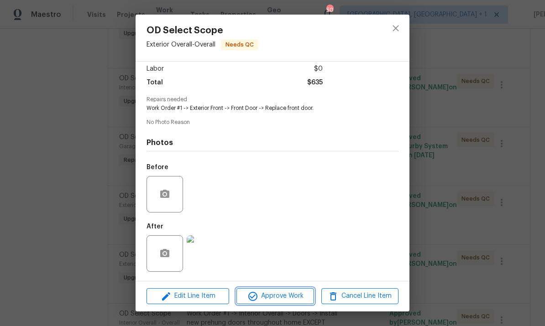
click at [282, 301] on span "Approve Work" at bounding box center [275, 296] width 72 height 11
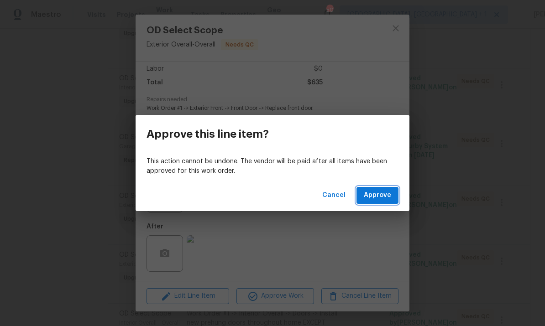
click at [378, 197] on span "Approve" at bounding box center [377, 195] width 27 height 11
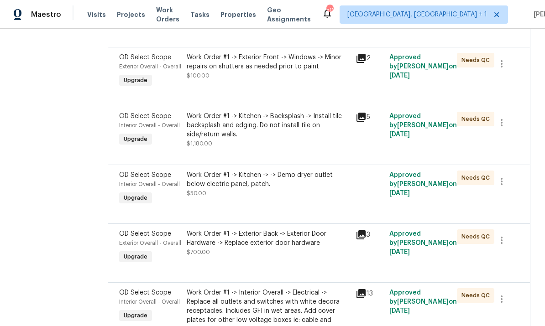
scroll to position [1543, 0]
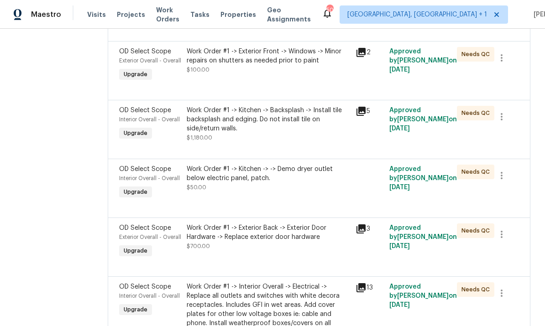
click at [270, 246] on div "Work Order #1 -> Exterior Back -> Exterior Door Hardware -> Replace exterior do…" at bounding box center [268, 237] width 163 height 27
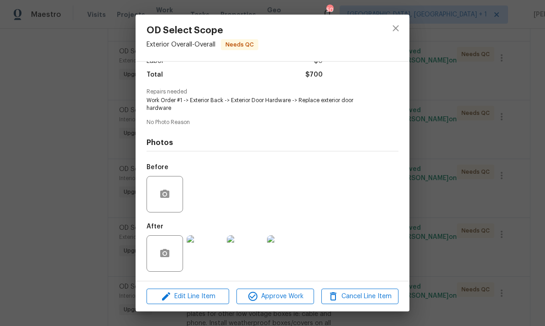
scroll to position [73, 0]
click at [211, 254] on img at bounding box center [205, 254] width 37 height 37
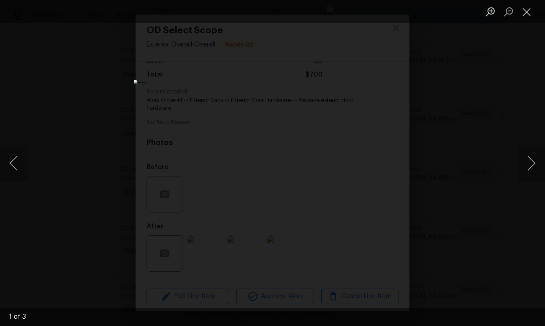
click at [528, 167] on button "Next image" at bounding box center [531, 163] width 27 height 37
click at [526, 166] on button "Next image" at bounding box center [531, 163] width 27 height 37
click at [528, 164] on button "Next image" at bounding box center [531, 163] width 27 height 37
click at [524, 168] on button "Next image" at bounding box center [531, 163] width 27 height 37
click at [521, 142] on div "Lightbox" at bounding box center [272, 163] width 545 height 326
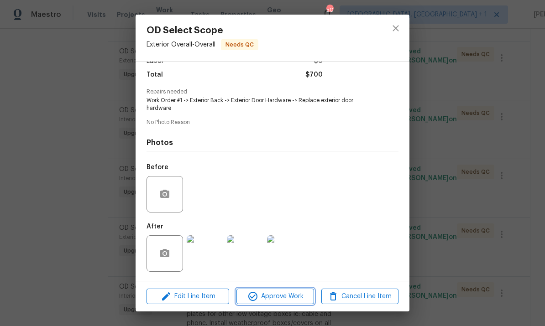
click at [288, 304] on button "Approve Work" at bounding box center [274, 297] width 77 height 16
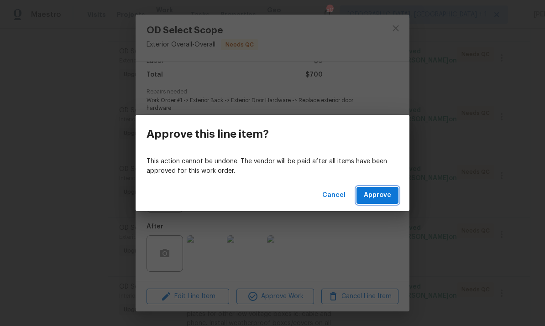
click at [390, 194] on span "Approve" at bounding box center [377, 195] width 27 height 11
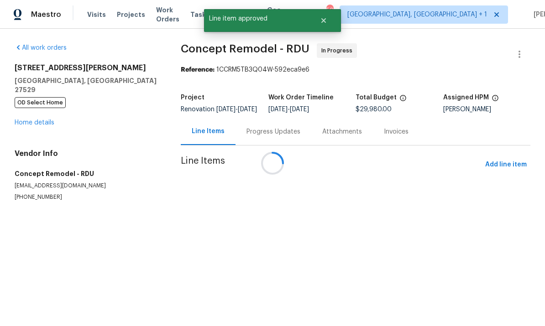
scroll to position [0, 0]
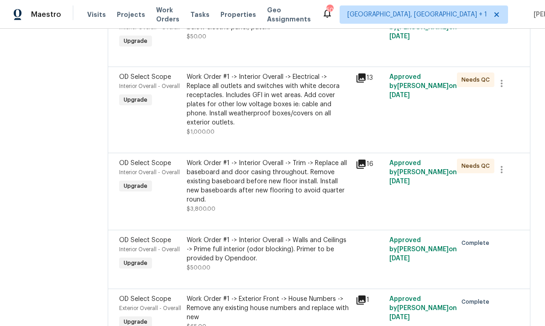
scroll to position [1694, 0]
click at [257, 105] on div "Work Order #1 -> Interior Overall -> Electrical -> Replace all outlets and swit…" at bounding box center [268, 100] width 163 height 55
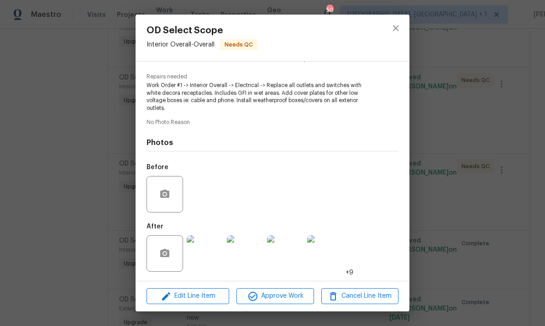
scroll to position [88, 0]
click at [211, 258] on img at bounding box center [205, 254] width 37 height 37
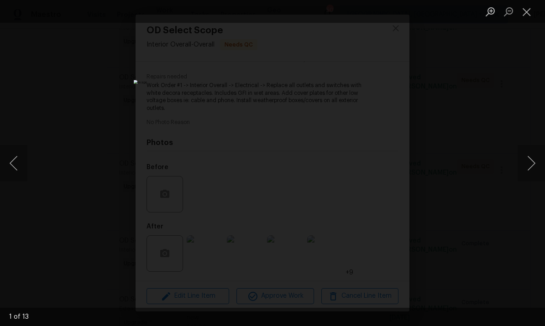
click at [527, 167] on button "Next image" at bounding box center [531, 163] width 27 height 37
click at [528, 167] on button "Next image" at bounding box center [531, 163] width 27 height 37
click at [516, 151] on div "Lightbox" at bounding box center [272, 163] width 545 height 326
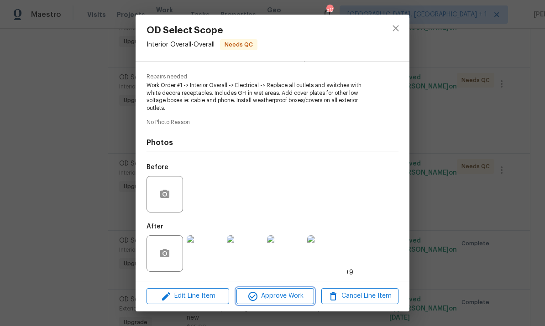
click at [293, 294] on span "Approve Work" at bounding box center [275, 296] width 72 height 11
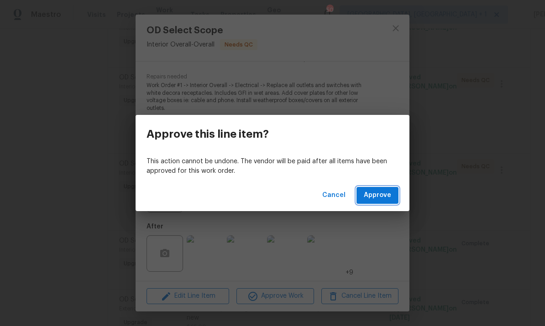
click at [378, 195] on span "Approve" at bounding box center [377, 195] width 27 height 11
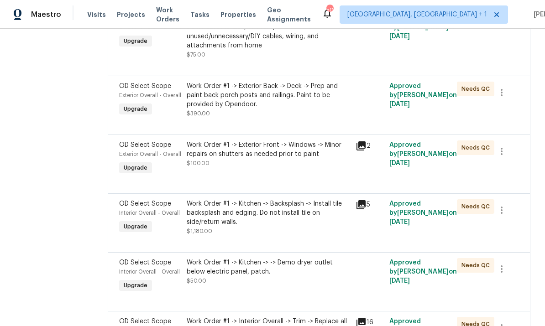
scroll to position [1444, 0]
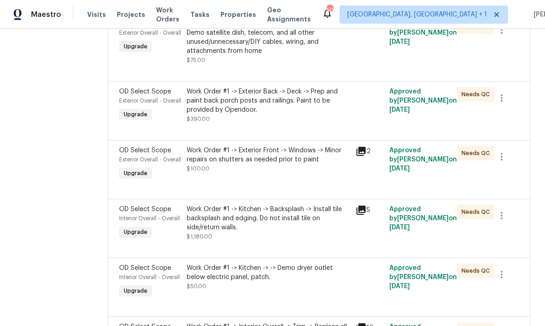
click at [299, 154] on div "Work Order #1 -> Exterior Front -> Windows -> Minor repairs on shutters as need…" at bounding box center [268, 155] width 163 height 18
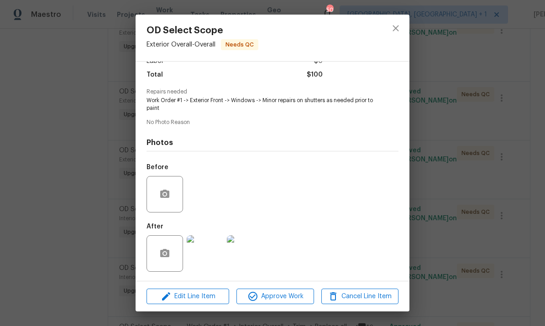
scroll to position [73, 0]
click at [287, 299] on span "Approve Work" at bounding box center [275, 296] width 72 height 11
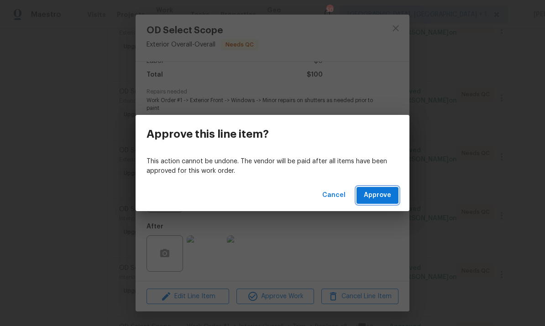
click at [390, 194] on span "Approve" at bounding box center [377, 195] width 27 height 11
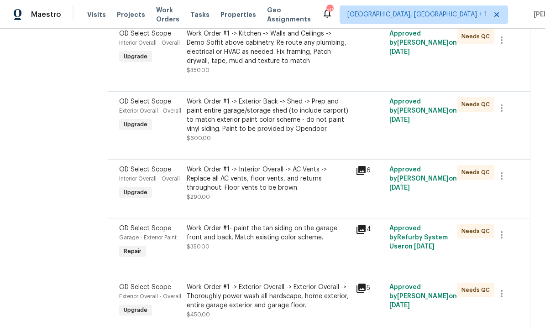
scroll to position [221, 0]
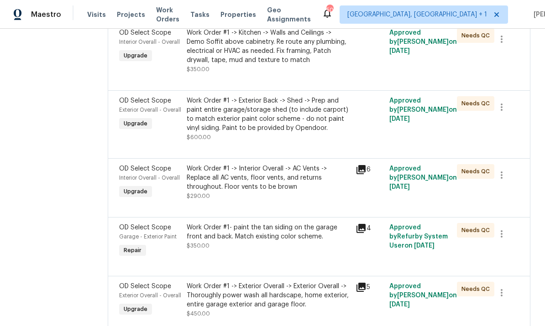
click at [298, 116] on div "Work Order #1 -> Exterior Back -> Shed -> Prep and paint entire garage/storage …" at bounding box center [268, 114] width 163 height 37
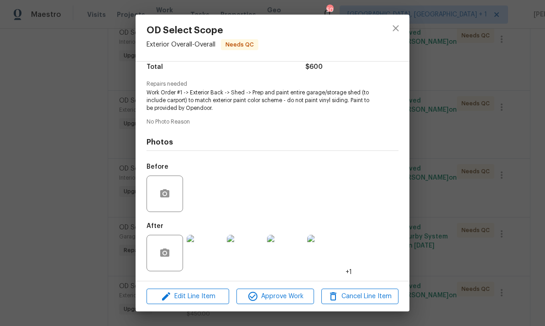
scroll to position [81, 0]
click at [202, 257] on img at bounding box center [205, 253] width 37 height 37
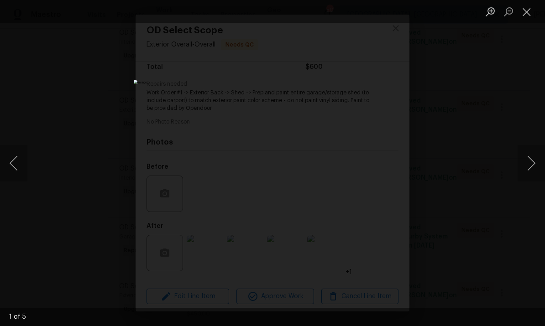
click at [523, 167] on button "Next image" at bounding box center [531, 163] width 27 height 37
click at [525, 167] on button "Next image" at bounding box center [531, 163] width 27 height 37
click at [523, 167] on button "Next image" at bounding box center [531, 163] width 27 height 37
click at [524, 165] on button "Next image" at bounding box center [531, 163] width 27 height 37
click at [522, 130] on div "Lightbox" at bounding box center [272, 163] width 545 height 326
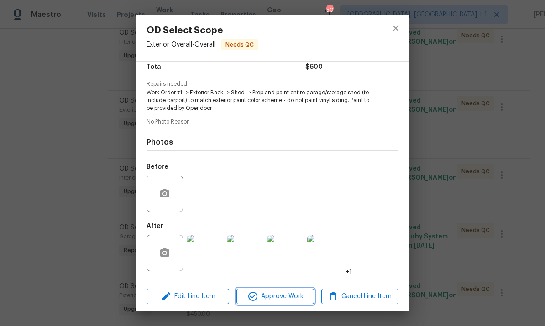
click at [295, 298] on span "Approve Work" at bounding box center [275, 296] width 72 height 11
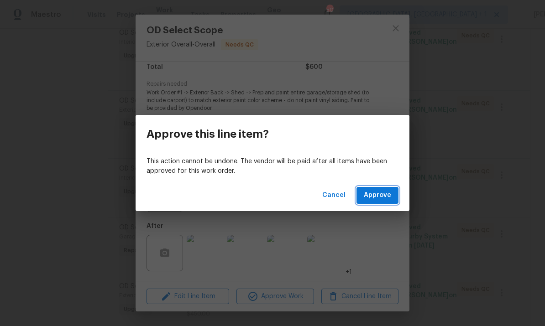
click at [384, 193] on span "Approve" at bounding box center [377, 195] width 27 height 11
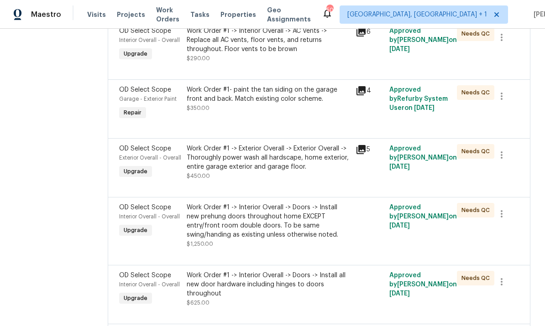
scroll to position [291, 0]
click at [294, 160] on div "Work Order #1 -> Exterior Overall -> Exterior Overall -> Thoroughly power wash …" at bounding box center [268, 157] width 163 height 27
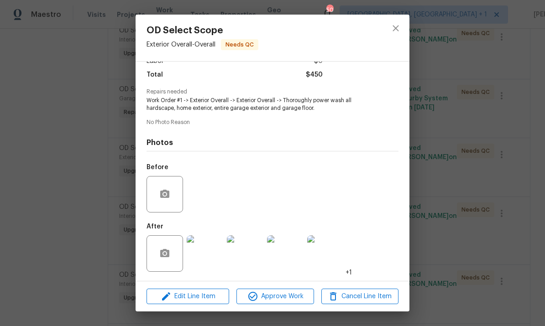
scroll to position [73, 0]
click at [211, 256] on img at bounding box center [205, 254] width 37 height 37
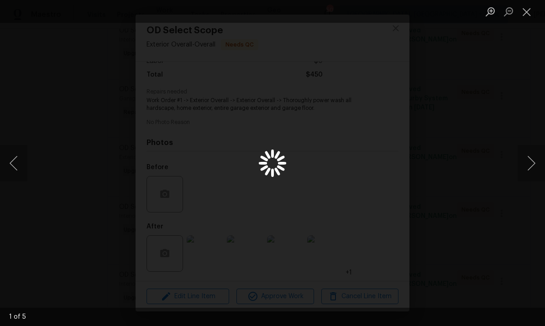
click at [211, 256] on div "Lightbox" at bounding box center [272, 163] width 545 height 326
click at [519, 173] on button "Next image" at bounding box center [531, 163] width 27 height 37
click at [517, 173] on div "Lightbox" at bounding box center [272, 163] width 545 height 326
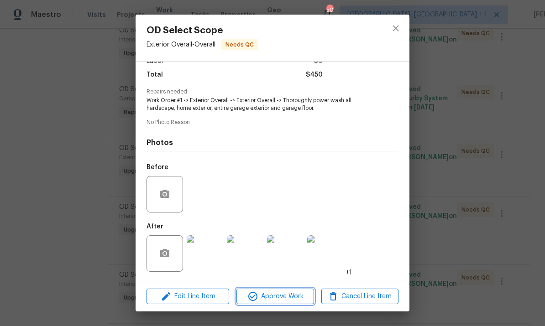
click at [294, 298] on span "Approve Work" at bounding box center [275, 296] width 72 height 11
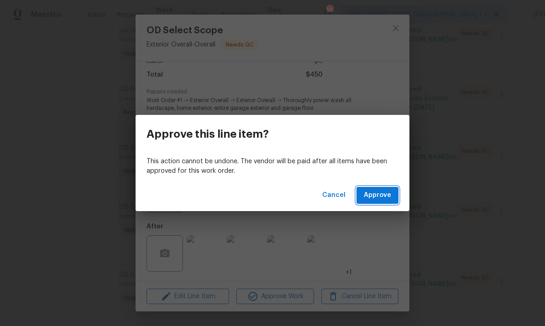
click at [370, 196] on span "Approve" at bounding box center [377, 195] width 27 height 11
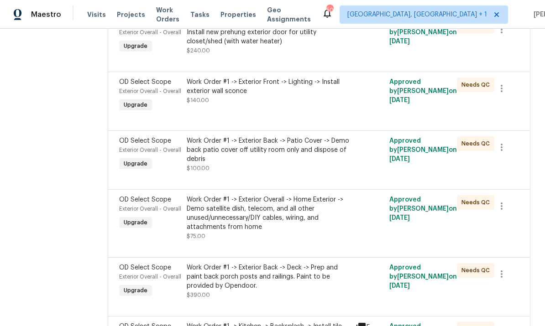
scroll to position [1142, 0]
click at [262, 92] on div "Work Order #1 -> Exterior Front -> Lighting -> Install exterior wall sconce" at bounding box center [268, 86] width 163 height 18
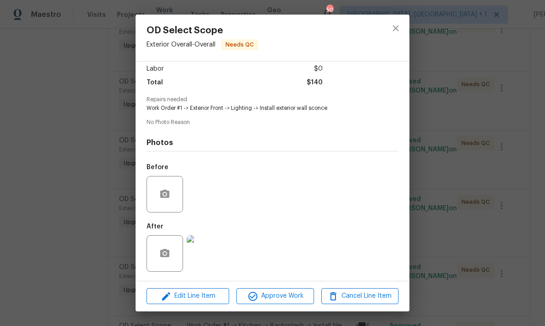
scroll to position [67, 0]
click at [283, 298] on span "Approve Work" at bounding box center [275, 296] width 72 height 11
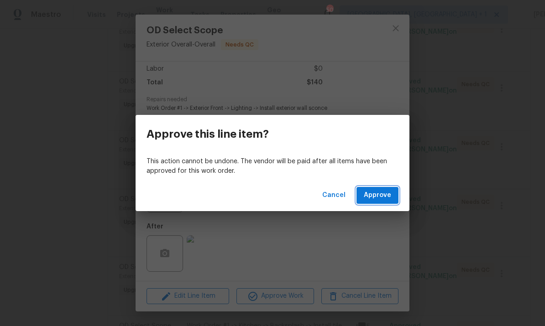
click at [373, 195] on span "Approve" at bounding box center [377, 195] width 27 height 11
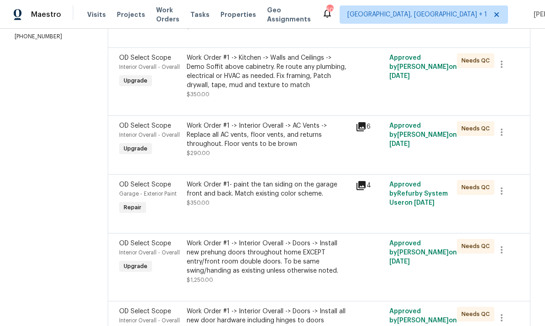
scroll to position [192, 0]
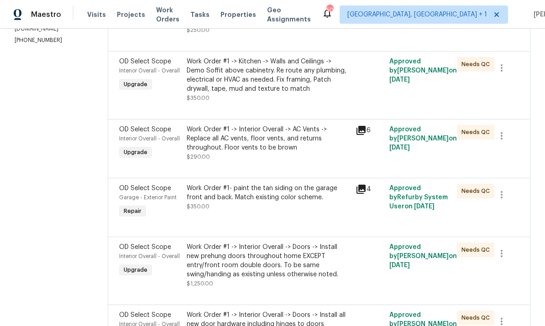
click at [287, 257] on div "Work Order #1 -> Interior Overall -> Doors -> Install new prehung doors through…" at bounding box center [268, 261] width 163 height 37
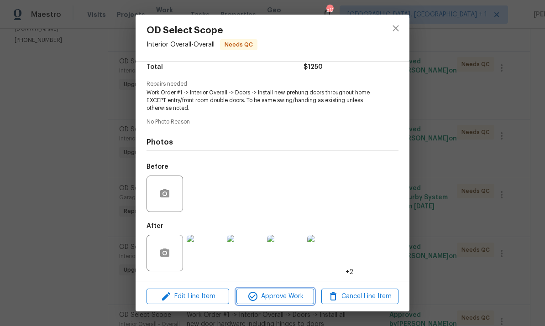
click at [304, 293] on span "Approve Work" at bounding box center [275, 296] width 72 height 11
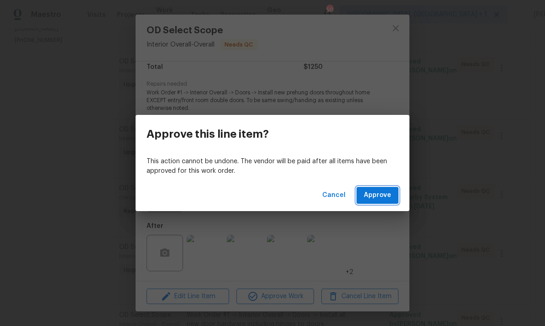
click at [388, 196] on span "Approve" at bounding box center [377, 195] width 27 height 11
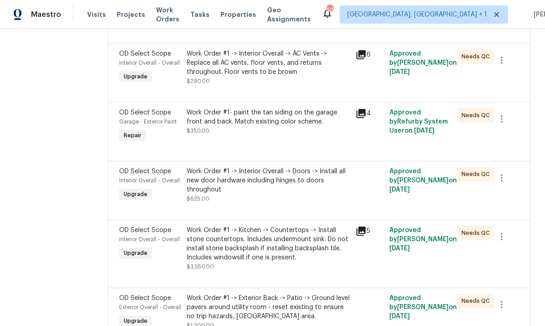
scroll to position [268, 0]
click at [309, 178] on div "Work Order #1 -> Interior Overall -> Doors -> Install all new door hardware inc…" at bounding box center [268, 180] width 163 height 27
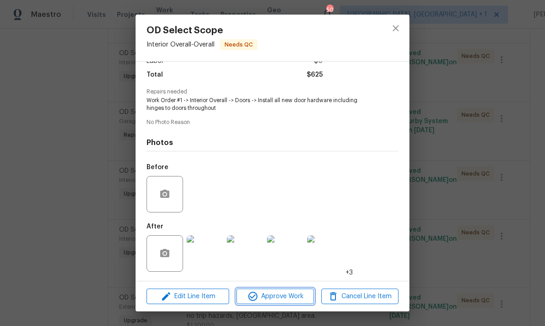
click at [289, 296] on span "Approve Work" at bounding box center [275, 296] width 72 height 11
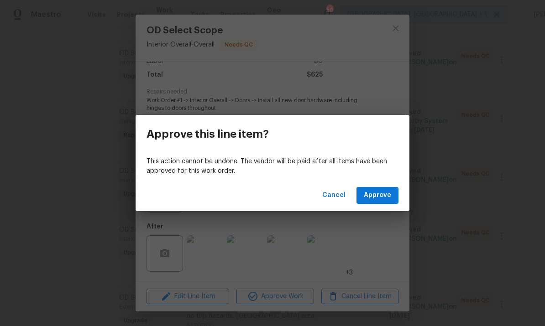
scroll to position [73, 0]
click at [384, 195] on span "Approve" at bounding box center [377, 195] width 27 height 11
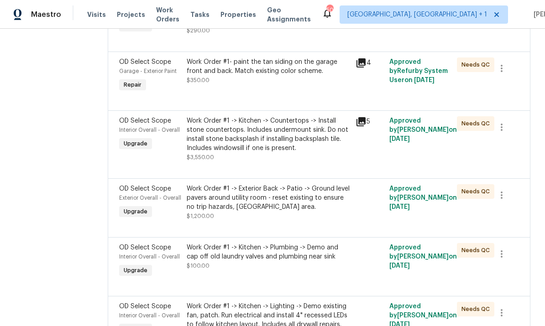
scroll to position [319, 0]
click at [291, 121] on div "Work Order #1 -> Kitchen -> Countertops -> Install stone countertops. Includes …" at bounding box center [268, 134] width 163 height 37
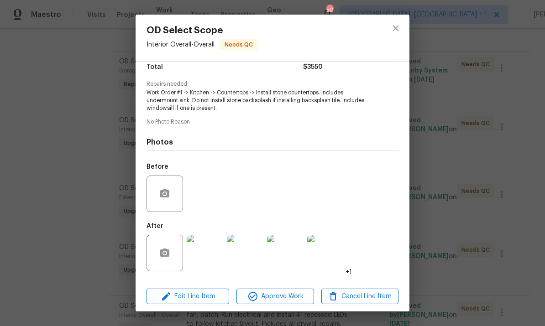
scroll to position [81, 0]
click at [209, 257] on img at bounding box center [205, 253] width 37 height 37
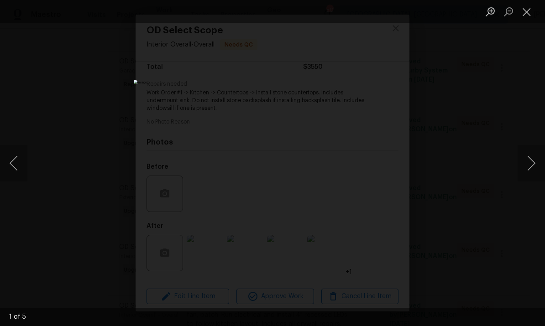
click at [522, 172] on button "Next image" at bounding box center [531, 163] width 27 height 37
click at [523, 169] on button "Next image" at bounding box center [531, 163] width 27 height 37
click at [520, 169] on button "Next image" at bounding box center [531, 163] width 27 height 37
click at [519, 167] on button "Next image" at bounding box center [531, 163] width 27 height 37
click at [518, 160] on button "Next image" at bounding box center [531, 163] width 27 height 37
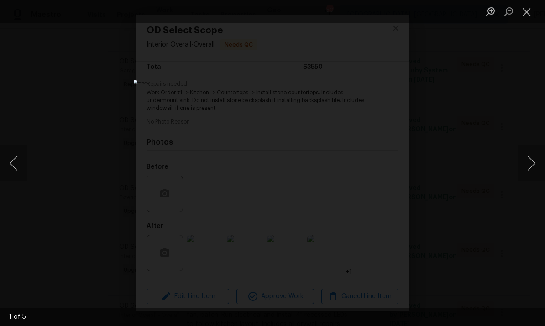
click at [487, 175] on div "Lightbox" at bounding box center [272, 163] width 545 height 326
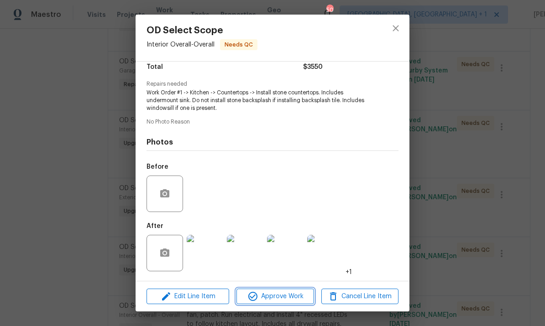
click at [294, 300] on span "Approve Work" at bounding box center [275, 296] width 72 height 11
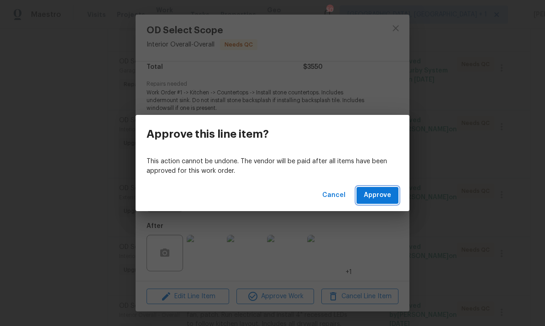
click at [383, 195] on span "Approve" at bounding box center [377, 195] width 27 height 11
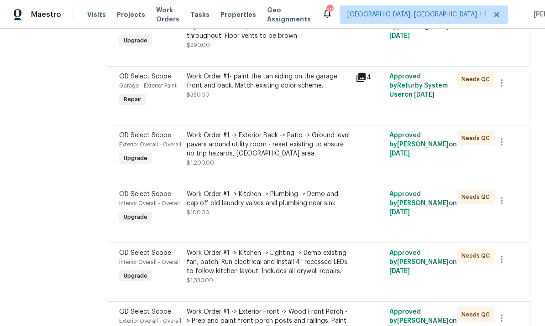
scroll to position [305, 0]
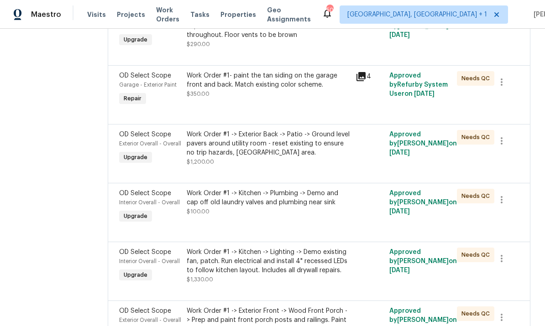
click at [295, 142] on div "Work Order #1 -> Exterior Back -> Patio -> Ground level pavers around utility r…" at bounding box center [268, 143] width 163 height 27
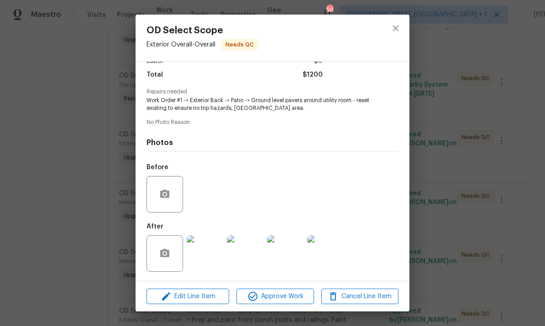
scroll to position [73, 0]
click at [211, 259] on img at bounding box center [205, 254] width 37 height 37
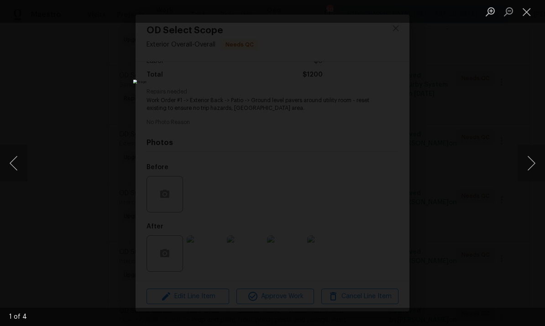
click at [519, 167] on button "Next image" at bounding box center [531, 163] width 27 height 37
click at [518, 168] on button "Next image" at bounding box center [531, 163] width 27 height 37
click at [521, 159] on button "Next image" at bounding box center [531, 163] width 27 height 37
click at [514, 163] on div "Lightbox" at bounding box center [272, 163] width 545 height 326
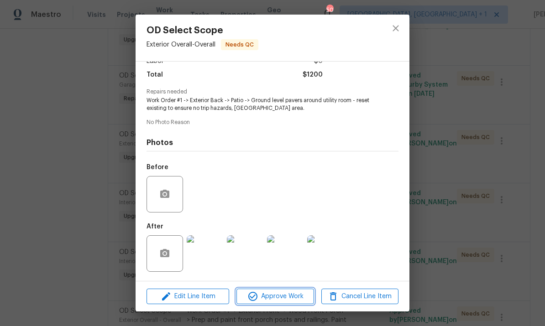
click at [291, 299] on span "Approve Work" at bounding box center [275, 296] width 72 height 11
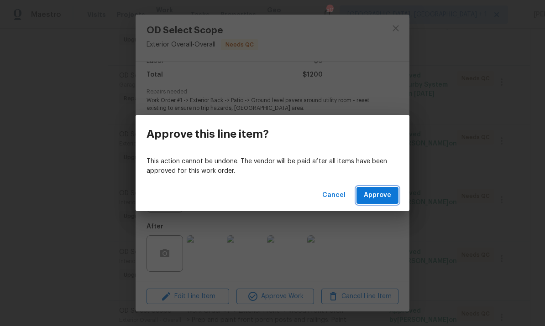
click at [383, 202] on button "Approve" at bounding box center [378, 195] width 42 height 17
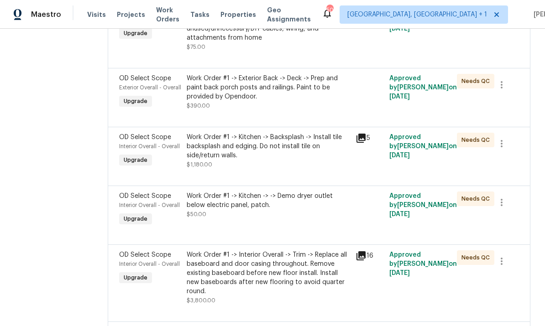
scroll to position [999, 0]
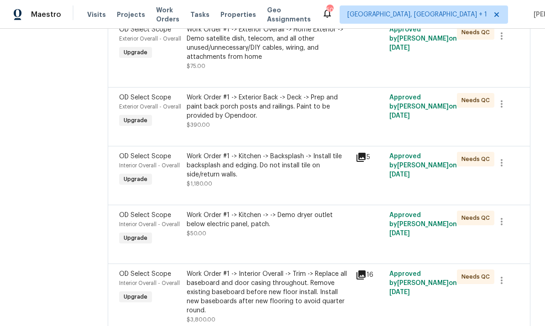
click at [305, 221] on div "Work Order #1 -> Kitchen -> -> Demo dryer outlet below electric panel, patch." at bounding box center [268, 220] width 163 height 18
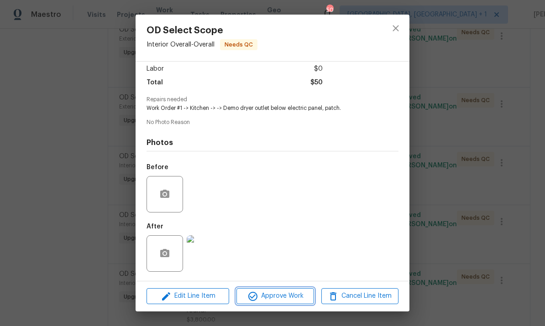
click at [286, 301] on span "Approve Work" at bounding box center [275, 296] width 72 height 11
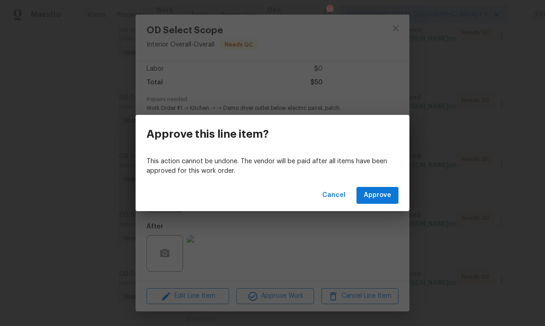
scroll to position [67, 0]
click at [383, 202] on button "Approve" at bounding box center [378, 195] width 42 height 17
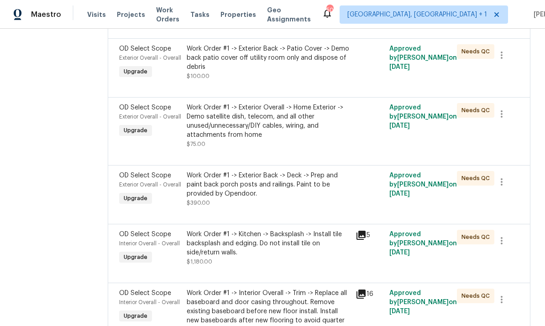
scroll to position [917, 0]
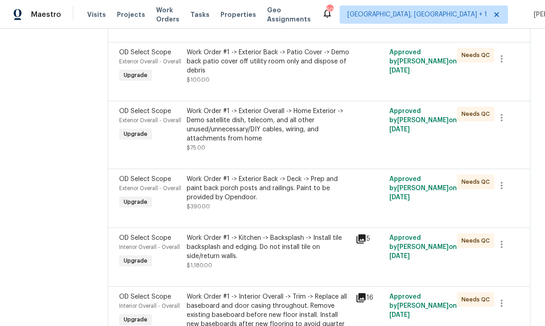
click at [304, 186] on div "Work Order #1 -> Exterior Back -> Deck -> Prep and paint back porch posts and r…" at bounding box center [268, 188] width 163 height 27
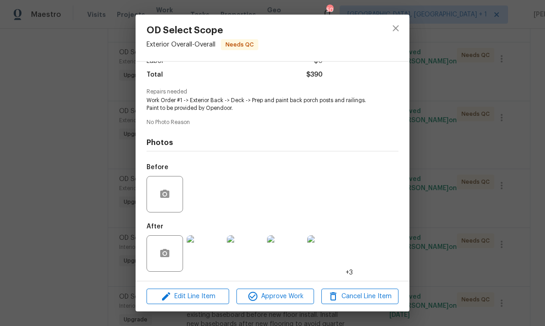
scroll to position [73, 0]
click at [301, 257] on img at bounding box center [285, 254] width 37 height 37
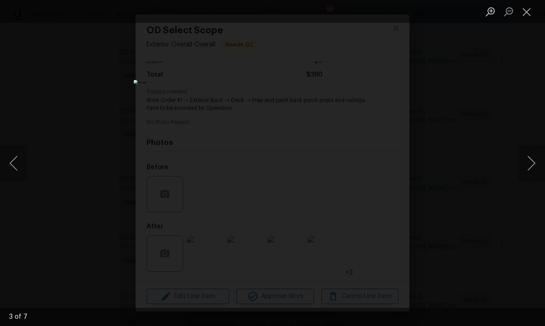
click at [524, 166] on button "Next image" at bounding box center [531, 163] width 27 height 37
click at [528, 165] on button "Next image" at bounding box center [531, 163] width 27 height 37
click at [499, 146] on div "Lightbox" at bounding box center [272, 163] width 545 height 326
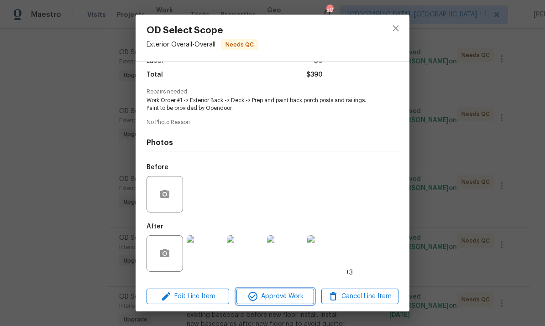
click at [300, 303] on button "Approve Work" at bounding box center [274, 297] width 77 height 16
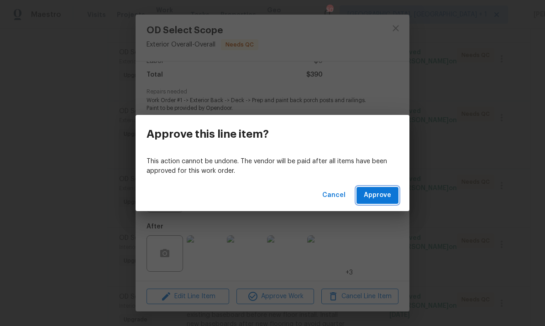
click at [381, 200] on span "Approve" at bounding box center [377, 195] width 27 height 11
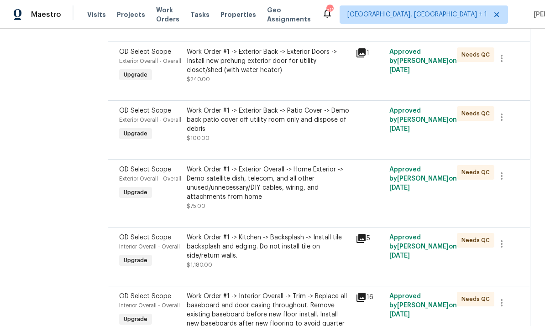
scroll to position [839, 0]
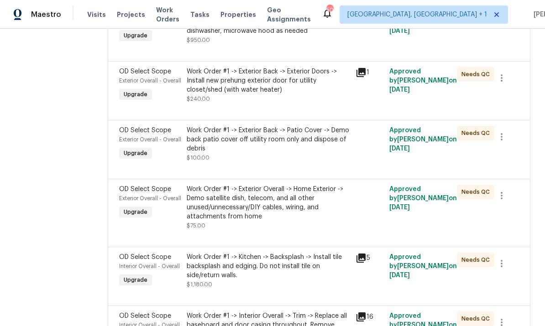
click at [291, 151] on div "Work Order #1 -> Exterior Back -> Patio Cover -> Demo back patio cover off util…" at bounding box center [268, 144] width 163 height 37
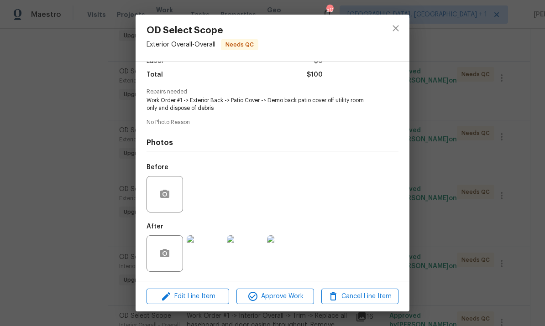
scroll to position [73, 0]
click at [211, 251] on img at bounding box center [205, 254] width 37 height 37
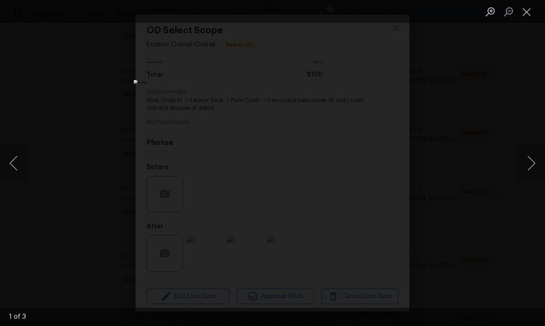
click at [526, 168] on button "Next image" at bounding box center [531, 163] width 27 height 37
click at [529, 165] on button "Next image" at bounding box center [531, 163] width 27 height 37
click at [529, 163] on button "Next image" at bounding box center [531, 163] width 27 height 37
click at [490, 127] on div "Lightbox" at bounding box center [272, 163] width 545 height 326
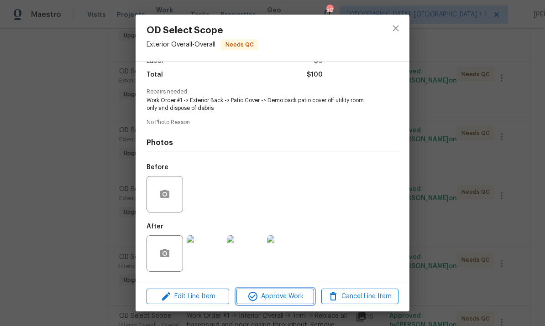
click at [294, 300] on span "Approve Work" at bounding box center [275, 296] width 72 height 11
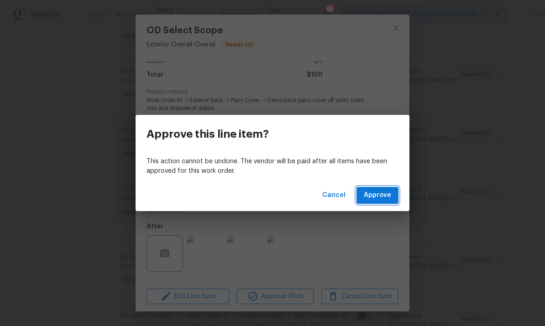
click at [382, 189] on button "Approve" at bounding box center [378, 195] width 42 height 17
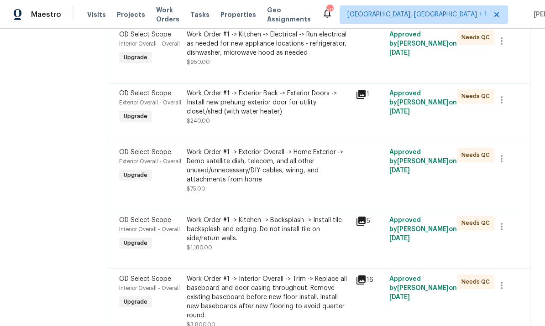
scroll to position [815, 0]
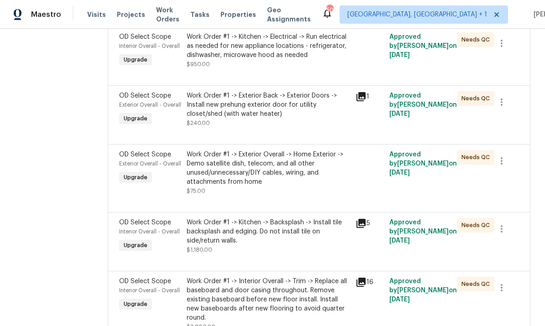
click at [284, 174] on div "Work Order #1 -> Exterior Overall -> Home Exterior -> Demo satellite dish, tele…" at bounding box center [268, 168] width 163 height 37
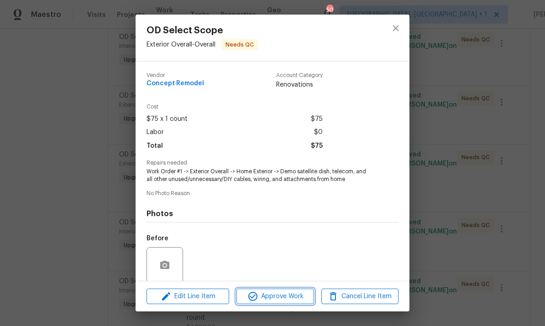
click at [289, 303] on button "Approve Work" at bounding box center [274, 297] width 77 height 16
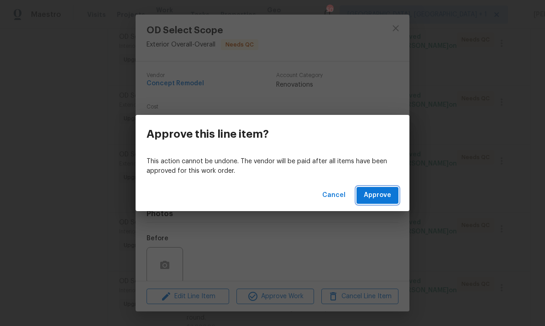
click at [385, 199] on span "Approve" at bounding box center [377, 195] width 27 height 11
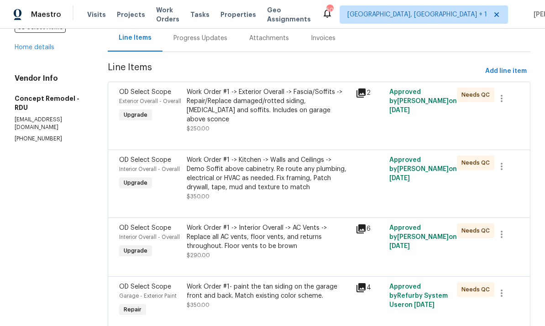
scroll to position [95, 0]
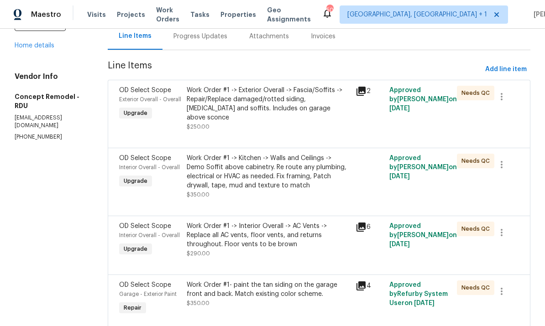
click at [301, 162] on div "Work Order #1 -> Kitchen -> Walls and Ceilings -> Demo Soffit above cabinetry. …" at bounding box center [268, 172] width 163 height 37
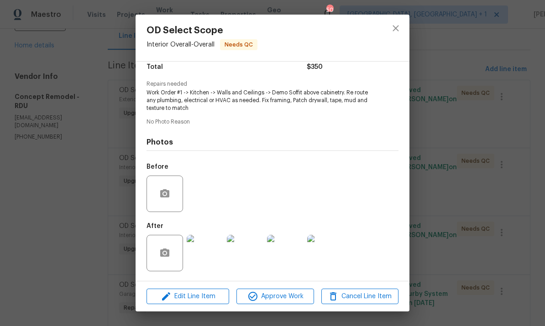
scroll to position [81, 0]
click at [210, 258] on img at bounding box center [205, 253] width 37 height 37
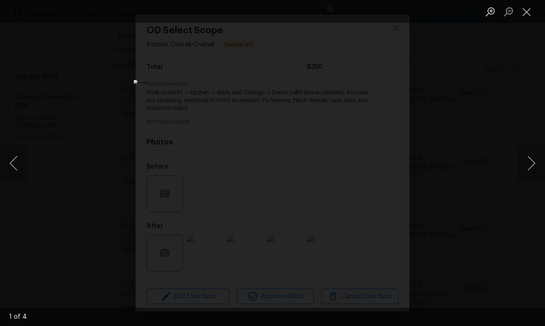
click at [531, 158] on button "Next image" at bounding box center [531, 163] width 27 height 37
click at [528, 155] on button "Next image" at bounding box center [531, 163] width 27 height 37
click at [490, 218] on div "Lightbox" at bounding box center [272, 163] width 545 height 326
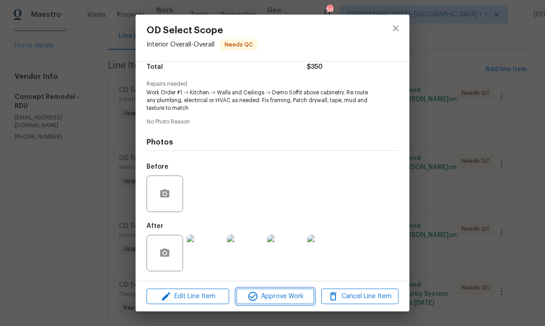
click at [294, 297] on span "Approve Work" at bounding box center [275, 296] width 72 height 11
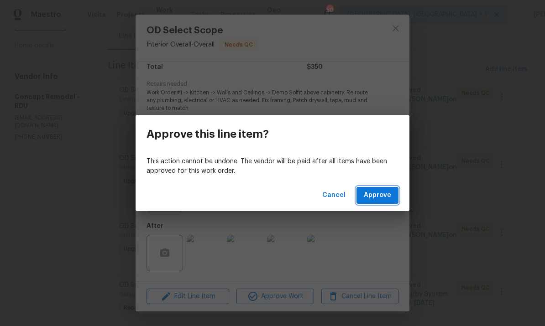
click at [380, 203] on button "Approve" at bounding box center [378, 195] width 42 height 17
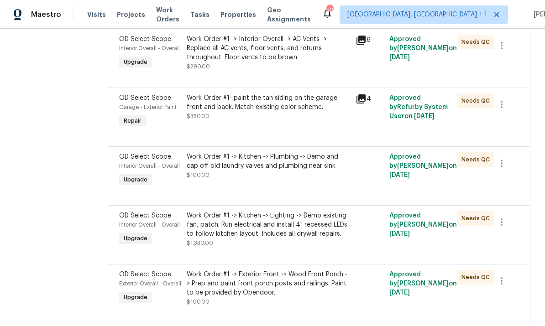
scroll to position [217, 0]
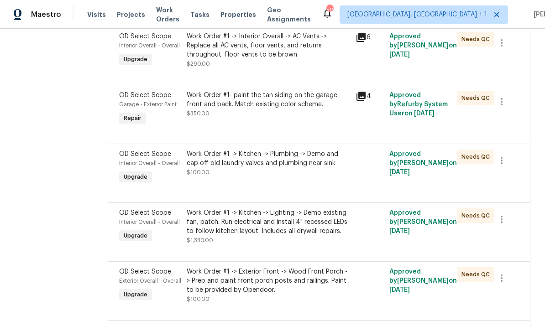
click at [296, 155] on div "Work Order #1 -> Kitchen -> Plumbing -> Demo and cap off old laundry valves and…" at bounding box center [268, 159] width 163 height 18
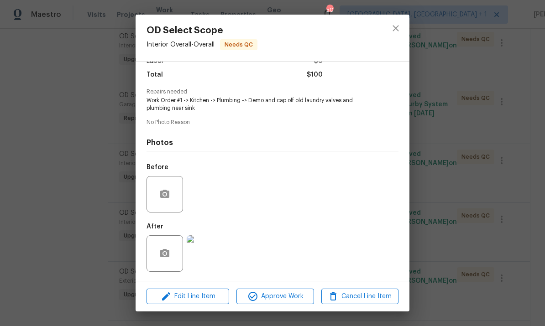
scroll to position [73, 0]
click at [209, 252] on img at bounding box center [205, 254] width 37 height 37
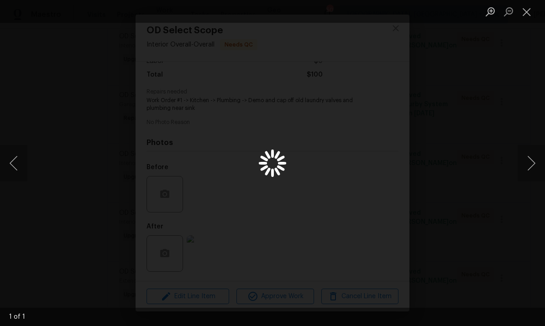
click at [209, 252] on div "Lightbox" at bounding box center [272, 163] width 545 height 326
click at [523, 130] on div "Lightbox" at bounding box center [272, 163] width 545 height 326
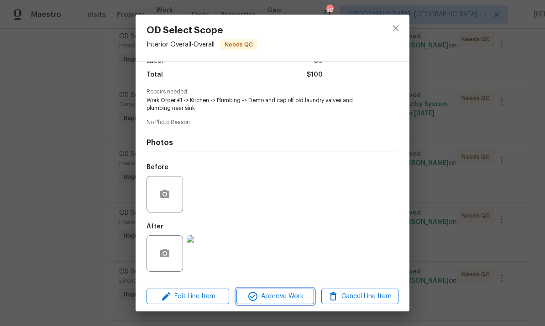
click at [295, 298] on span "Approve Work" at bounding box center [275, 296] width 72 height 11
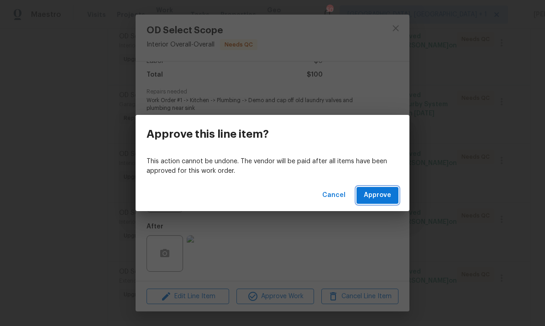
click at [375, 196] on span "Approve" at bounding box center [377, 195] width 27 height 11
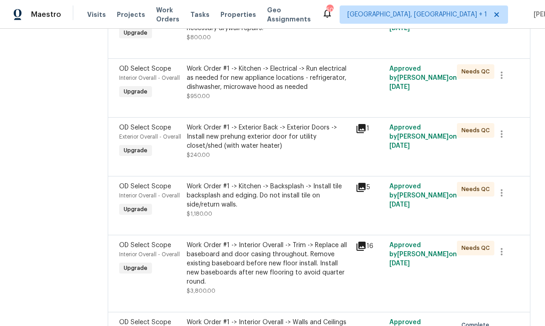
scroll to position [652, 0]
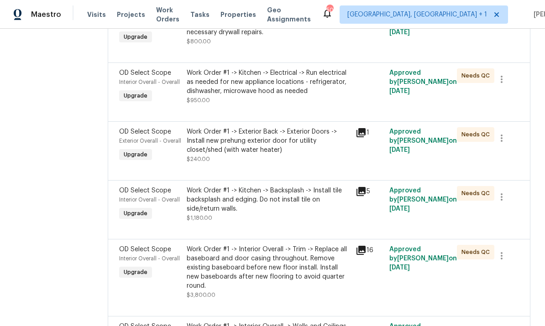
click at [294, 141] on div "Work Order #1 -> Exterior Back -> Exterior Doors -> Install new prehung exterio…" at bounding box center [268, 140] width 163 height 27
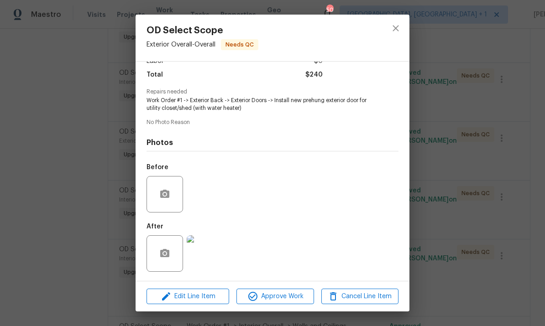
scroll to position [73, 0]
click at [281, 291] on span "Approve Work" at bounding box center [275, 296] width 72 height 11
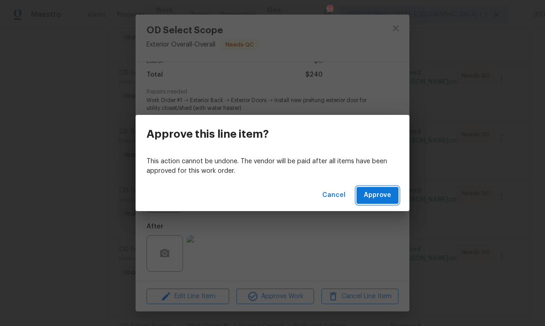
click at [375, 196] on span "Approve" at bounding box center [377, 195] width 27 height 11
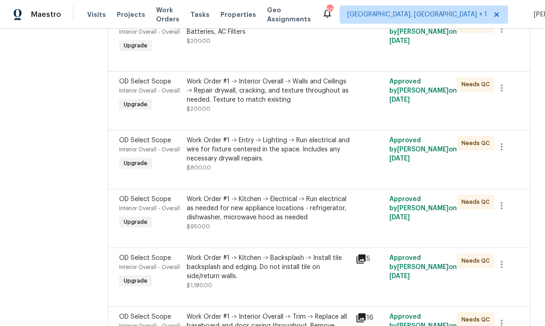
scroll to position [525, 0]
click at [291, 211] on div "Work Order #1 -> Kitchen -> Electrical -> Run electrical as needed for new appl…" at bounding box center [268, 208] width 163 height 27
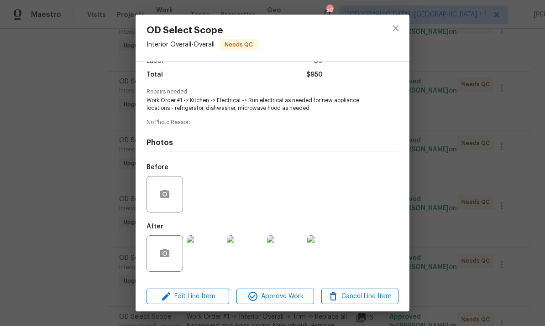
scroll to position [73, 0]
click at [212, 250] on img at bounding box center [205, 254] width 37 height 37
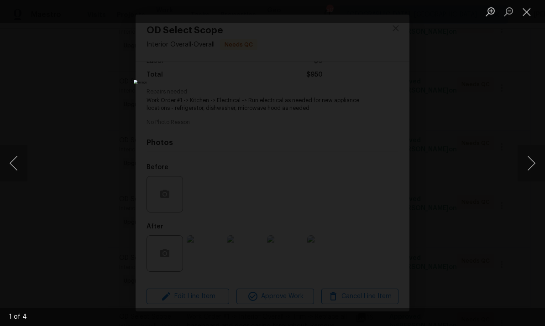
click at [530, 163] on button "Next image" at bounding box center [531, 163] width 27 height 37
click at [531, 162] on button "Next image" at bounding box center [531, 163] width 27 height 37
click at [529, 157] on button "Next image" at bounding box center [531, 163] width 27 height 37
click at [532, 99] on div "Lightbox" at bounding box center [272, 163] width 545 height 326
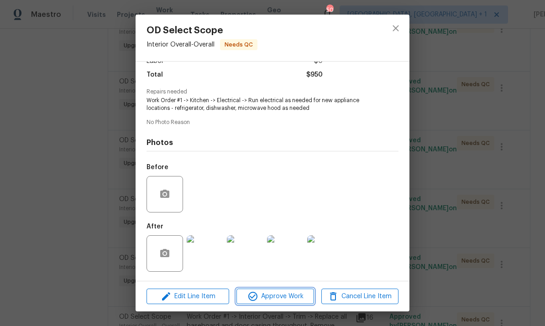
click at [286, 294] on span "Approve Work" at bounding box center [275, 296] width 72 height 11
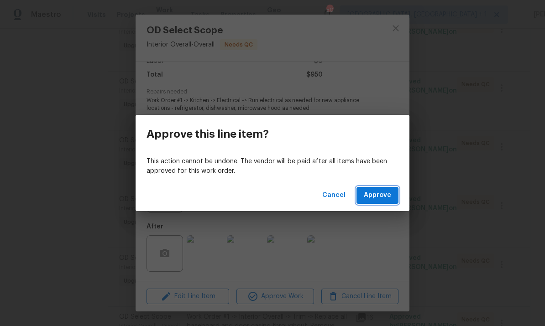
click at [383, 194] on span "Approve" at bounding box center [377, 195] width 27 height 11
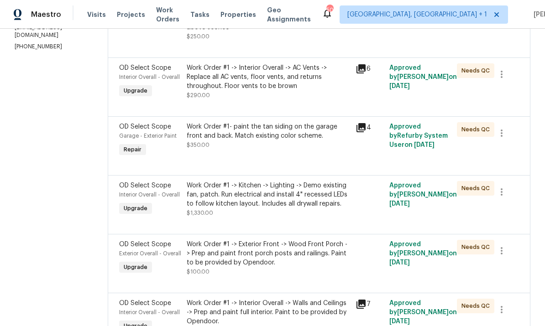
scroll to position [204, 0]
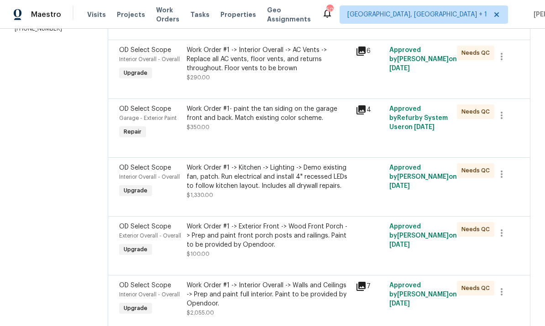
click at [304, 174] on div "Work Order #1 -> Kitchen -> Lighting -> Demo existing fan, patch. Run electrica…" at bounding box center [268, 176] width 163 height 27
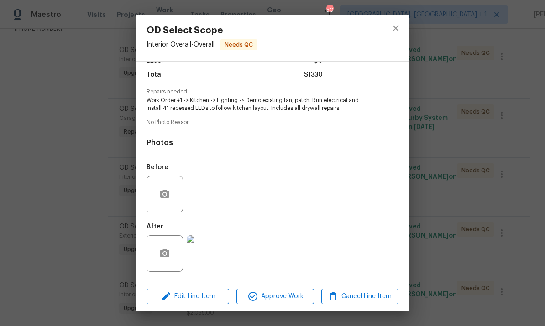
scroll to position [73, 0]
click at [214, 256] on img at bounding box center [205, 254] width 37 height 37
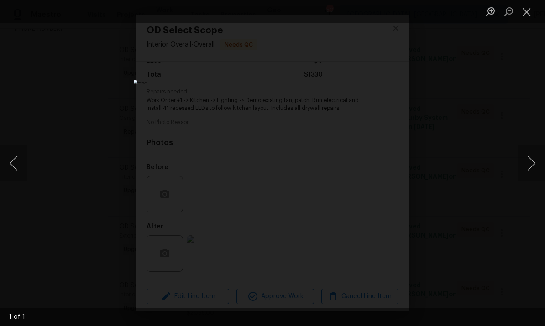
click at [521, 173] on button "Next image" at bounding box center [531, 163] width 27 height 37
click at [520, 128] on div "Lightbox" at bounding box center [272, 163] width 545 height 326
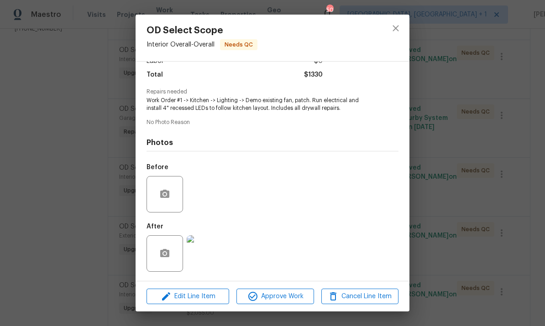
click at [519, 107] on div "OD Select Scope Interior Overall - Overall Needs QC Vendor Concept Remodel Acco…" at bounding box center [272, 163] width 545 height 326
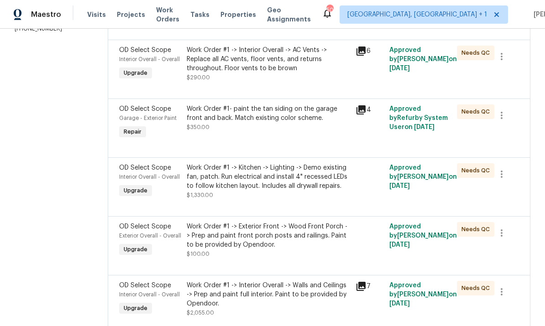
click at [292, 178] on div "Work Order #1 -> Kitchen -> Lighting -> Demo existing fan, patch. Run electrica…" at bounding box center [268, 176] width 163 height 27
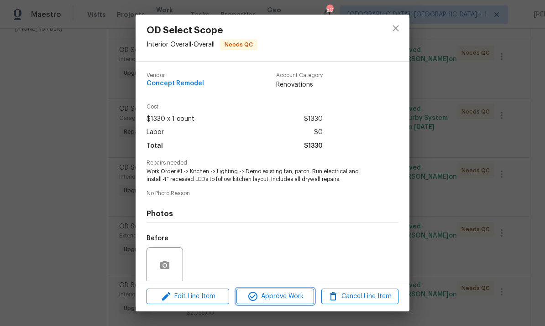
click at [287, 299] on span "Approve Work" at bounding box center [275, 296] width 72 height 11
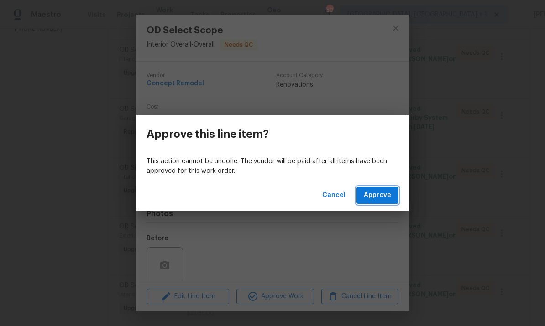
click at [383, 200] on span "Approve" at bounding box center [377, 195] width 27 height 11
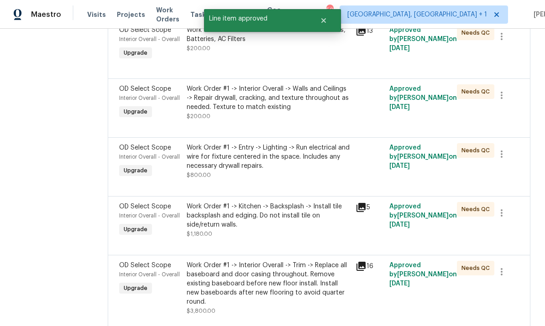
scroll to position [427, 0]
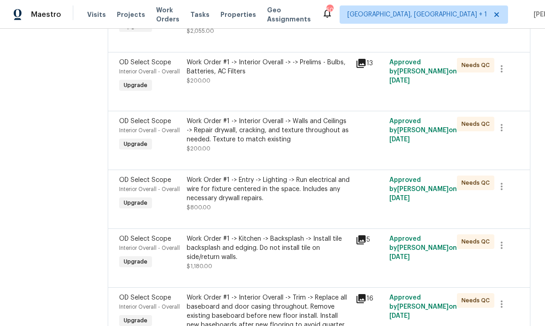
click at [288, 189] on div "Work Order #1 -> Entry -> Lighting -> Run electrical and wire for fixture cente…" at bounding box center [268, 189] width 163 height 27
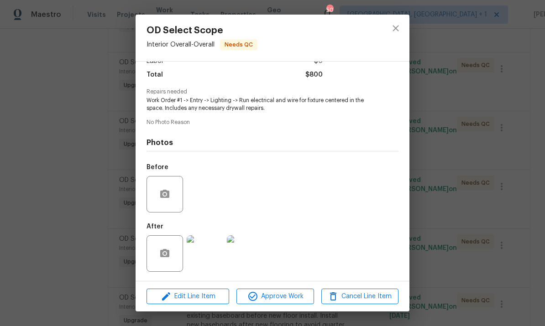
scroll to position [73, 0]
click at [254, 252] on img at bounding box center [245, 254] width 37 height 37
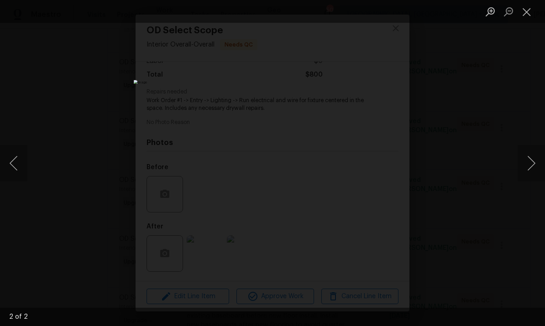
click at [514, 91] on div "Lightbox" at bounding box center [272, 163] width 545 height 326
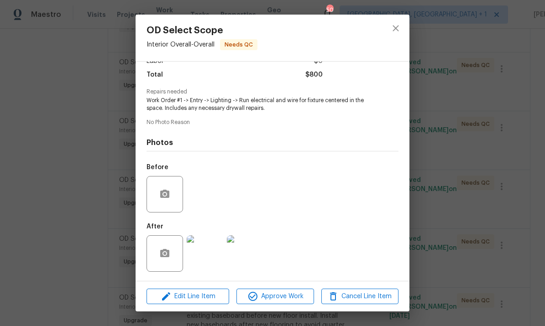
click at [502, 98] on div "OD Select Scope Interior Overall - Overall Needs QC Vendor Concept Remodel Acco…" at bounding box center [272, 163] width 545 height 326
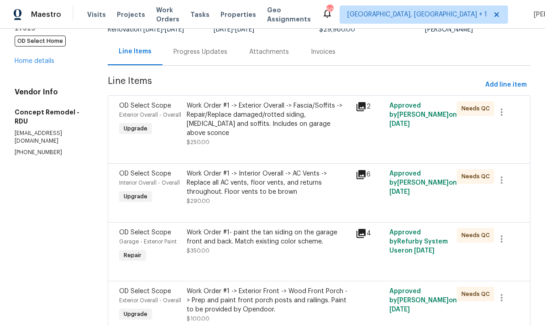
scroll to position [21, 0]
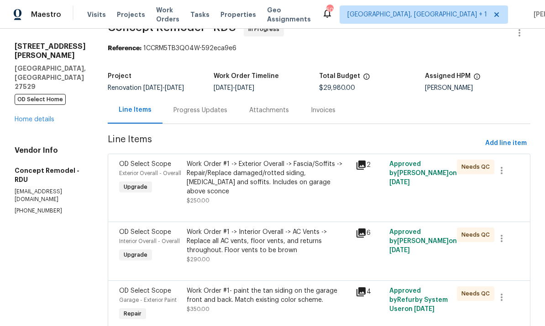
click at [36, 116] on link "Home details" at bounding box center [35, 119] width 40 height 6
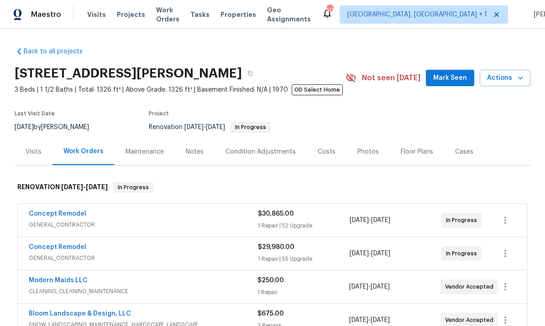
click at [68, 207] on div "Concept Remodel GENERAL_CONTRACTOR $30,865.00 1 Repair | 52 Upgrade 7/31/2025 -…" at bounding box center [272, 220] width 509 height 33
click at [76, 214] on link "Concept Remodel" at bounding box center [58, 214] width 58 height 6
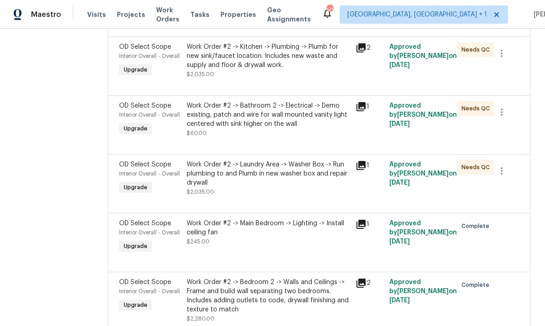
scroll to position [416, 0]
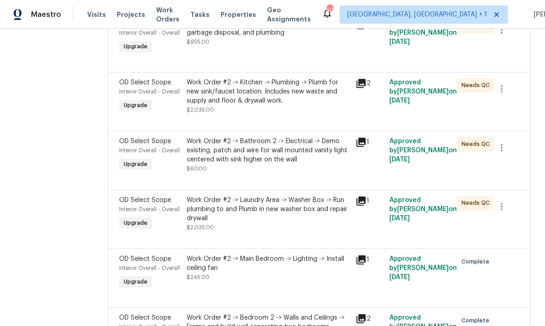
click at [298, 210] on div "Work Order #2 -> Laundry Area -> Washer Box -> Run plumbing to and Plumb in new…" at bounding box center [268, 209] width 163 height 27
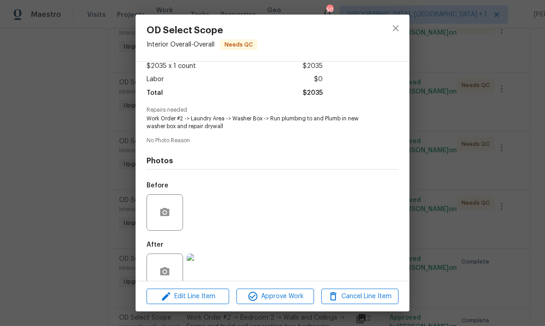
scroll to position [61, 0]
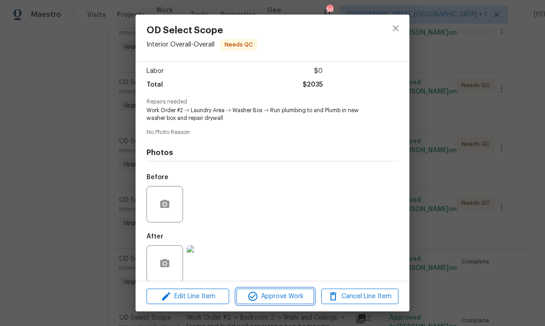
click at [283, 299] on span "Approve Work" at bounding box center [275, 296] width 72 height 11
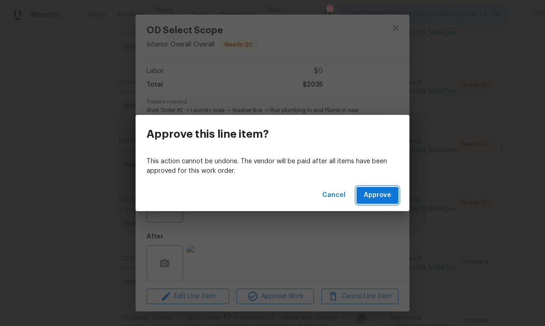
click at [383, 199] on span "Approve" at bounding box center [377, 195] width 27 height 11
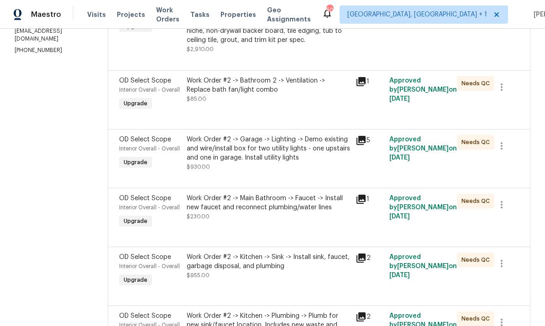
scroll to position [178, 0]
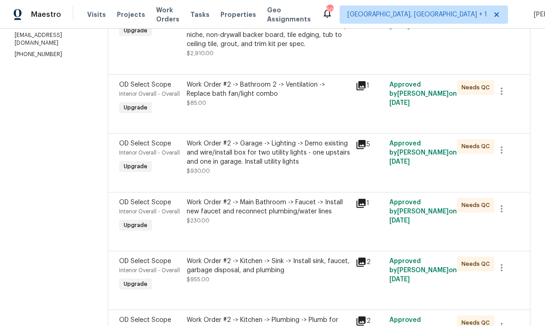
click at [283, 167] on div "Work Order #2 -> Garage -> Lighting -> Demo existing and wire/install box for t…" at bounding box center [268, 152] width 163 height 27
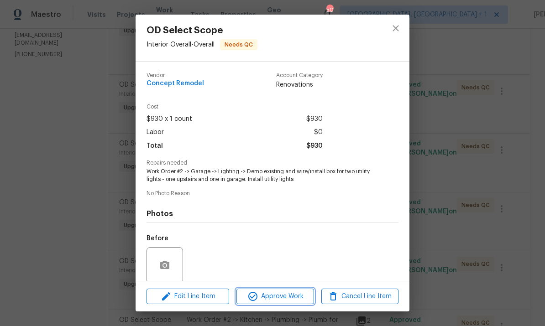
click at [291, 304] on button "Approve Work" at bounding box center [274, 297] width 77 height 16
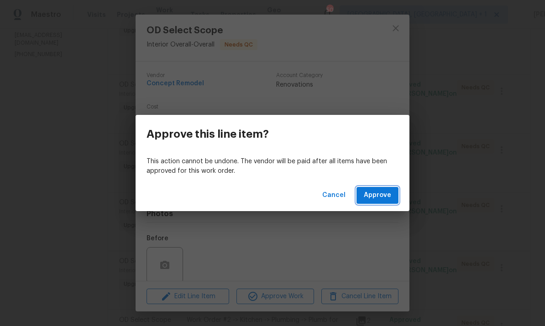
click at [384, 201] on span "Approve" at bounding box center [377, 195] width 27 height 11
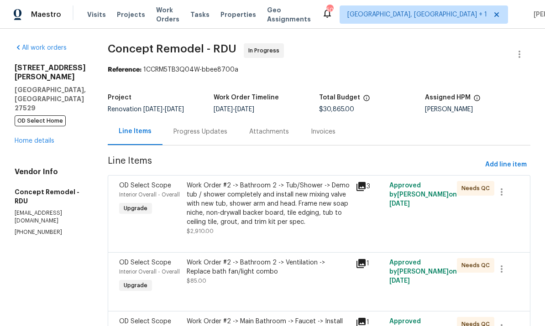
scroll to position [0, 0]
click at [43, 138] on link "Home details" at bounding box center [35, 141] width 40 height 6
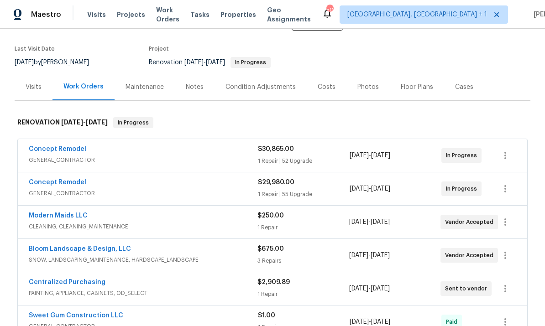
scroll to position [67, 0]
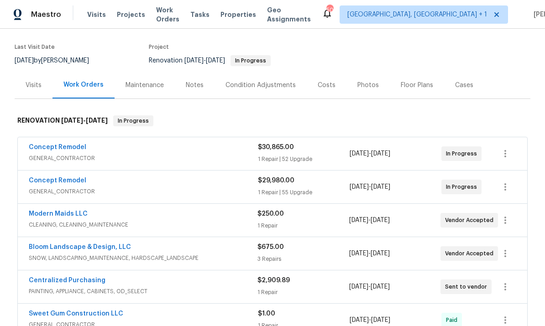
click at [63, 217] on link "Modern Maids LLC" at bounding box center [58, 214] width 59 height 6
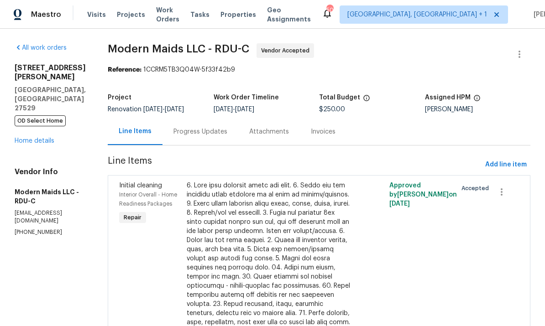
click at [199, 131] on div "Progress Updates" at bounding box center [200, 131] width 54 height 9
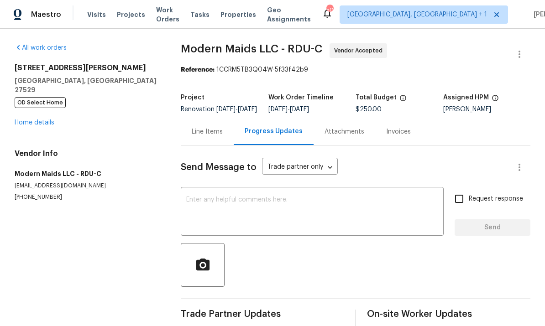
click at [40, 120] on link "Home details" at bounding box center [35, 123] width 40 height 6
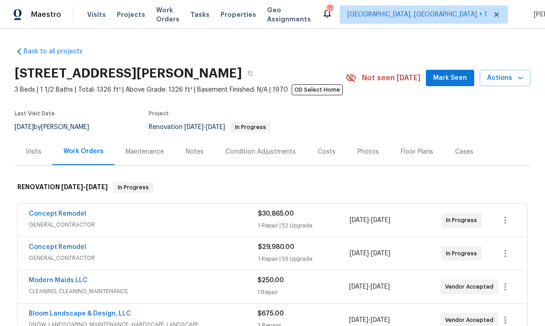
click at [459, 78] on span "Mark Seen" at bounding box center [450, 78] width 34 height 11
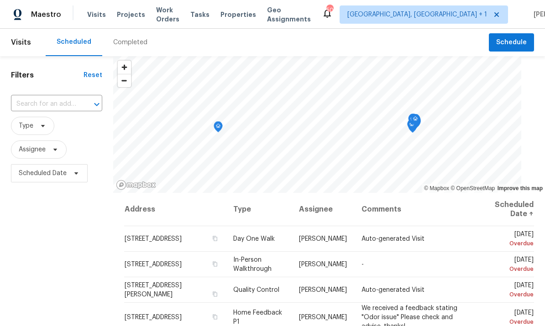
click at [73, 105] on input "text" at bounding box center [44, 104] width 66 height 14
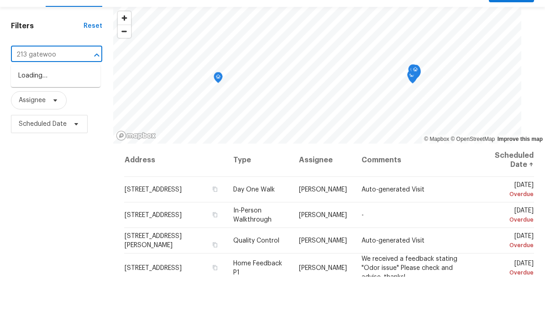
type input "213 gatewood"
click at [62, 118] on li "[STREET_ADDRESS][PERSON_NAME]" at bounding box center [55, 130] width 89 height 25
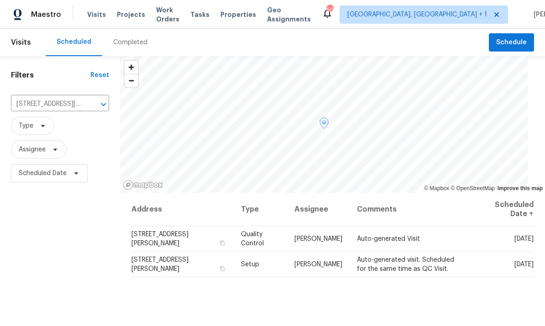
click at [0, 0] on icon at bounding box center [0, 0] width 0 height 0
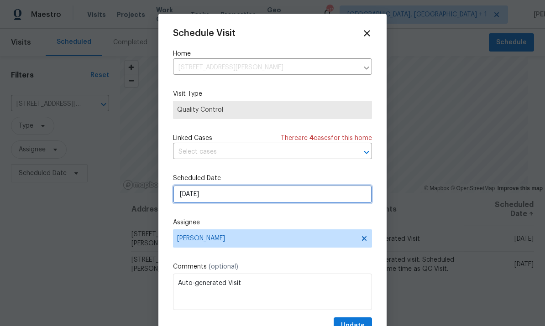
click at [281, 197] on input "[DATE]" at bounding box center [272, 194] width 199 height 18
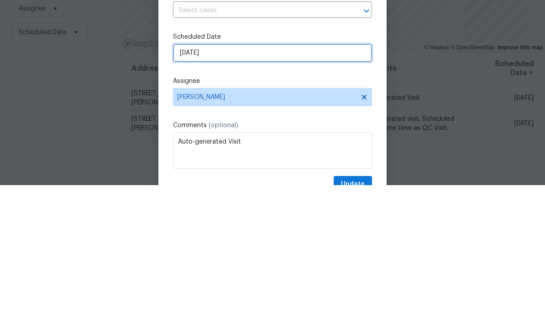
select select "9"
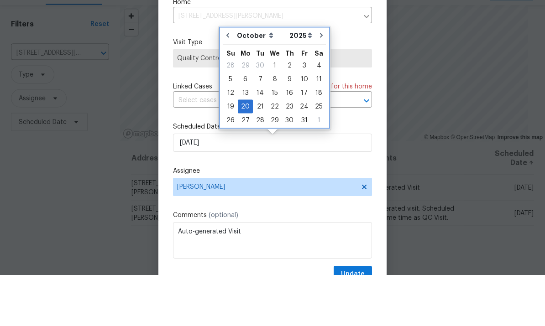
click at [224, 78] on button "Go to previous month" at bounding box center [228, 87] width 14 height 18
type input "9/25/2025"
select select "8"
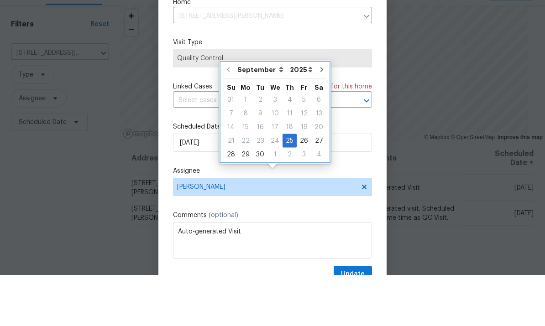
scroll to position [34, 0]
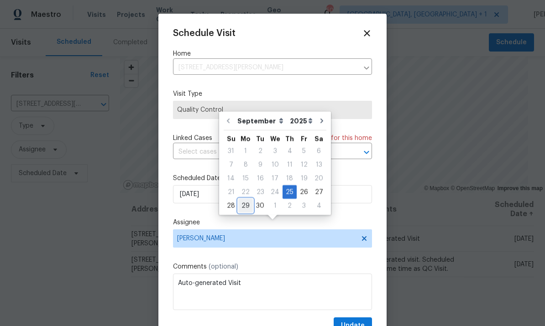
click at [250, 199] on div "29" at bounding box center [245, 205] width 15 height 13
type input "9/29/2025"
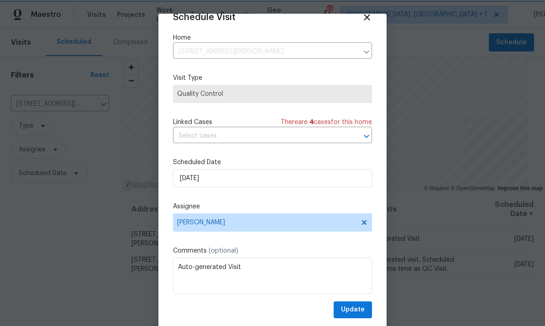
scroll to position [18, 0]
click at [359, 307] on span "Update" at bounding box center [353, 309] width 24 height 11
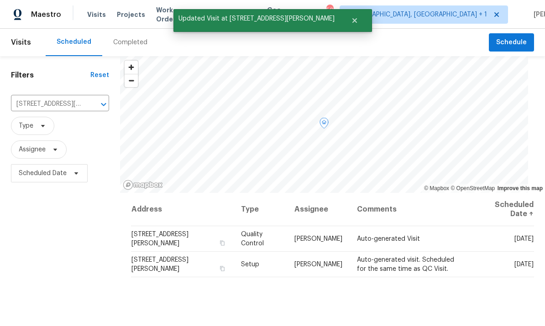
click at [0, 0] on span at bounding box center [0, 0] width 0 height 0
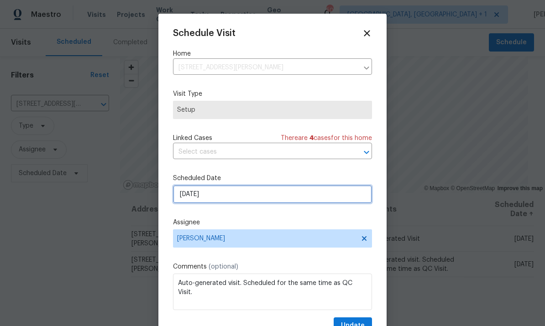
click at [339, 204] on input "[DATE]" at bounding box center [272, 194] width 199 height 18
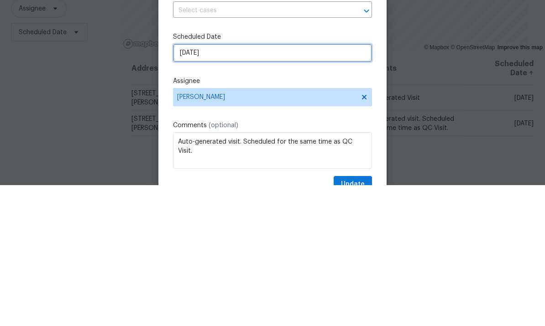
select select "9"
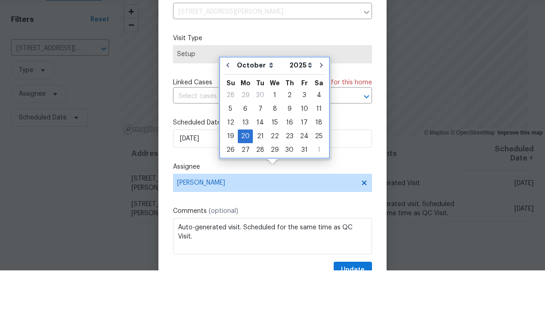
click at [229, 117] on icon "Go to previous month" at bounding box center [227, 120] width 7 height 7
type input "[DATE]"
select select "8"
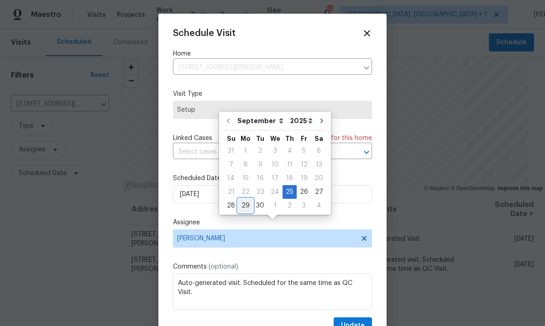
click at [246, 199] on div "29" at bounding box center [245, 205] width 15 height 13
type input "9/29/2025"
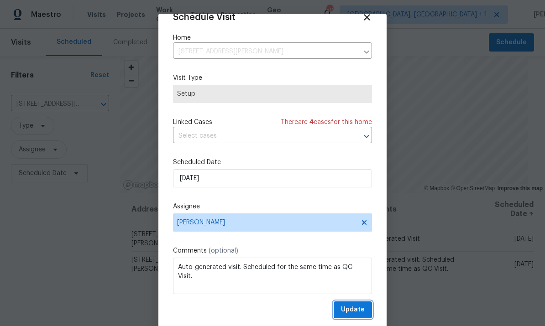
click at [362, 307] on span "Update" at bounding box center [353, 309] width 24 height 11
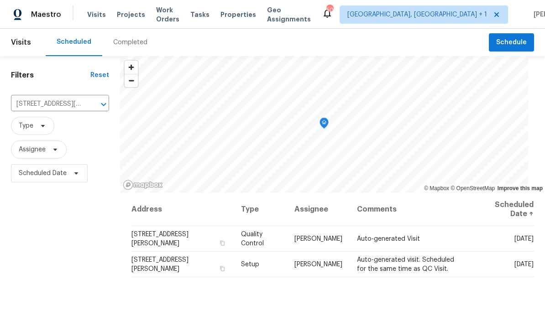
scroll to position [0, 0]
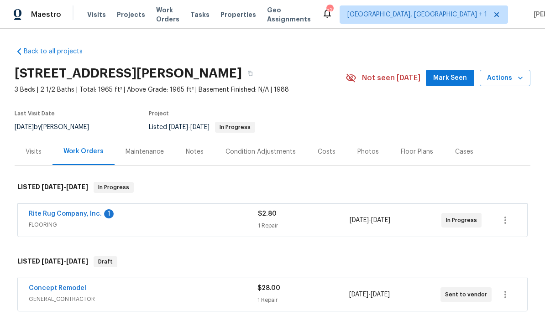
click at [77, 213] on link "Rite Rug Company, Inc." at bounding box center [65, 214] width 73 height 6
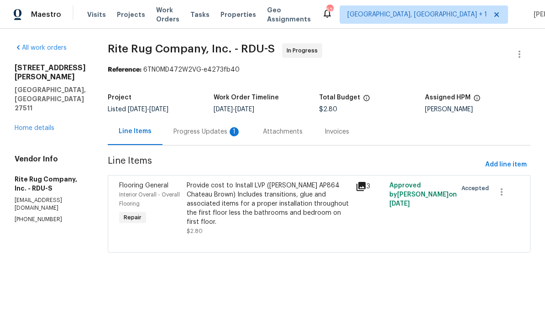
click at [210, 130] on div "Progress Updates 1" at bounding box center [207, 131] width 68 height 9
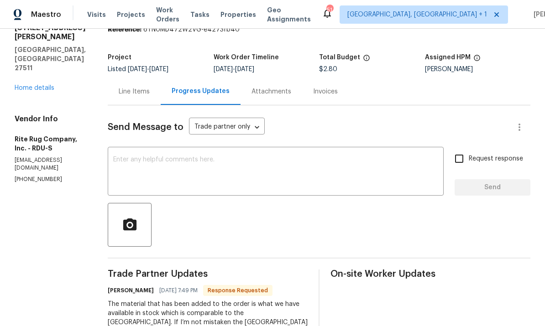
scroll to position [44, 0]
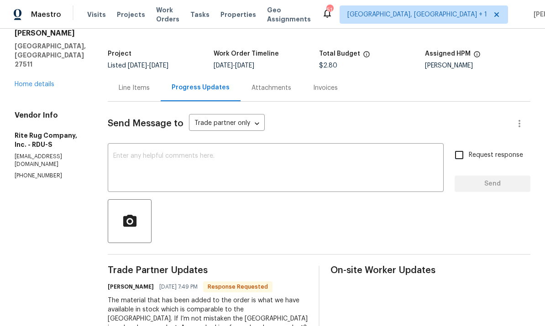
click at [130, 153] on textarea at bounding box center [275, 169] width 325 height 32
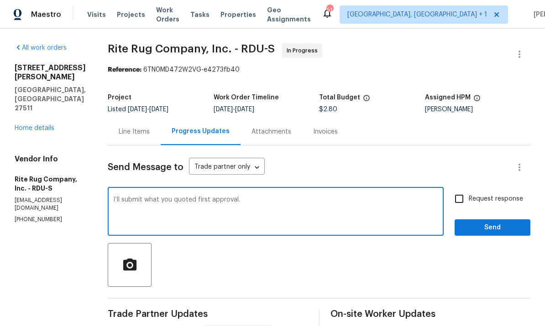
scroll to position [0, 0]
click at [269, 197] on textarea "I’ll submit what you quoted first approval." at bounding box center [275, 213] width 325 height 32
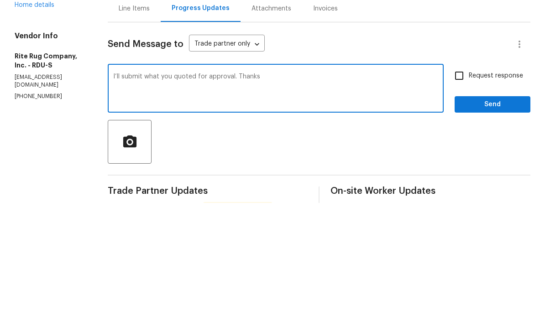
type textarea "I’ll submit what you quoted for approval. Thanks"
click at [455, 189] on input "Request response" at bounding box center [459, 198] width 19 height 19
checkbox input "true"
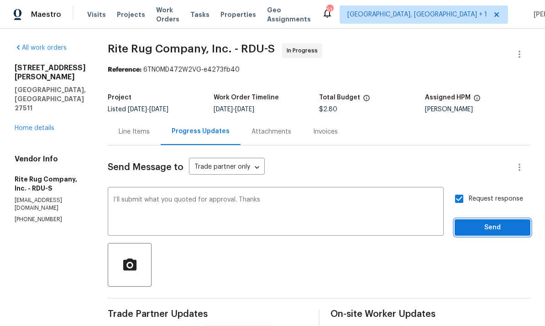
click at [488, 222] on span "Send" at bounding box center [492, 227] width 61 height 11
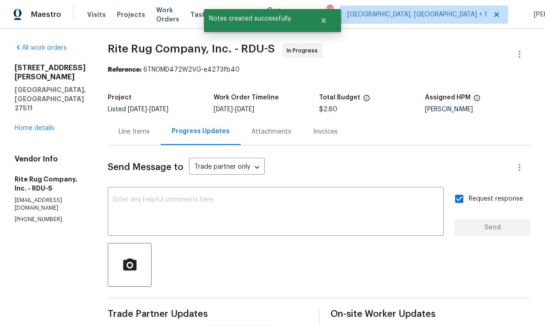
click at [43, 125] on link "Home details" at bounding box center [35, 128] width 40 height 6
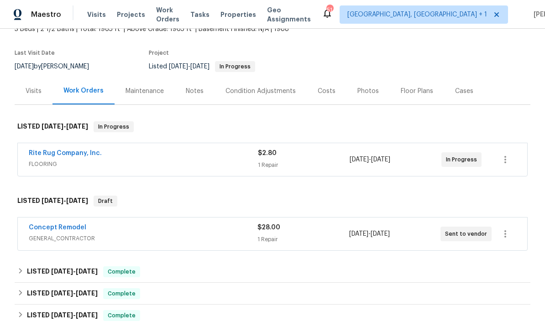
scroll to position [62, 0]
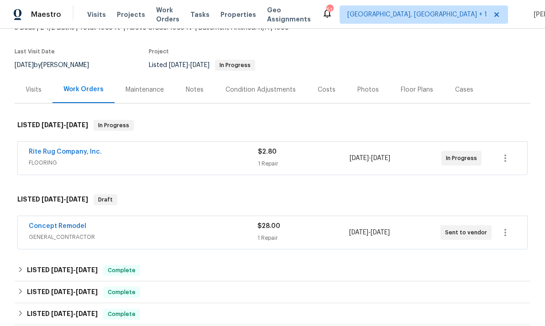
click at [72, 149] on link "Rite Rug Company, Inc." at bounding box center [65, 152] width 73 height 6
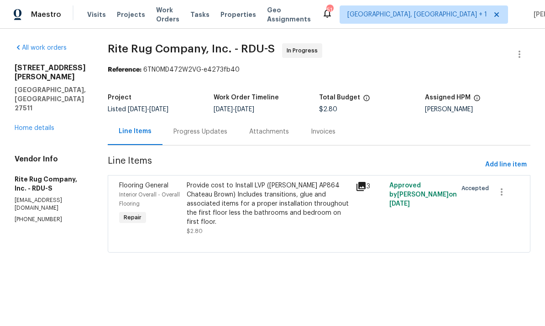
click at [252, 208] on div "Provide cost to Install LVP ([PERSON_NAME] AP864 Chateau Brown) Includes transi…" at bounding box center [268, 204] width 163 height 46
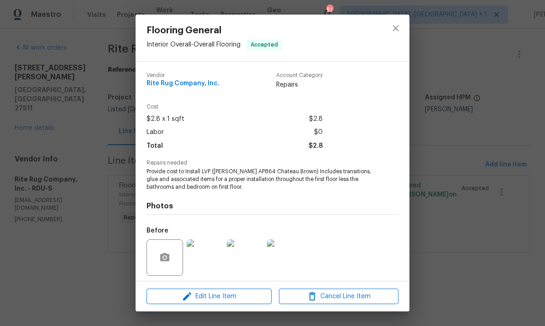
click at [441, 96] on div "Flooring General Interior Overall - Overall Flooring Accepted Vendor Rite Rug C…" at bounding box center [272, 163] width 545 height 326
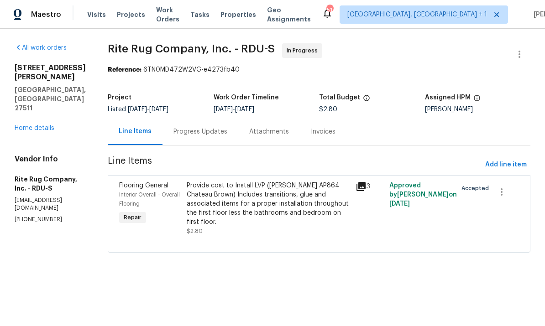
click at [201, 134] on div "Progress Updates" at bounding box center [200, 131] width 54 height 9
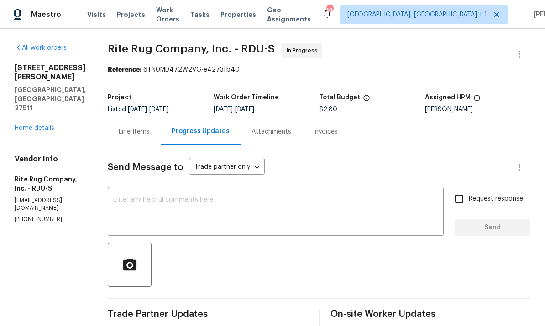
click at [45, 125] on link "Home details" at bounding box center [35, 128] width 40 height 6
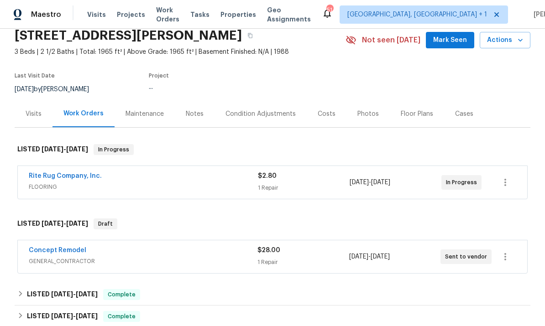
scroll to position [39, 0]
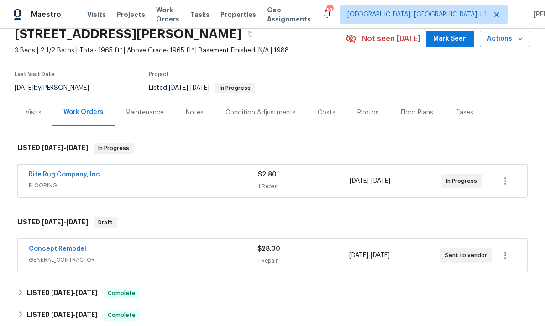
click at [68, 246] on link "Concept Remodel" at bounding box center [58, 249] width 58 height 6
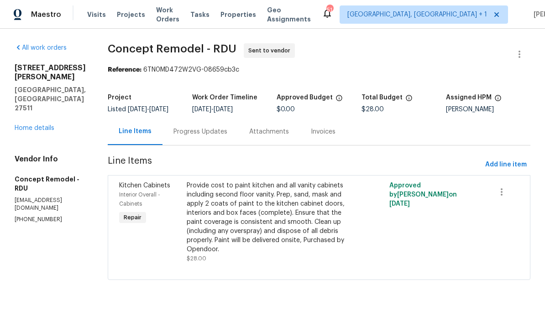
click at [178, 133] on div "Progress Updates" at bounding box center [200, 131] width 54 height 9
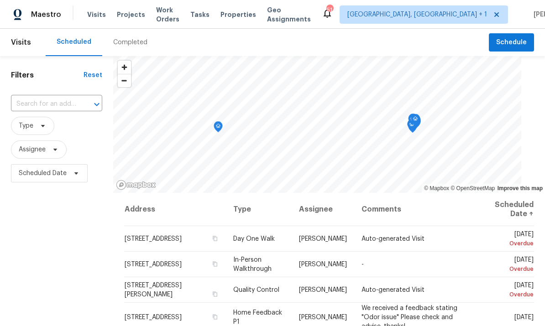
click at [66, 103] on input "text" at bounding box center [44, 104] width 66 height 14
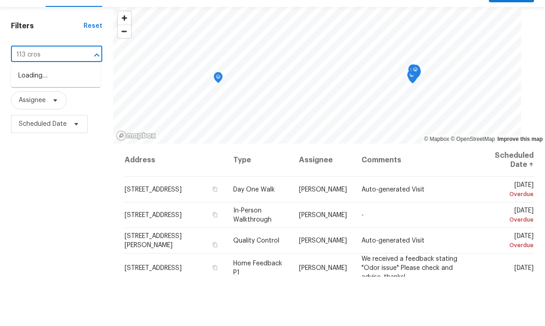
type input "113 cross"
click at [73, 118] on li "[STREET_ADDRESS][PERSON_NAME]" at bounding box center [55, 130] width 89 height 25
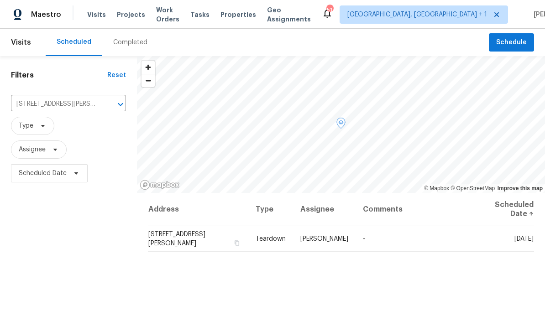
click at [508, 244] on td "[DATE]" at bounding box center [503, 239] width 63 height 26
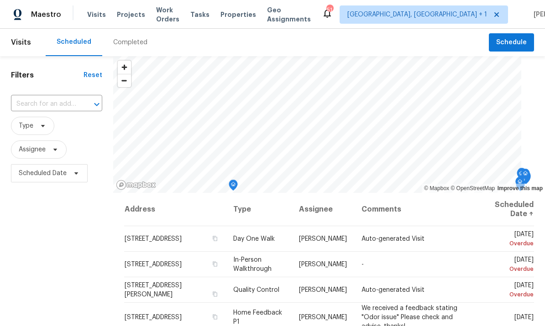
click at [68, 102] on input "text" at bounding box center [44, 104] width 66 height 14
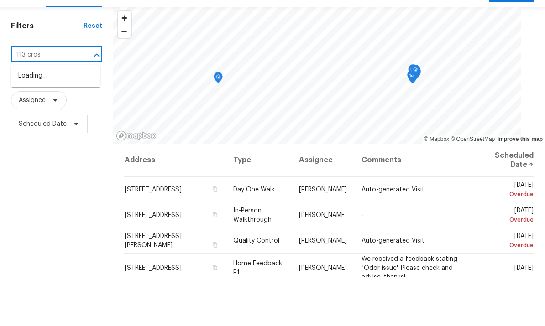
type input "113 cross"
click at [79, 118] on li "[STREET_ADDRESS][PERSON_NAME]" at bounding box center [55, 130] width 89 height 25
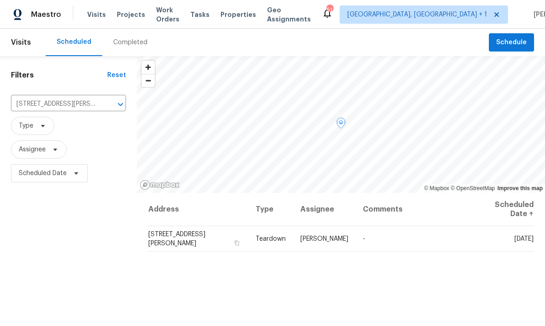
click at [0, 0] on icon at bounding box center [0, 0] width 0 height 0
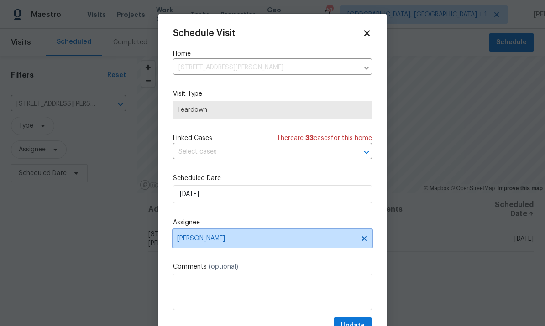
click at [358, 241] on span at bounding box center [363, 238] width 10 height 7
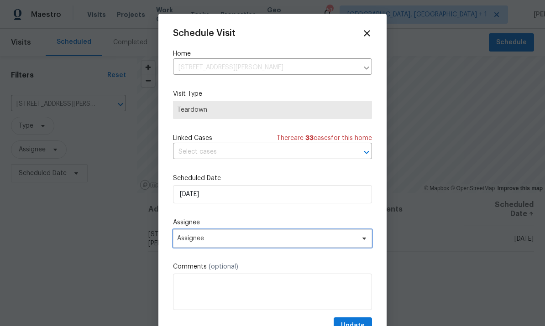
click at [364, 238] on icon at bounding box center [364, 238] width 7 height 7
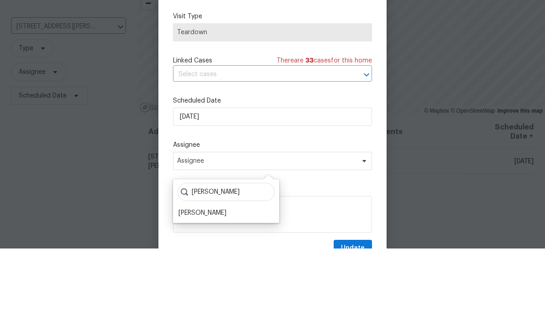
scroll to position [34, 0]
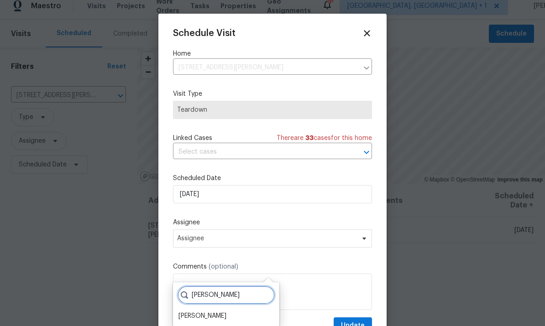
type input "[PERSON_NAME]"
click at [213, 312] on div "[PERSON_NAME]" at bounding box center [202, 316] width 48 height 9
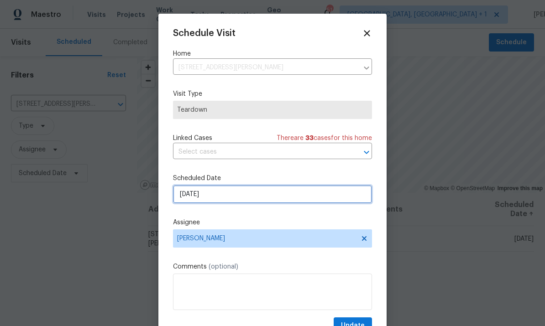
click at [275, 194] on input "[DATE]" at bounding box center [272, 194] width 199 height 18
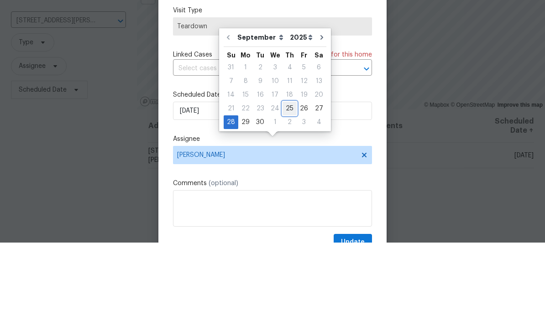
click at [289, 186] on div "25" at bounding box center [290, 192] width 14 height 13
type input "[DATE]"
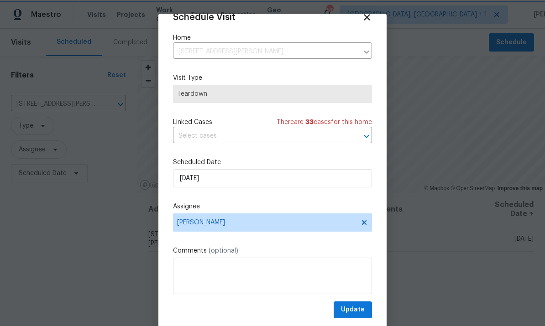
scroll to position [18, 0]
click at [360, 306] on span "Update" at bounding box center [353, 309] width 24 height 11
